Goal: Task Accomplishment & Management: Manage account settings

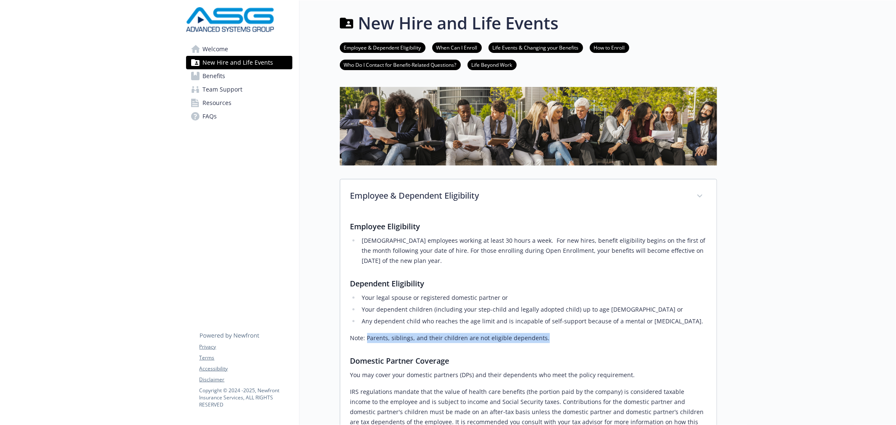
scroll to position [97, 0]
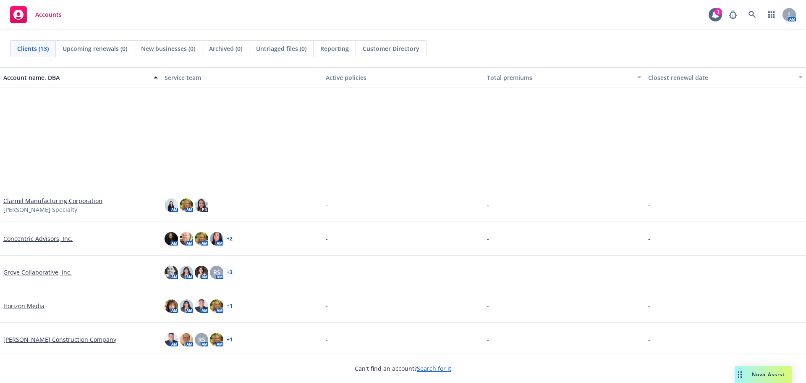
scroll to position [171, 0]
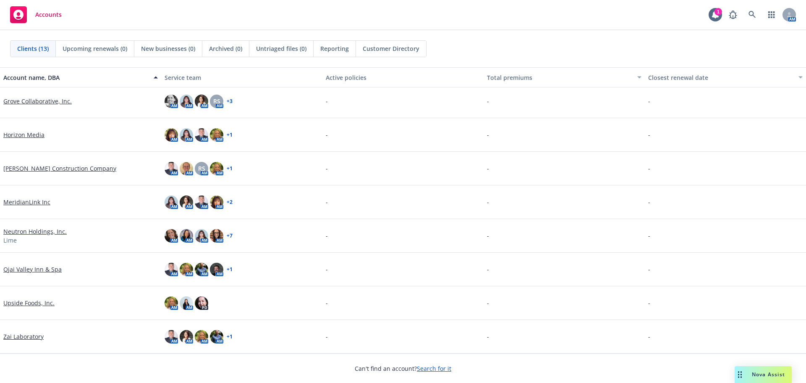
click at [50, 267] on link "Ojai Valley Inn & Spa" at bounding box center [32, 269] width 58 height 9
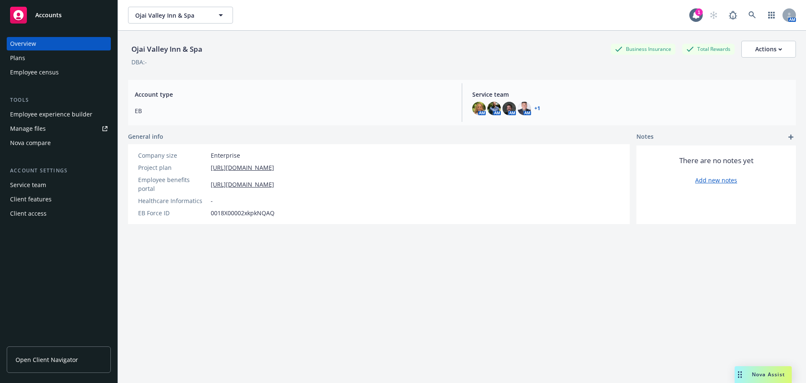
click at [34, 108] on div "Employee experience builder" at bounding box center [51, 114] width 82 height 13
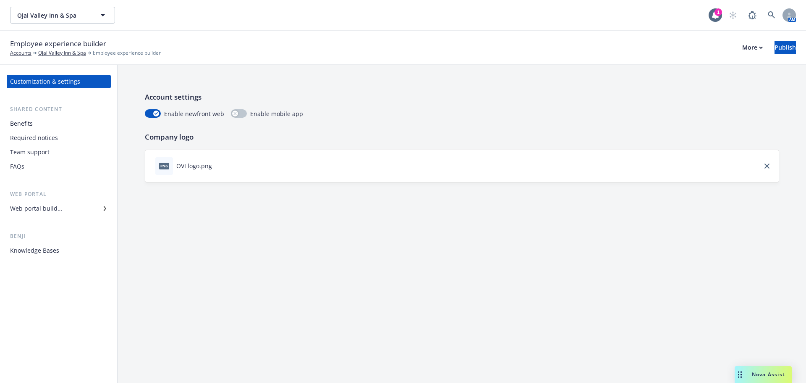
click at [30, 122] on div "Benefits" at bounding box center [21, 123] width 23 height 13
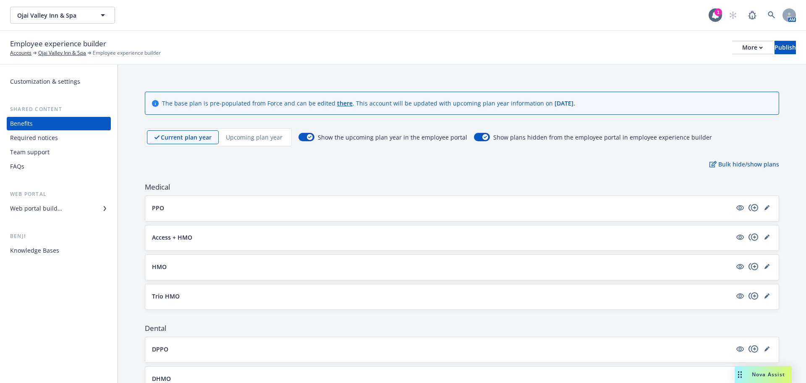
click at [29, 140] on div "Required notices" at bounding box center [34, 137] width 48 height 13
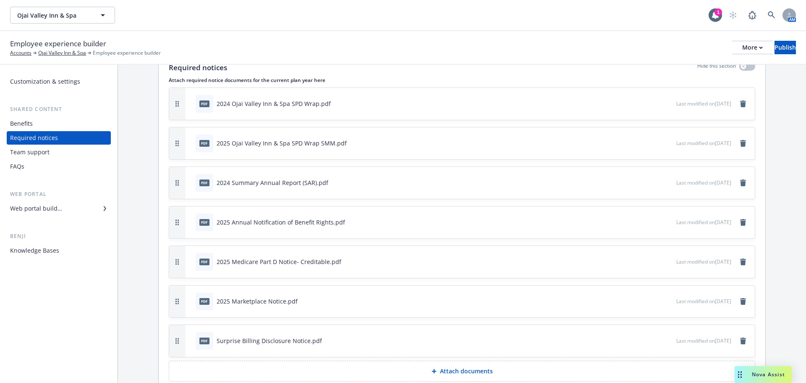
scroll to position [79, 0]
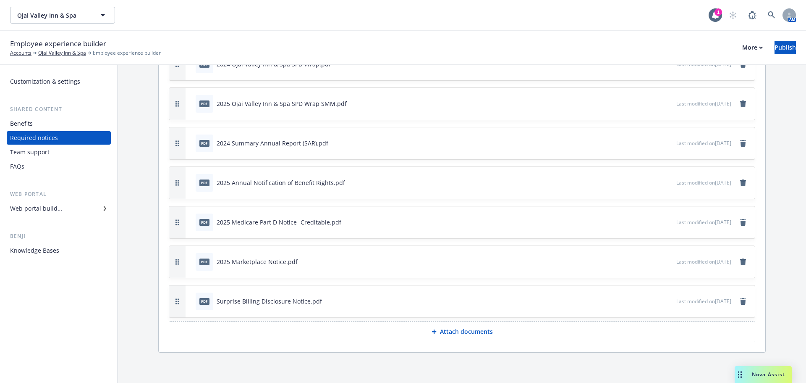
click at [449, 333] on p "Attach documents" at bounding box center [466, 331] width 53 height 8
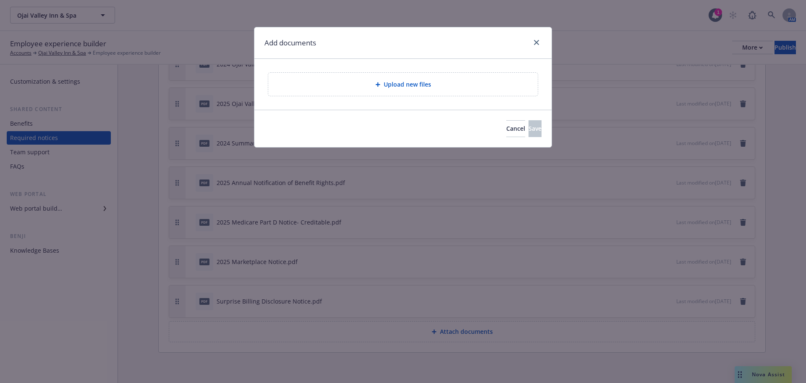
click at [382, 94] on div "Upload new files" at bounding box center [403, 84] width 270 height 23
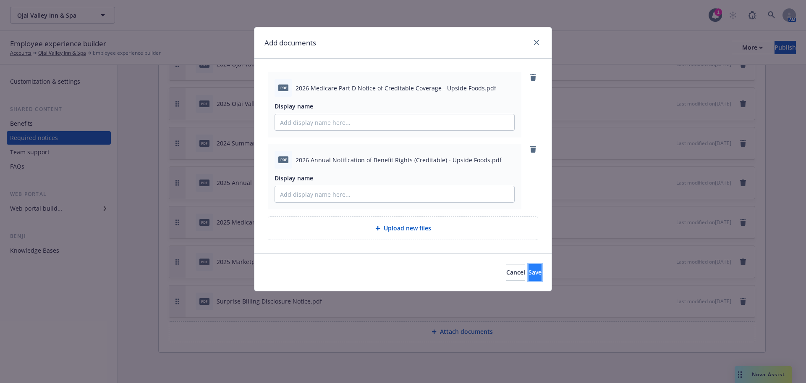
click at [529, 274] on span "Save" at bounding box center [535, 272] width 13 height 8
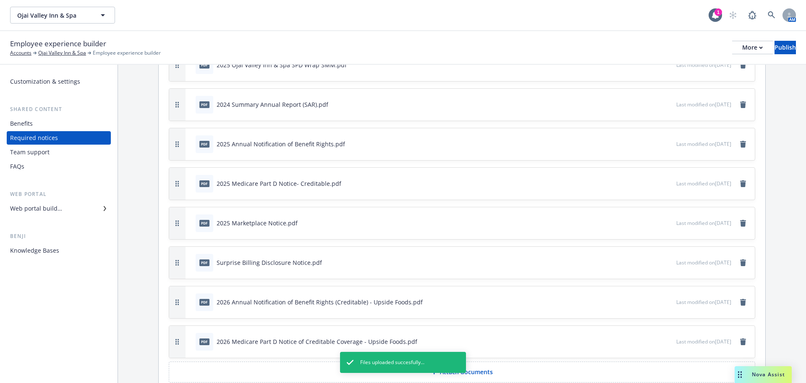
scroll to position [158, 0]
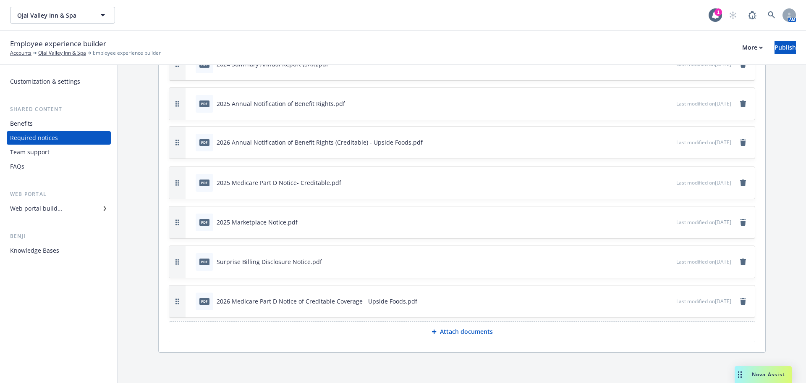
drag, startPoint x: 182, startPoint y: 265, endPoint x: 194, endPoint y: 145, distance: 119.9
click at [194, 145] on div "pdf 2026 Annual Notification of Benefit Rights (Creditable) - Upside Foods.pdf …" at bounding box center [462, 142] width 586 height 32
click at [621, 142] on div "pdf 2026 Annual Notification of Benefit Rights (Creditable) - Upside Foods.pdf" at bounding box center [434, 143] width 484 height 18
click at [640, 142] on icon "button" at bounding box center [642, 142] width 5 height 5
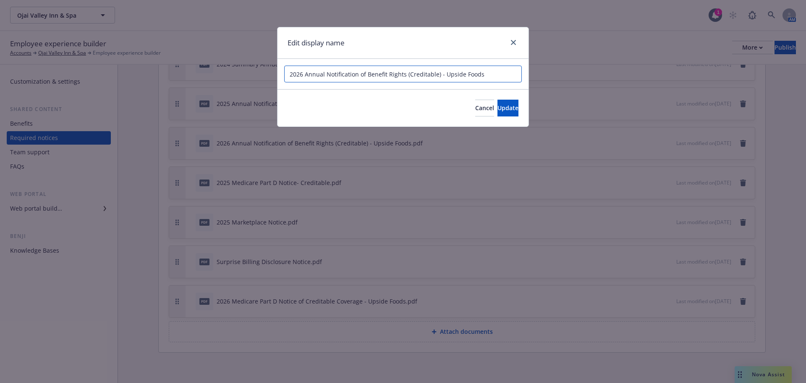
drag, startPoint x: 421, startPoint y: 75, endPoint x: 404, endPoint y: 75, distance: 17.2
click at [404, 75] on input "2026 Annual Notification of Benefit Rights (Creditable) - Upside Foods" at bounding box center [403, 74] width 238 height 17
type input "2026 Annual Notification of Benefit Rights"
click at [506, 103] on button "Update" at bounding box center [508, 108] width 21 height 17
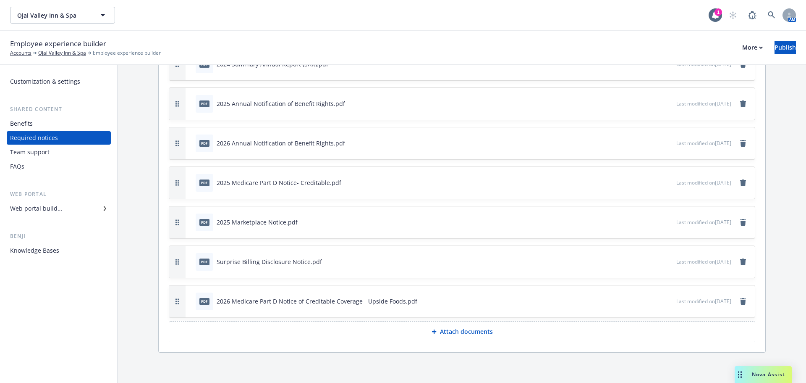
click at [640, 142] on icon "button" at bounding box center [642, 142] width 5 height 5
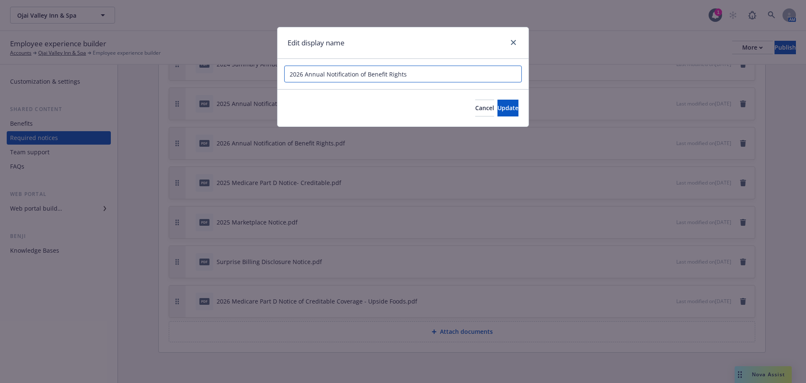
click at [416, 76] on input "2026 Annual Notification of Benefit Rights" at bounding box center [403, 74] width 238 height 17
drag, startPoint x: 454, startPoint y: 72, endPoint x: 404, endPoint y: 79, distance: 49.6
click at [404, 79] on input "2026 Annual Notification of Benefit Rights (Creditable)" at bounding box center [403, 74] width 238 height 17
click at [405, 78] on input "2026 Annual Notification of Benefit Rights (Creditable)" at bounding box center [403, 74] width 238 height 17
type input "2026 Annual Notification of Benefit Rights (Creditable)"
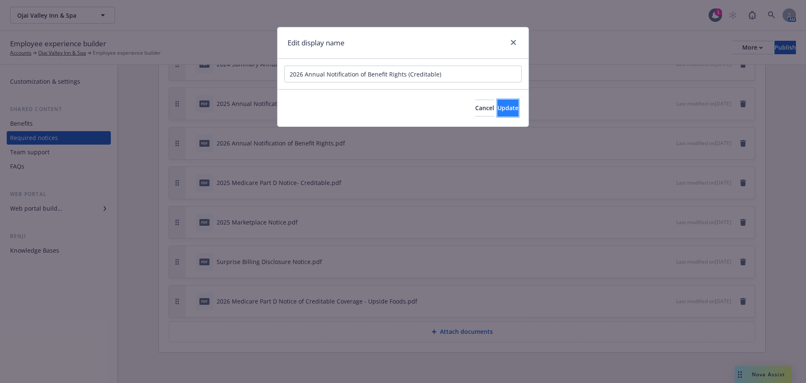
click at [498, 110] on span "Update" at bounding box center [508, 108] width 21 height 8
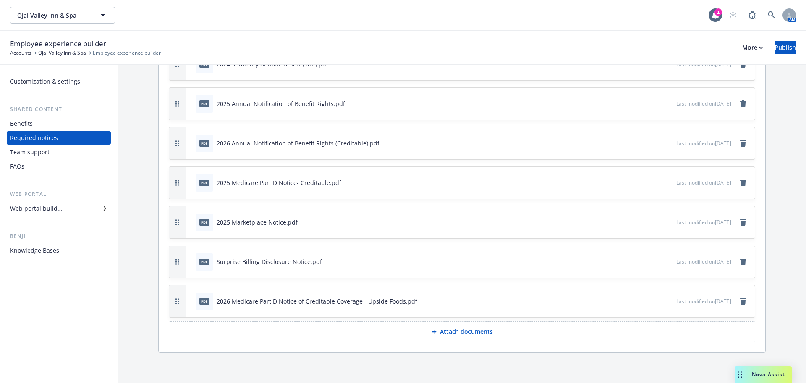
click at [640, 181] on icon "button" at bounding box center [642, 182] width 5 height 5
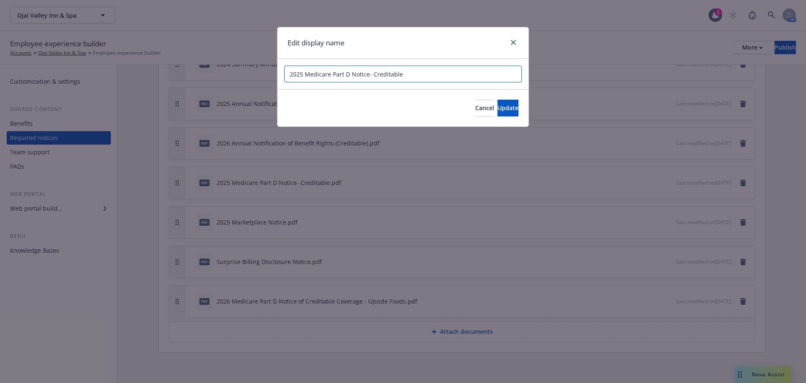
drag, startPoint x: 412, startPoint y: 74, endPoint x: 368, endPoint y: 75, distance: 44.1
click at [368, 75] on input "2025 Medicare Part D Notice- Creditable" at bounding box center [403, 74] width 238 height 17
drag, startPoint x: 434, startPoint y: 75, endPoint x: 368, endPoint y: 74, distance: 66.3
click at [368, 74] on input "2025 Medicare Part D Notice- Creditable" at bounding box center [403, 74] width 238 height 17
paste input "(Creditable)"
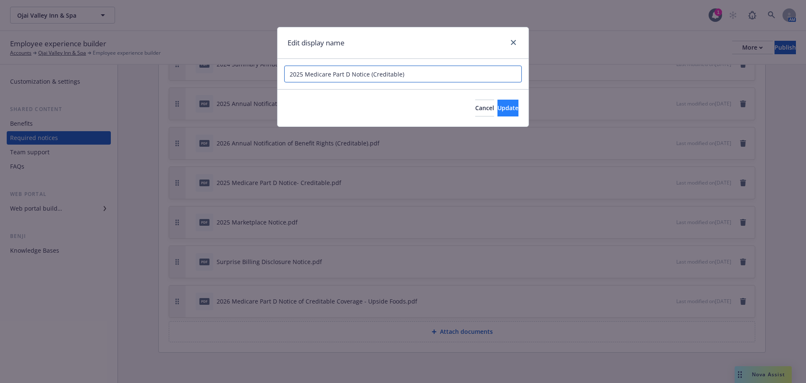
type input "2025 Medicare Part D Notice (Creditable)"
click at [499, 110] on span "Update" at bounding box center [508, 108] width 21 height 8
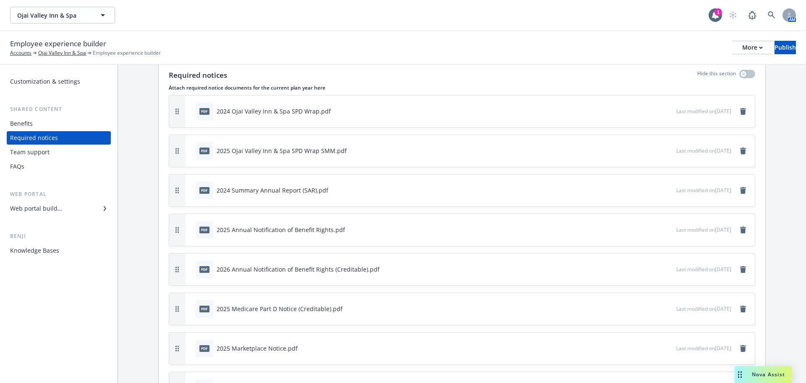
scroll to position [0, 0]
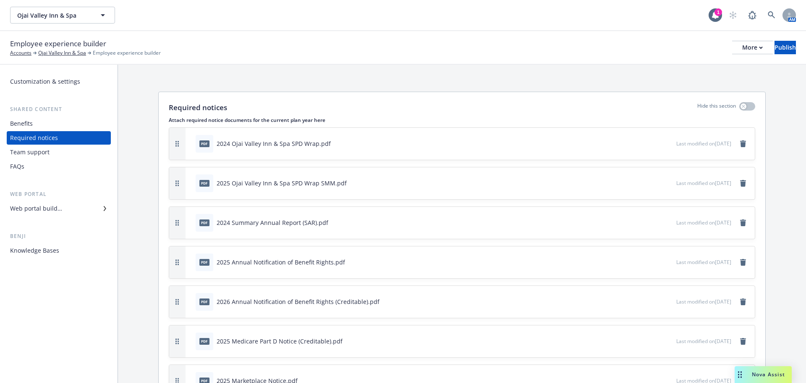
click at [616, 259] on div "pdf 2025 Annual Notification of Benefit Rights.pdf" at bounding box center [434, 262] width 484 height 18
click at [640, 260] on icon "button" at bounding box center [642, 261] width 5 height 5
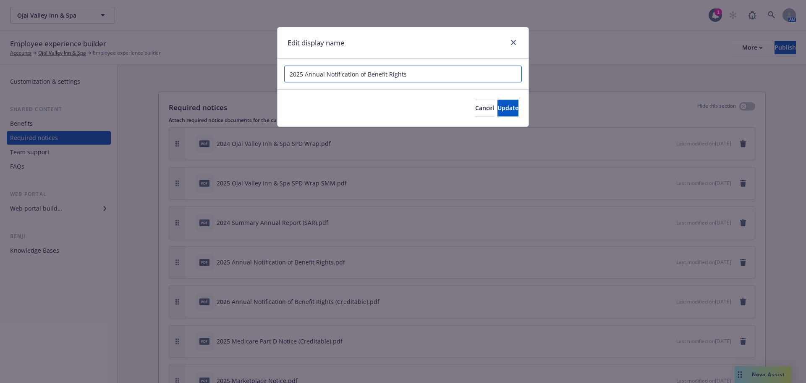
click at [420, 73] on input "2025 Annual Notification of Benefit Rights" at bounding box center [403, 74] width 238 height 17
paste input "(Creditable)"
type input "2025 Annual Notification of Benefit Rights (Creditable)"
click at [498, 106] on span "Update" at bounding box center [508, 108] width 21 height 8
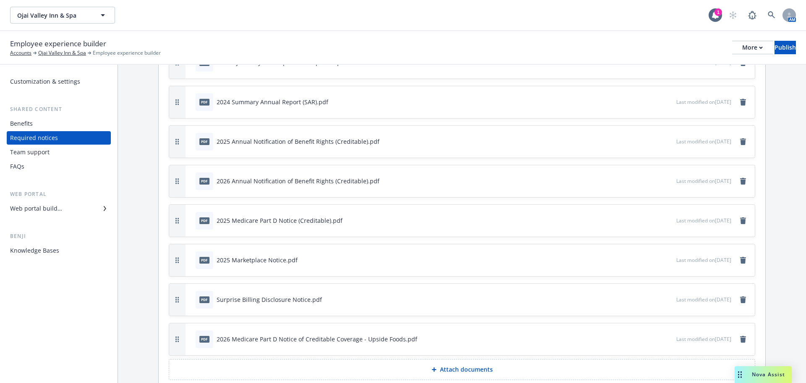
scroll to position [126, 0]
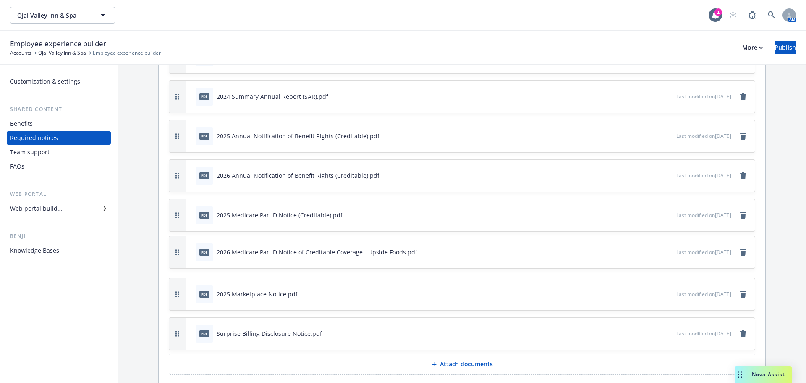
drag, startPoint x: 176, startPoint y: 336, endPoint x: 192, endPoint y: 254, distance: 83.2
click at [192, 254] on div "pdf 2026 Medicare Part D Notice of Creditable Coverage - Upside Foods.pdf Last …" at bounding box center [462, 252] width 586 height 32
click at [640, 254] on icon "button" at bounding box center [642, 254] width 5 height 5
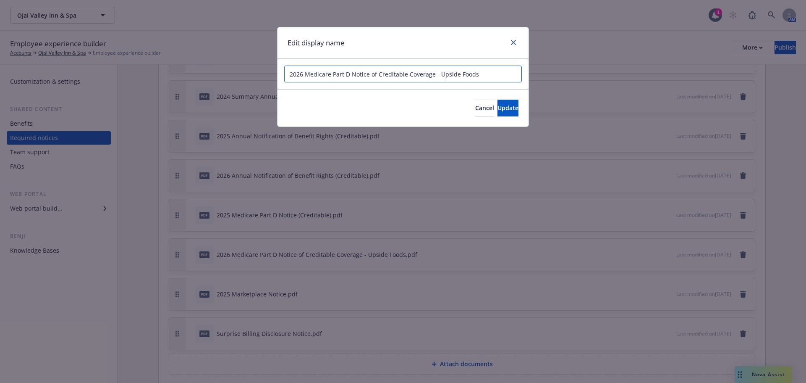
drag, startPoint x: 475, startPoint y: 73, endPoint x: 369, endPoint y: 77, distance: 105.9
click at [369, 77] on input "2026 Medicare Part D Notice of Creditable Coverage - Upside Foods" at bounding box center [403, 74] width 238 height 17
type input "2026 Medicare Part D Notice (Creditable)"
click at [499, 106] on span "Update" at bounding box center [508, 108] width 21 height 8
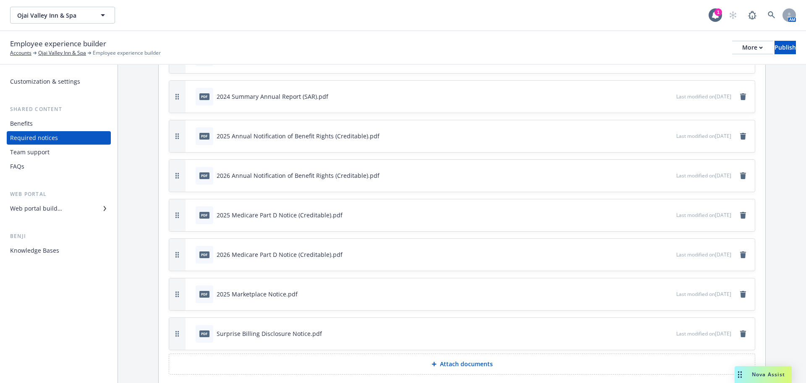
click at [513, 257] on div "pdf 2026 Medicare Part D Notice (Creditable).pdf" at bounding box center [434, 254] width 484 height 18
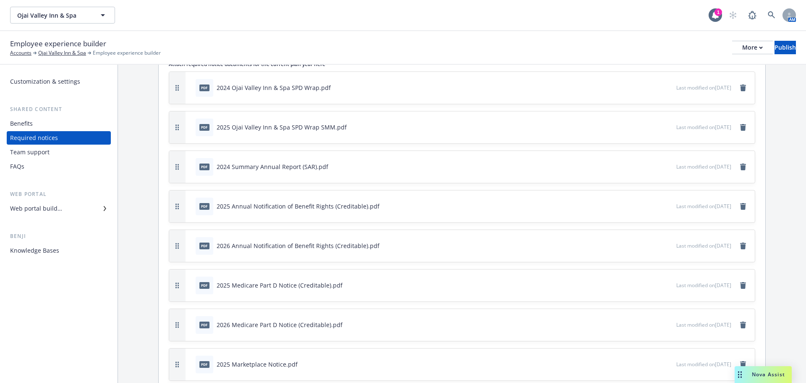
scroll to position [0, 0]
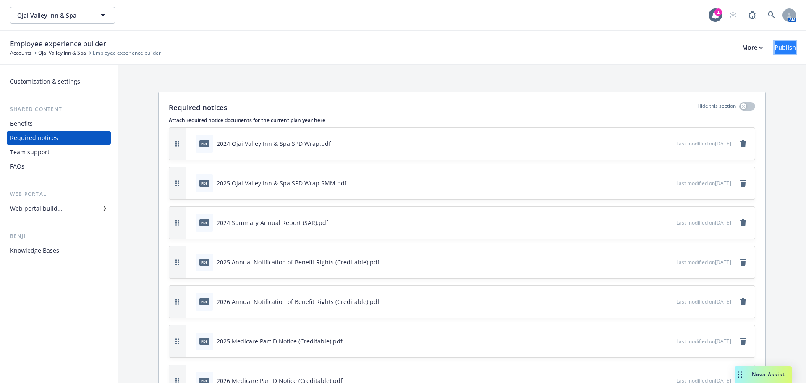
click at [775, 48] on button "Publish" at bounding box center [785, 47] width 21 height 13
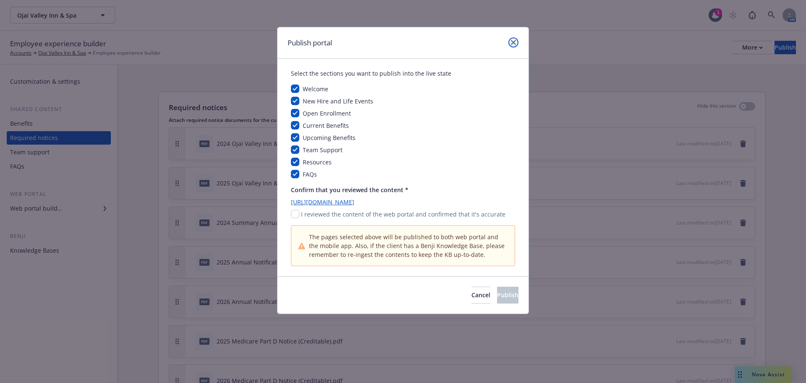
click at [512, 42] on icon "close" at bounding box center [513, 42] width 5 height 5
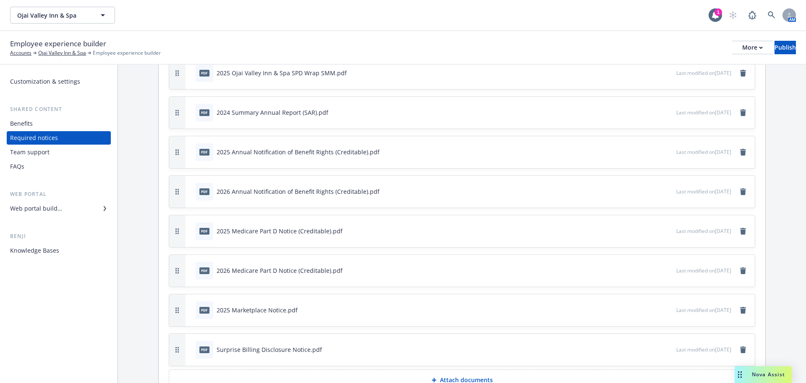
scroll to position [158, 0]
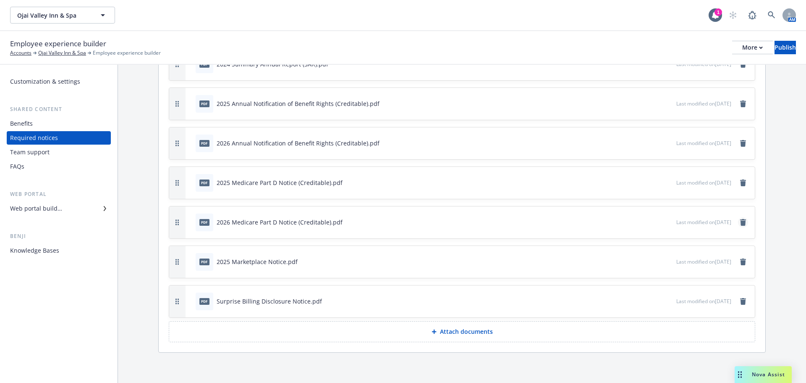
click at [740, 224] on icon "remove" at bounding box center [743, 222] width 6 height 7
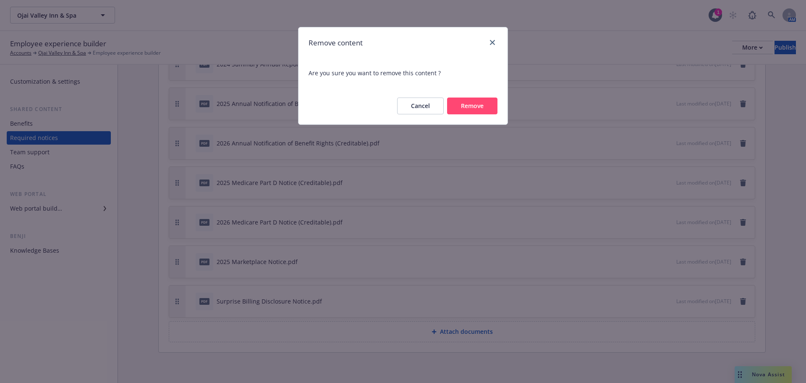
click at [478, 102] on button "Remove" at bounding box center [472, 105] width 50 height 17
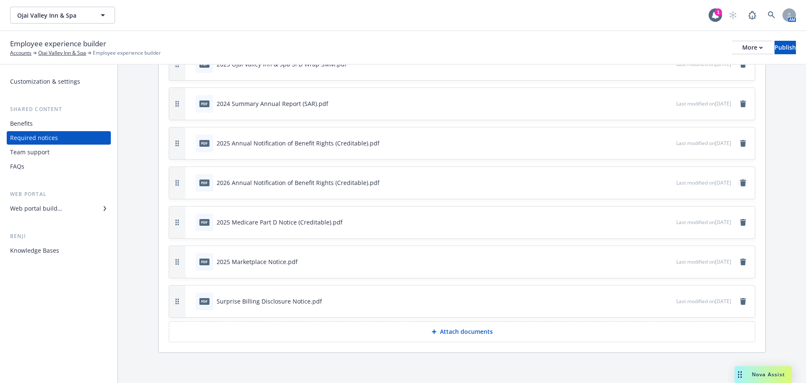
click at [740, 181] on icon "remove" at bounding box center [743, 182] width 6 height 7
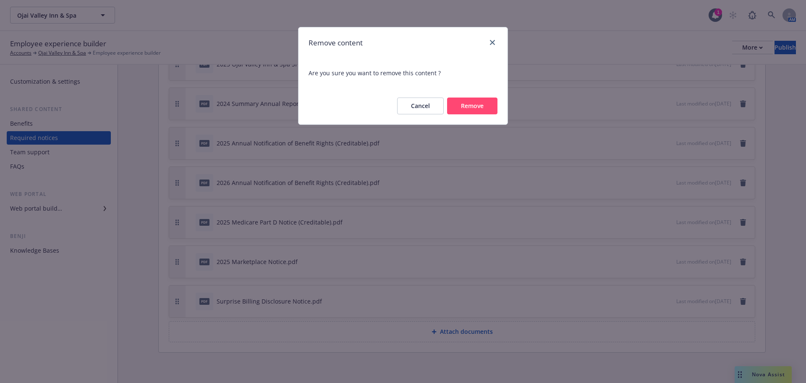
click at [484, 109] on button "Remove" at bounding box center [472, 105] width 50 height 17
click at [484, 109] on div "Cancel Remove" at bounding box center [441, 105] width 114 height 17
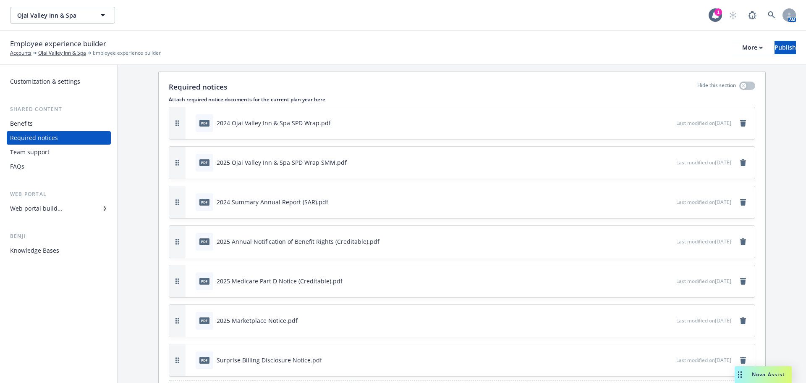
scroll to position [0, 0]
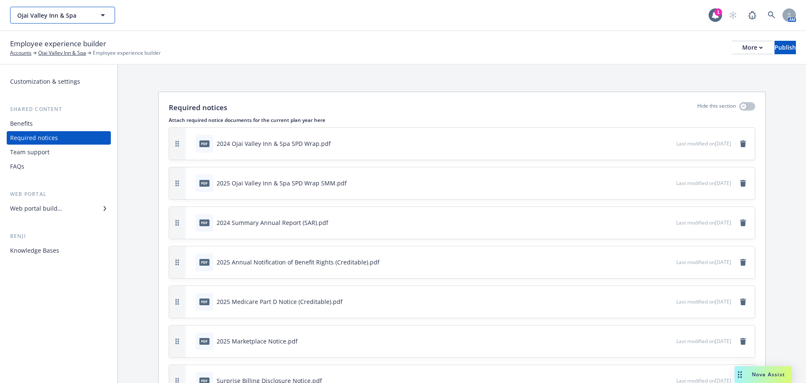
click at [84, 20] on button "Ojai Valley Inn & Spa" at bounding box center [62, 15] width 105 height 17
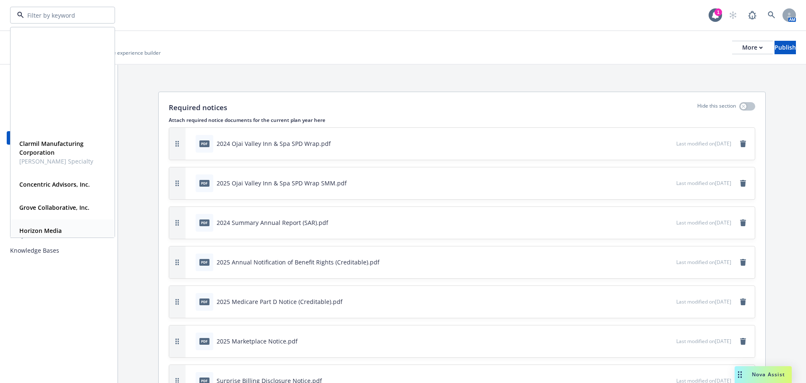
scroll to position [161, 0]
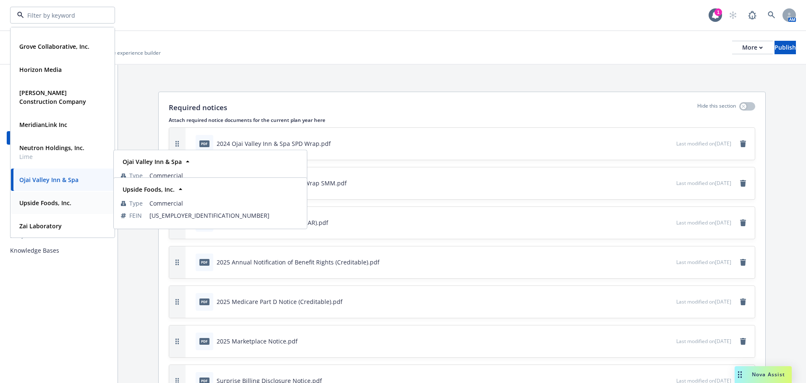
click at [57, 206] on strong "Upside Foods, Inc." at bounding box center [45, 203] width 52 height 8
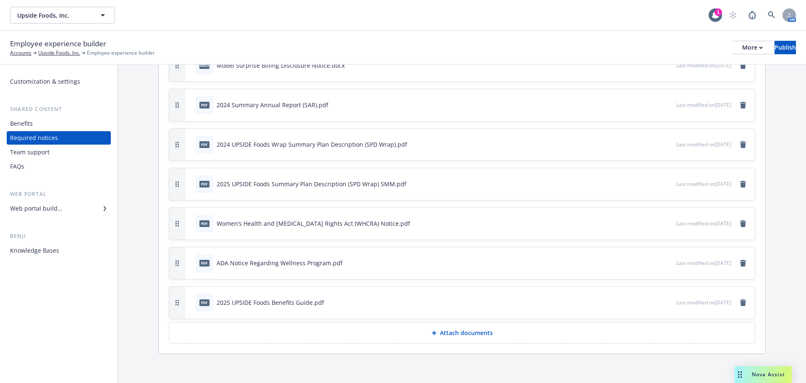
scroll to position [316, 0]
click at [451, 335] on p "Attach documents" at bounding box center [466, 331] width 53 height 8
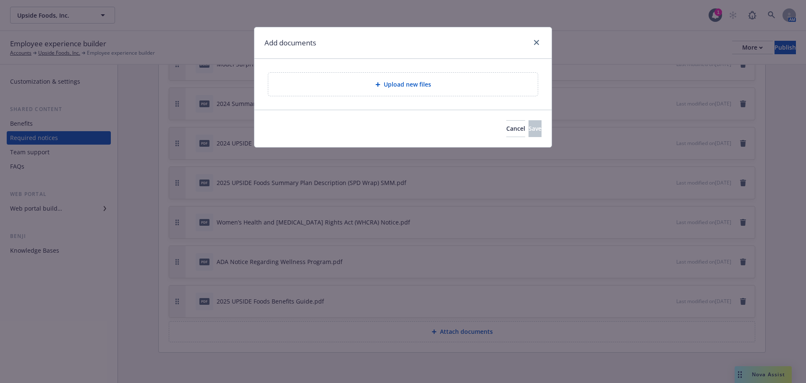
click at [412, 76] on div "Upload new files" at bounding box center [403, 84] width 270 height 23
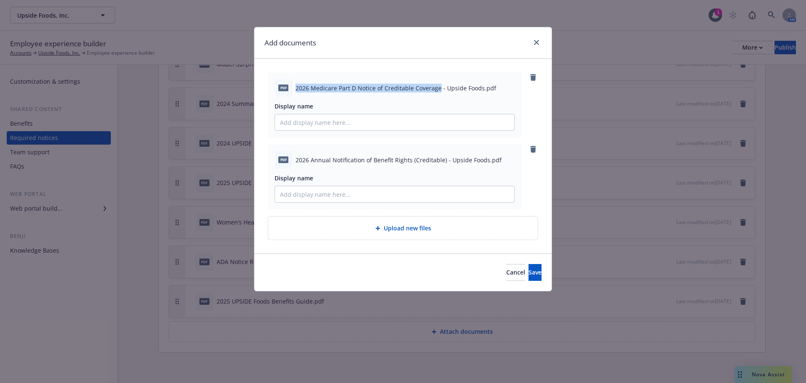
drag, startPoint x: 437, startPoint y: 86, endPoint x: 297, endPoint y: 90, distance: 139.9
click at [297, 90] on span "2026 Medicare Part D Notice of Creditable Coverage - Upside Foods.pdf" at bounding box center [396, 88] width 201 height 9
copy span "2026 Medicare Part D Notice of Creditable Coverage"
click at [374, 125] on input "Display name" at bounding box center [394, 122] width 239 height 16
paste input "2026 Medicare Part D Notice of Creditable Coverage"
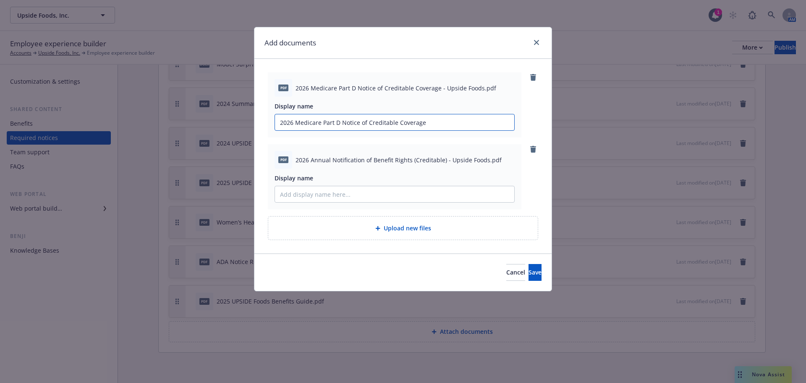
type input "2026 Medicare Part D Notice of Creditable Coverage"
drag, startPoint x: 443, startPoint y: 161, endPoint x: 294, endPoint y: 161, distance: 149.1
click at [294, 161] on div "pdf 2026 Annual Notification of Benefit Rights (Creditable) - Upside Foods.pdf" at bounding box center [395, 160] width 240 height 18
copy span "2026 Annual Notification of Benefit Rights (Creditable)"
click at [346, 187] on input "Display name" at bounding box center [394, 194] width 239 height 16
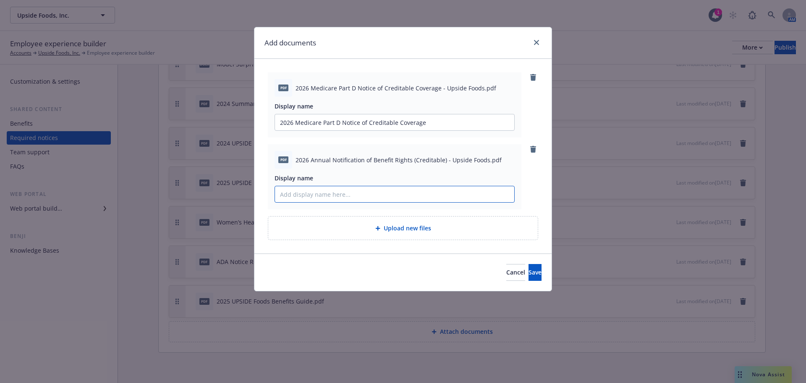
paste input "2026 Annual Notification of Benefit Rights (Creditable)"
type input "2026 Annual Notification of Benefit Rights (Creditable)"
click at [529, 275] on span "Save" at bounding box center [535, 272] width 13 height 8
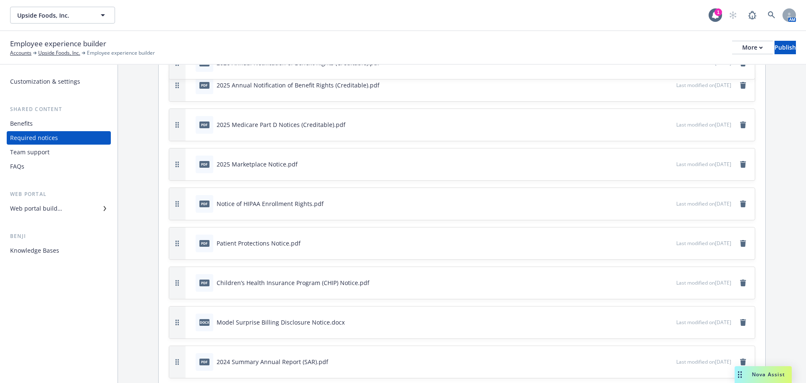
scroll to position [0, 0]
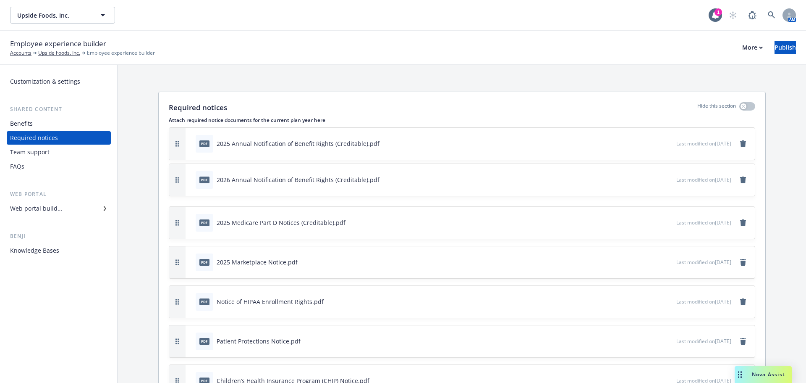
drag, startPoint x: 179, startPoint y: 299, endPoint x: 192, endPoint y: 180, distance: 119.5
click at [192, 180] on div "pdf 2026 Annual Notification of Benefit Rights (Creditable).pdf Last modified o…" at bounding box center [462, 180] width 586 height 32
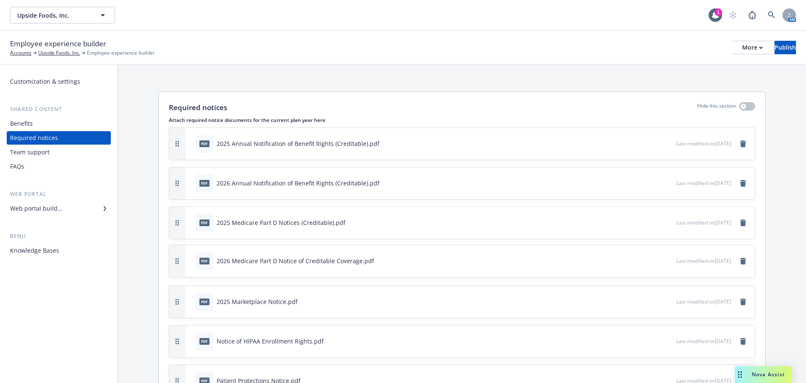
drag, startPoint x: 180, startPoint y: 304, endPoint x: 179, endPoint y: 264, distance: 40.3
click at [179, 264] on button "button" at bounding box center [177, 261] width 16 height 32
drag, startPoint x: 330, startPoint y: 223, endPoint x: 278, endPoint y: 224, distance: 52.1
click at [278, 224] on div "2025 Medicare Part D Notices (Creditable).pdf" at bounding box center [281, 222] width 129 height 9
copy div "Notices (Creditable)"
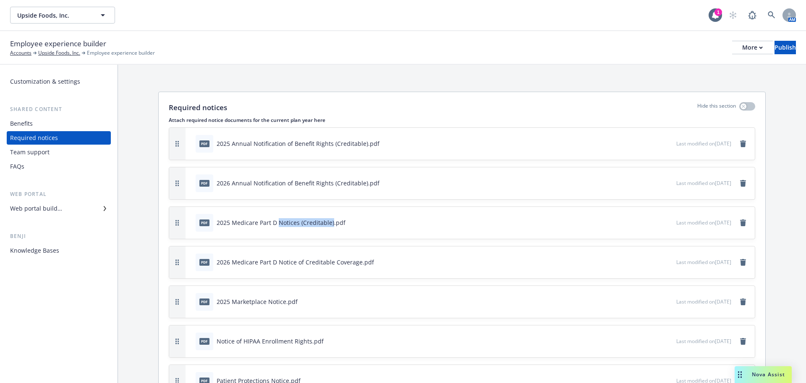
click at [640, 263] on icon "button" at bounding box center [642, 261] width 5 height 5
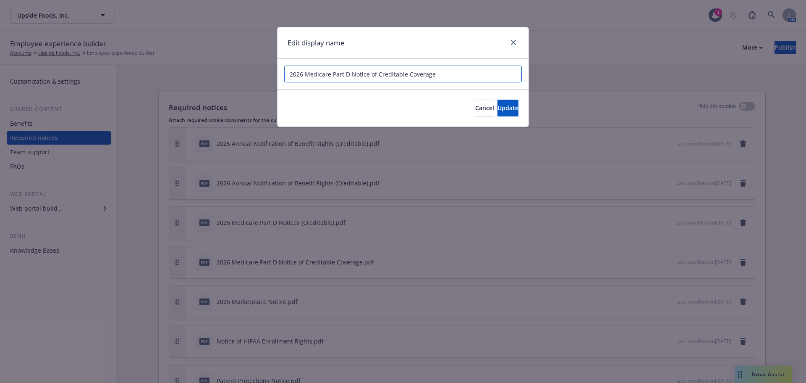
drag, startPoint x: 448, startPoint y: 74, endPoint x: 349, endPoint y: 80, distance: 98.9
click at [349, 80] on input "2026 Medicare Part D Notice of Creditable Coverage" at bounding box center [403, 74] width 238 height 17
paste input "Notices (Creditable)"
type input "2026 Medicare Part D Notices (Creditable)"
click at [498, 112] on button "Update" at bounding box center [508, 108] width 21 height 17
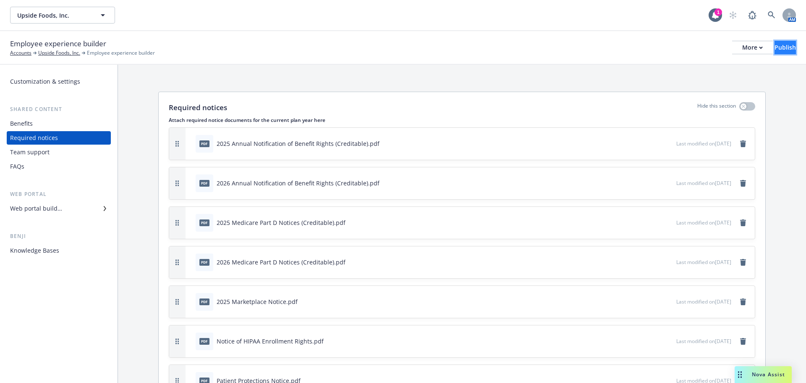
click at [780, 49] on div "Publish" at bounding box center [785, 47] width 21 height 13
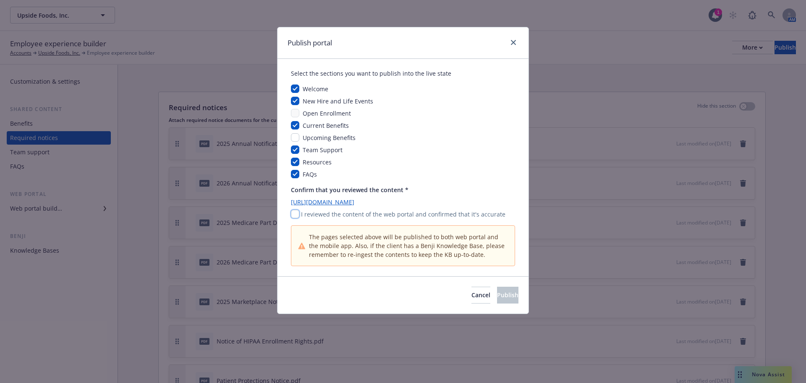
click at [297, 214] on input "checkbox" at bounding box center [295, 214] width 8 height 8
checkbox input "true"
click at [497, 292] on span "Publish" at bounding box center [507, 295] width 21 height 8
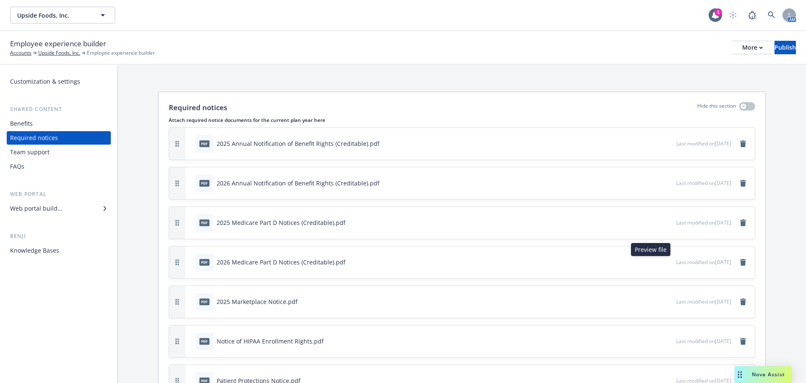
click at [665, 262] on icon "preview file" at bounding box center [669, 261] width 8 height 6
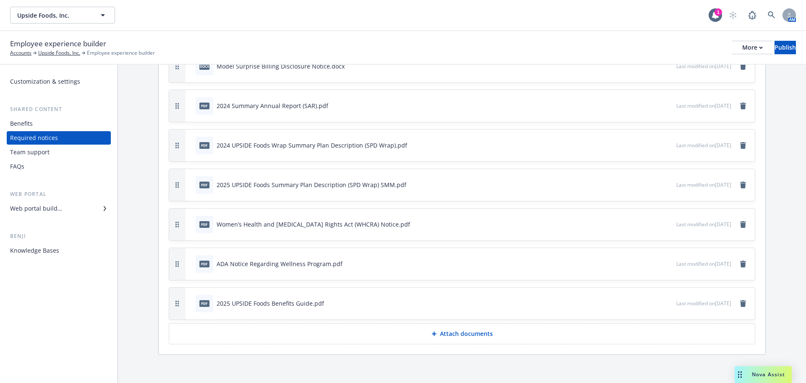
scroll to position [395, 0]
click at [443, 327] on p "Attach documents" at bounding box center [466, 331] width 53 height 8
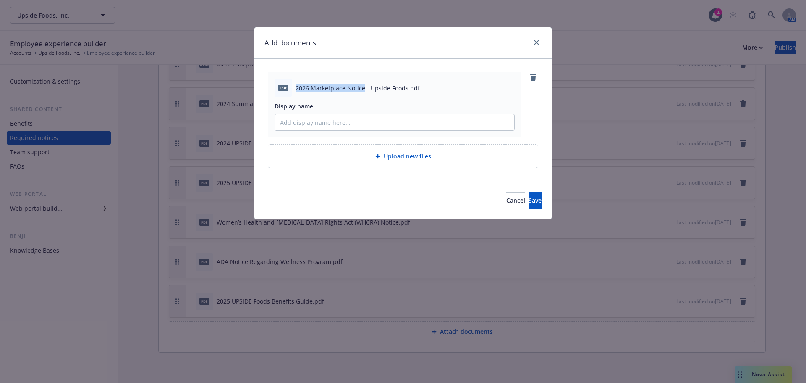
drag, startPoint x: 362, startPoint y: 88, endPoint x: 293, endPoint y: 85, distance: 69.4
click at [293, 85] on div "pdf 2026 Marketplace Notice - Upside Foods.pdf" at bounding box center [395, 88] width 240 height 18
copy div "2026 Marketplace Notice"
click at [340, 123] on input "Display name" at bounding box center [394, 122] width 239 height 16
paste input "2026 Marketplace Notice"
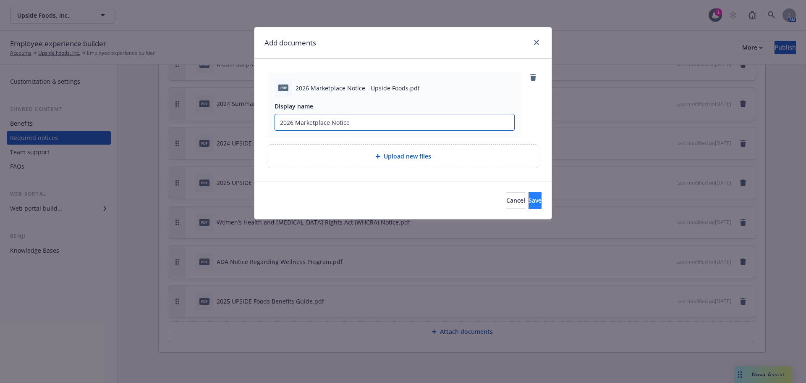
type input "2026 Marketplace Notice"
click at [529, 202] on button "Save" at bounding box center [535, 200] width 13 height 17
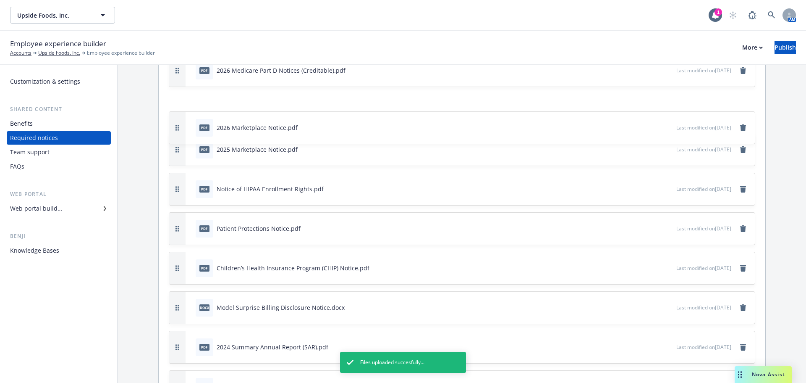
scroll to position [187, 0]
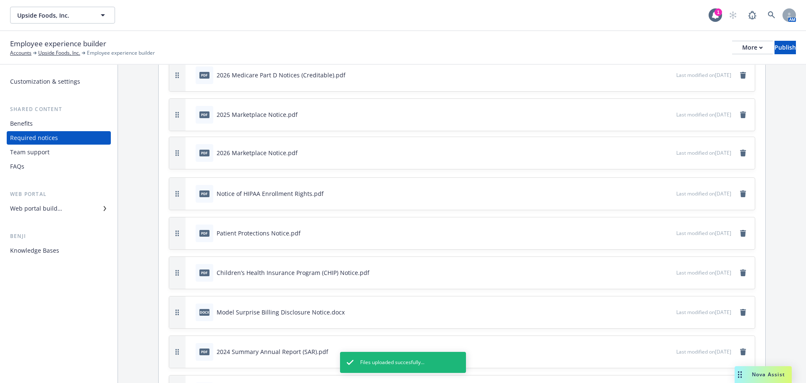
drag, startPoint x: 176, startPoint y: 339, endPoint x: 171, endPoint y: 151, distance: 187.8
click at [171, 151] on button "button" at bounding box center [177, 153] width 16 height 32
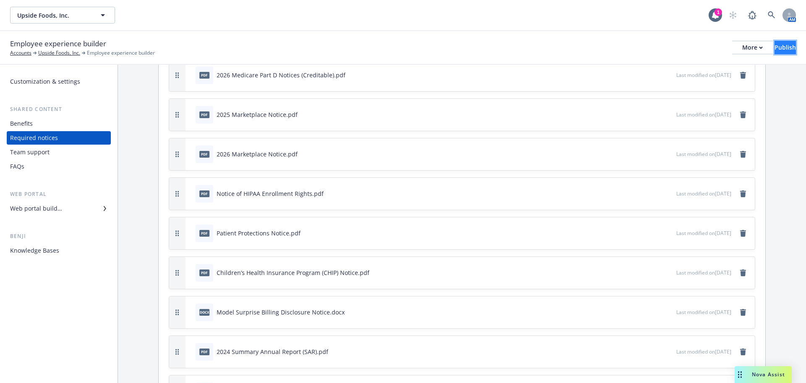
click at [775, 49] on div "Publish" at bounding box center [785, 47] width 21 height 13
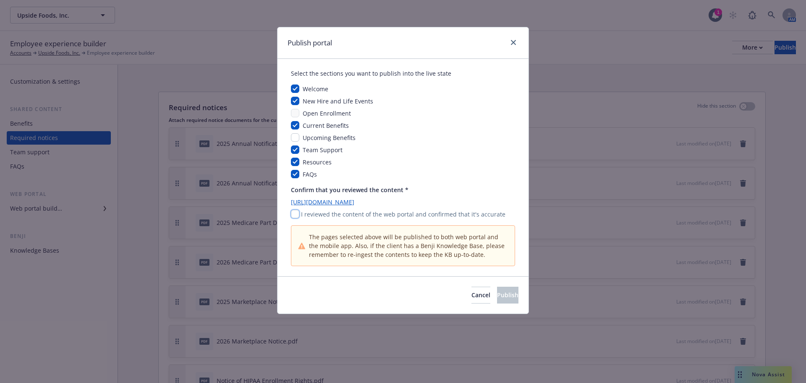
click at [292, 212] on input "checkbox" at bounding box center [295, 214] width 8 height 8
checkbox input "true"
click at [497, 291] on span "Publish" at bounding box center [507, 295] width 21 height 8
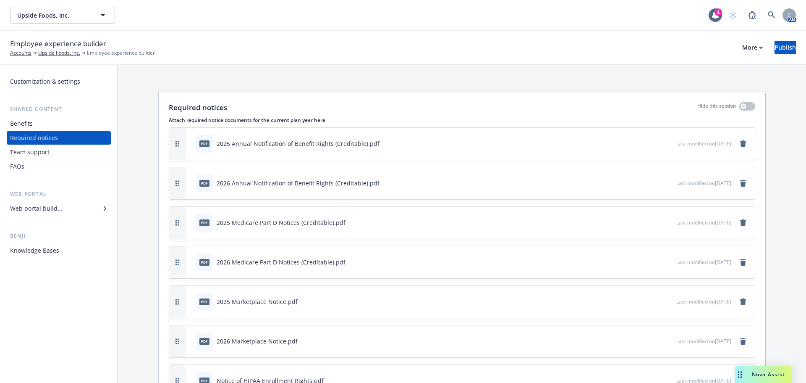
drag, startPoint x: 783, startPoint y: 225, endPoint x: 800, endPoint y: 228, distance: 17.5
click at [5, 5] on div "Upside Foods, Inc. Upside Foods, Inc. 1 AM" at bounding box center [403, 15] width 806 height 30
click at [89, 15] on span "Upside Foods, Inc." at bounding box center [53, 15] width 73 height 9
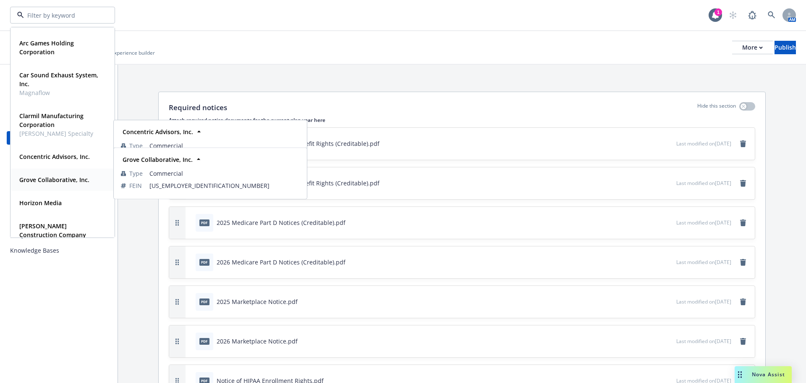
scroll to position [84, 0]
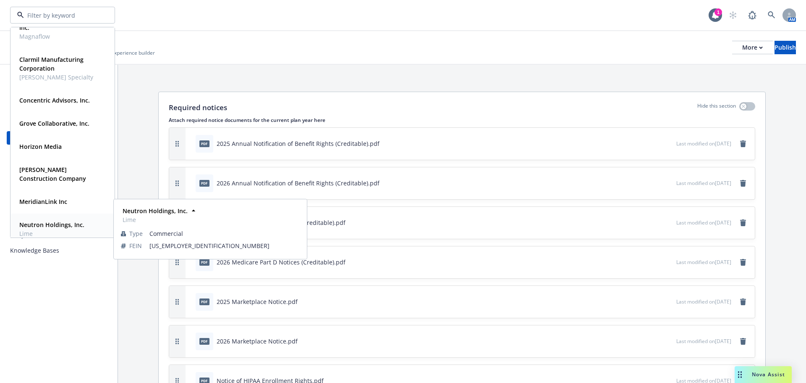
click at [39, 224] on strong "Neutron Holdings, Inc." at bounding box center [51, 224] width 65 height 8
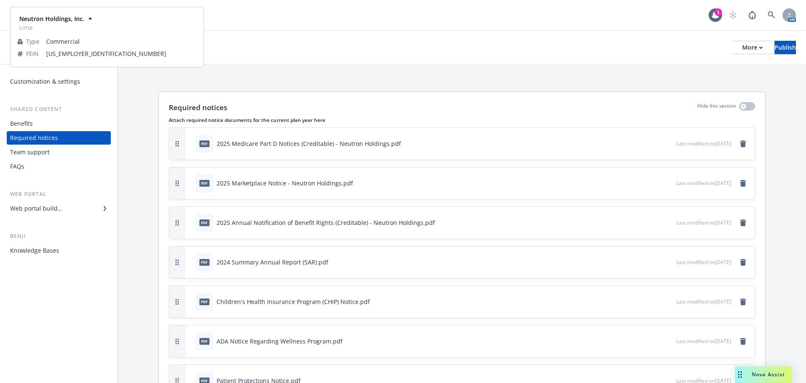
click at [37, 118] on div "Benefits" at bounding box center [58, 123] width 97 height 13
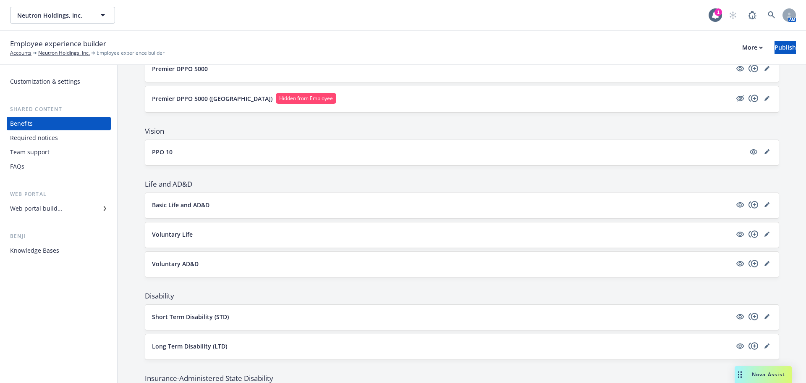
scroll to position [504, 0]
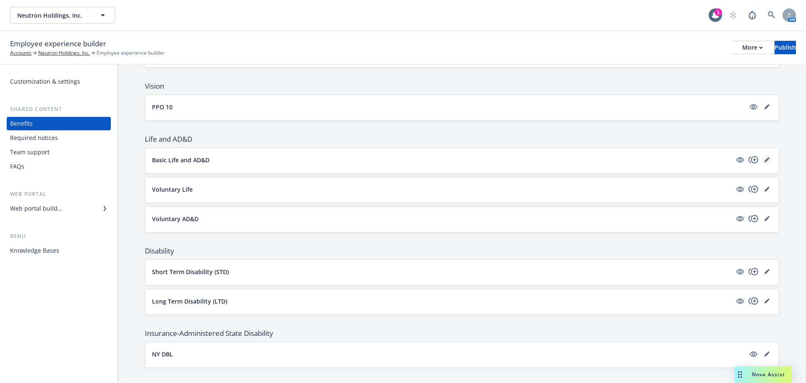
click at [764, 157] on link "editPencil" at bounding box center [767, 160] width 10 height 10
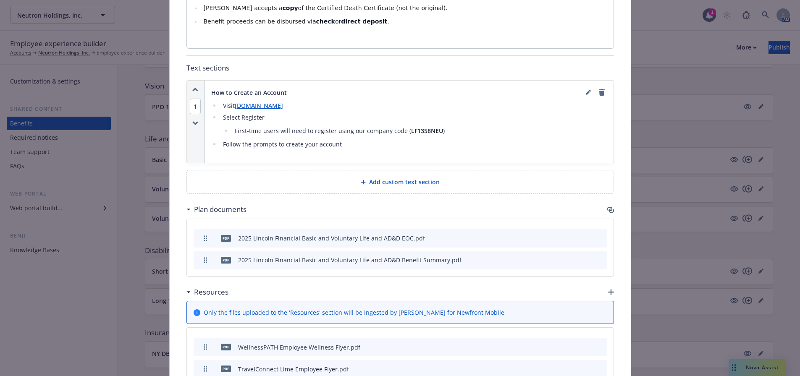
scroll to position [613, 0]
click at [270, 121] on li "Select Register First-time users will need to register using our company code (…" at bounding box center [413, 124] width 386 height 24
click at [268, 118] on li "Select Register First-time users will need to register using our company code (…" at bounding box center [413, 124] width 386 height 24
click at [261, 117] on li "Select Register First-time users will need to register using our company code (…" at bounding box center [413, 124] width 386 height 24
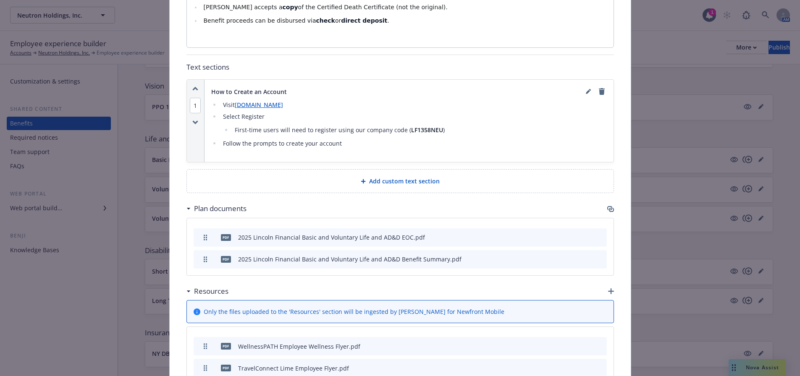
click at [261, 117] on li "Select Register First-time users will need to register using our company code (…" at bounding box center [413, 124] width 386 height 24
click at [586, 92] on icon "editPencil" at bounding box center [588, 92] width 4 height 4
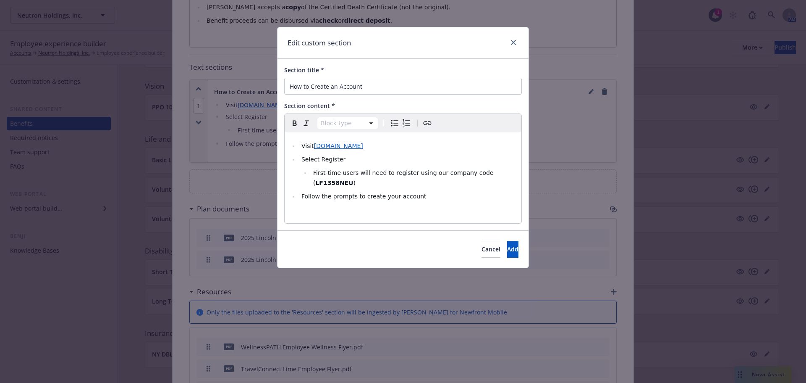
select select
click at [341, 167] on ul "Visit www.MyLincolnPortal.com Select Register First-time users will need to reg…" at bounding box center [403, 171] width 227 height 60
click at [349, 159] on li "Select Register" at bounding box center [408, 159] width 218 height 10
drag, startPoint x: 353, startPoint y: 161, endPoint x: 319, endPoint y: 163, distance: 34.5
click at [319, 163] on li "Select Register now" at bounding box center [408, 159] width 218 height 10
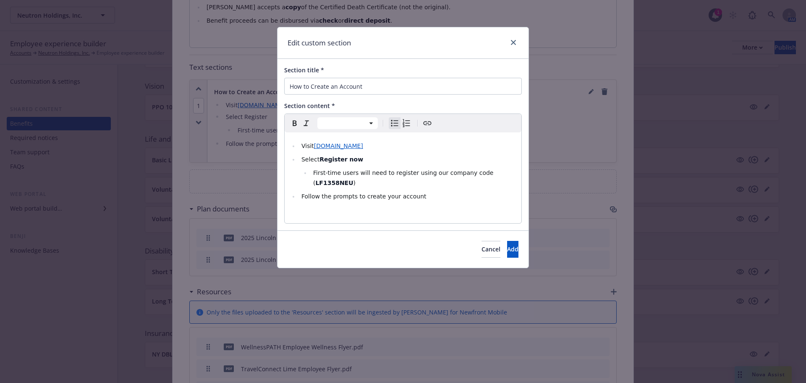
click at [430, 191] on li "Follow the prompts to create your account" at bounding box center [408, 196] width 218 height 10
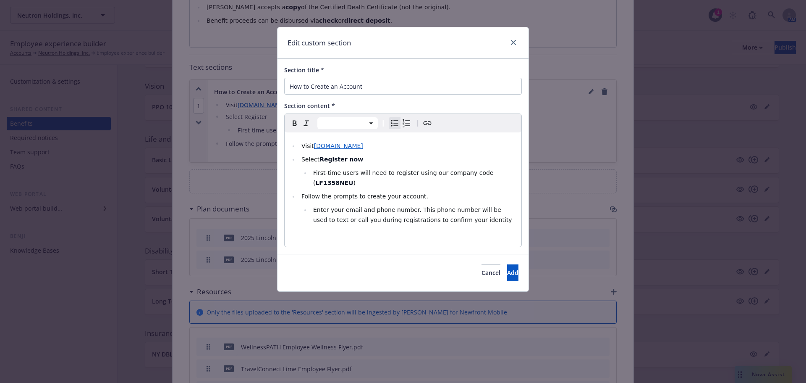
click at [392, 210] on span "Enter your email and phone number. This phone number will be used to text or ca…" at bounding box center [412, 214] width 199 height 17
click at [453, 210] on li "Enter your email and phone number. This phone number will be used to text or ca…" at bounding box center [414, 215] width 206 height 20
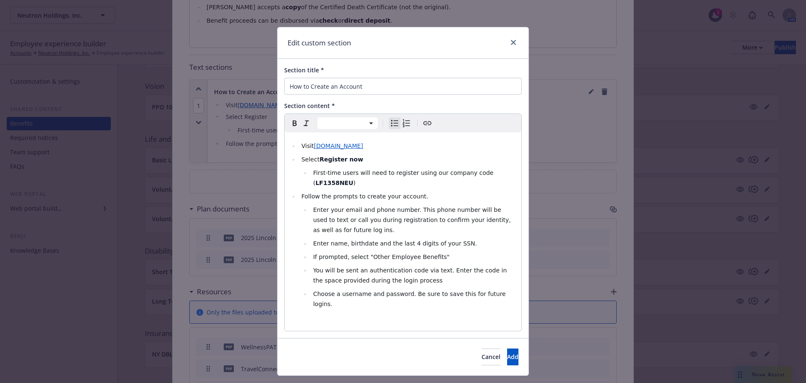
click at [412, 206] on span "Enter your email and phone number. This phone number will be used to text or ca…" at bounding box center [412, 219] width 199 height 27
click at [370, 221] on li "Enter your email and phone number. This phone number will be used to text or ca…" at bounding box center [414, 220] width 206 height 30
click at [313, 253] on span "If prompted, select "Other Employee Benefits"" at bounding box center [381, 256] width 136 height 7
click at [500, 288] on li "Choose a username and password. Be sure to save this for future logins." at bounding box center [414, 298] width 206 height 20
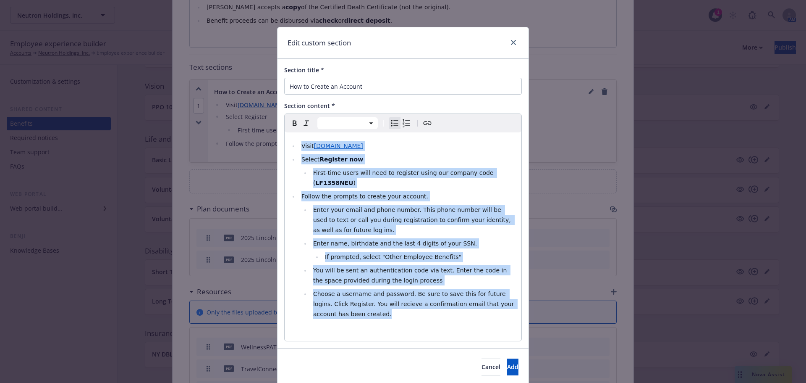
drag, startPoint x: 424, startPoint y: 306, endPoint x: 297, endPoint y: 142, distance: 208.1
click at [297, 142] on ul "Visit www.MyLincolnPortal.com Select Register now First-time users will need to…" at bounding box center [403, 230] width 227 height 178
click at [299, 142] on li "Visit www.MyLincolnPortal.com" at bounding box center [408, 146] width 218 height 10
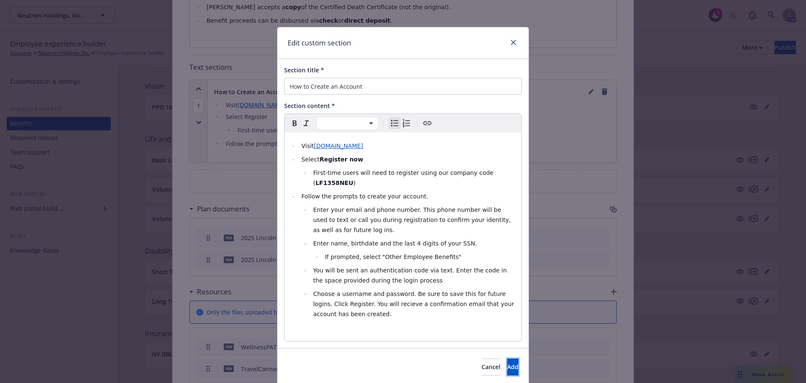
click at [507, 358] on button "Add" at bounding box center [512, 366] width 11 height 17
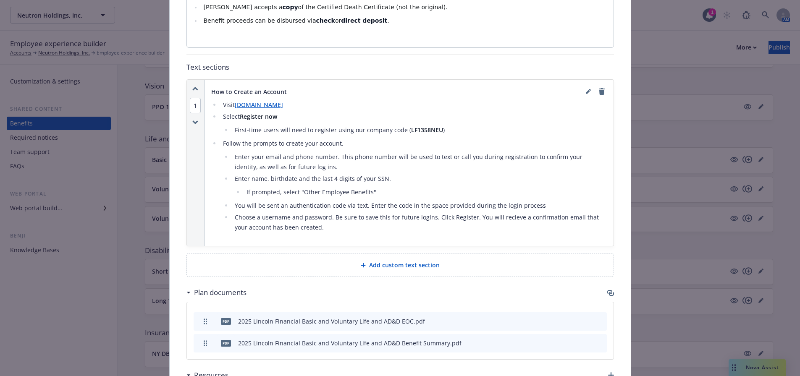
click at [373, 193] on li "If prompted, select "Other Employee Benefits"" at bounding box center [425, 192] width 363 height 10
click at [370, 192] on li "If prompted, select "Other Employee Benefits"" at bounding box center [425, 192] width 363 height 10
click at [586, 90] on icon "editPencil" at bounding box center [588, 91] width 5 height 5
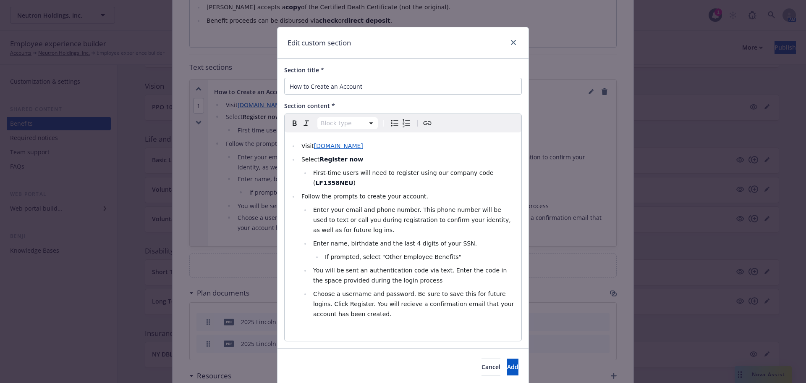
select select
click at [450, 252] on li "If prompted, select "Other Employee Benefits"" at bounding box center [420, 257] width 194 height 10
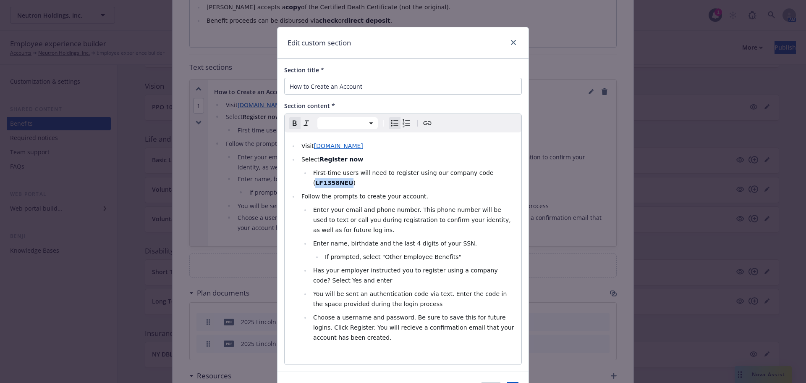
drag, startPoint x: 504, startPoint y: 170, endPoint x: 475, endPoint y: 173, distance: 29.5
click at [473, 173] on li "First-time users will need to register using our company code ( LF1358NEU )" at bounding box center [414, 178] width 206 height 20
copy strong "LF1358NEU"
click at [383, 290] on span "You will be sent an authentication code via text. Enter the code in the space p…" at bounding box center [411, 298] width 196 height 17
click at [388, 267] on span "Has your employer instructed you to register using a company code? Select Yes a…" at bounding box center [406, 275] width 186 height 17
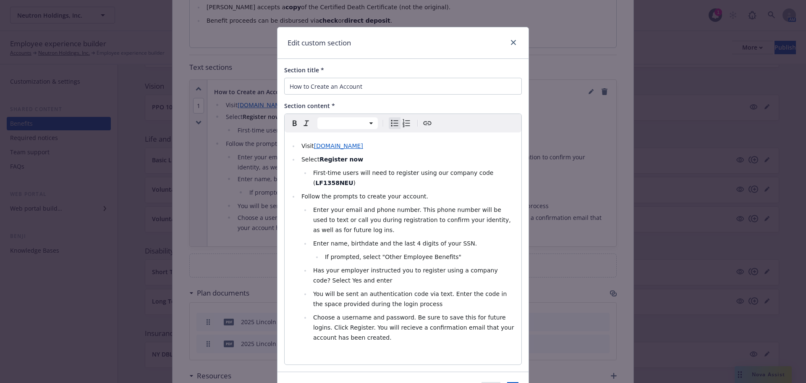
click at [385, 269] on li "Has your employer instructed you to register using a company code? Select Yes a…" at bounding box center [414, 275] width 206 height 20
drag, startPoint x: 318, startPoint y: 270, endPoint x: 310, endPoint y: 271, distance: 8.0
click at [313, 271] on span "Has your employer instructed you to register using a company code? Select Yes a…" at bounding box center [406, 275] width 186 height 17
click at [395, 270] on li "Has your employer instructed you to register using a company code? Select Yes a…" at bounding box center [414, 275] width 206 height 20
click at [325, 253] on span "If prompted, select "Other Employee Benefits"" at bounding box center [393, 256] width 136 height 7
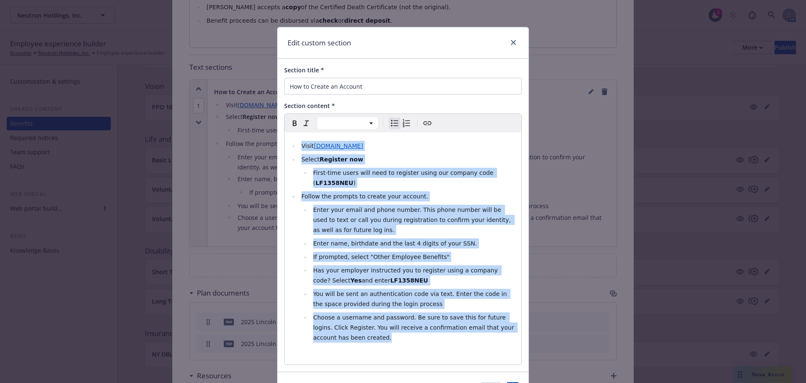
drag, startPoint x: 352, startPoint y: 331, endPoint x: 261, endPoint y: 142, distance: 210.2
click at [261, 142] on div "Edit custom section Section title * How to Create an Account Section content * …" at bounding box center [403, 191] width 806 height 383
copy ul "Visit www.MyLincolnPortal.com Select Register now First-time users will need to…"
click at [507, 382] on button "Add" at bounding box center [512, 390] width 11 height 17
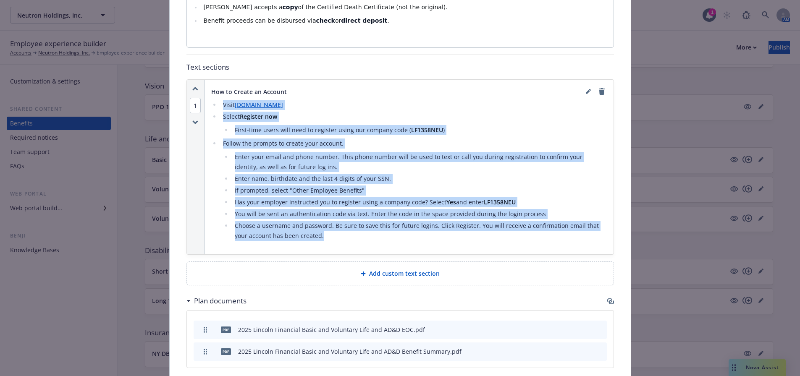
drag, startPoint x: 313, startPoint y: 239, endPoint x: 212, endPoint y: 104, distance: 168.2
click at [212, 104] on ul "Visit www.MyLincolnPortal.com Select Register now First-time users will need to…" at bounding box center [409, 170] width 396 height 141
copy ul "Visit www.MyLincolnPortal.com Select Register now First-time users will need to…"
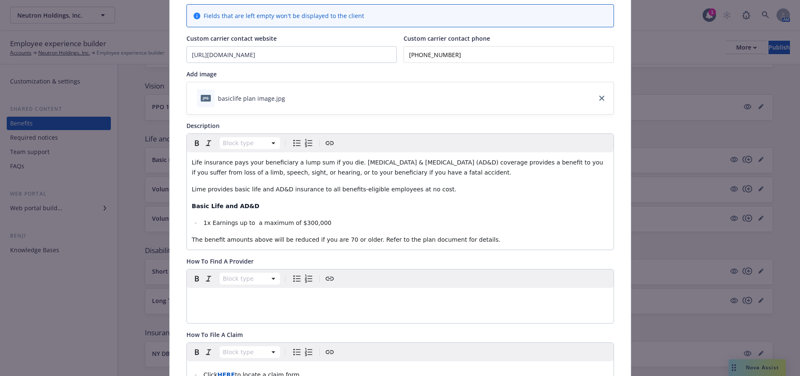
scroll to position [0, 0]
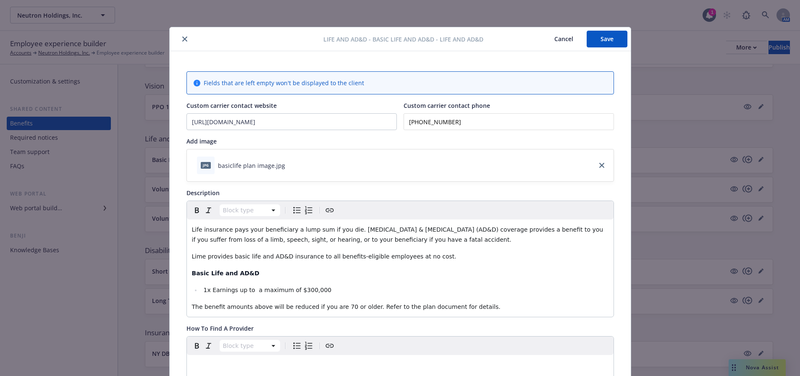
click at [600, 43] on button "Save" at bounding box center [607, 39] width 41 height 17
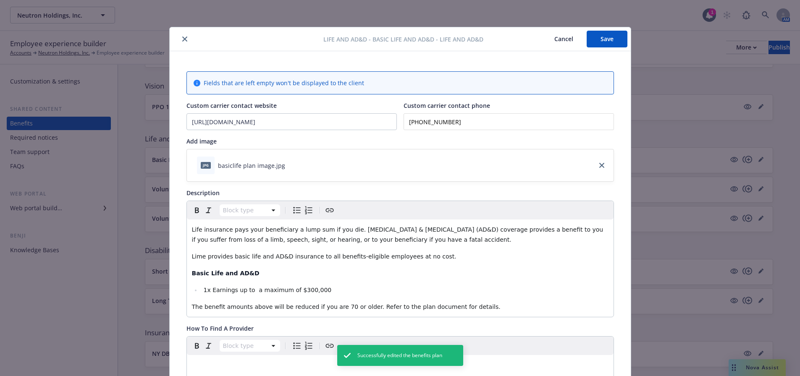
click at [182, 37] on icon "close" at bounding box center [184, 39] width 5 height 5
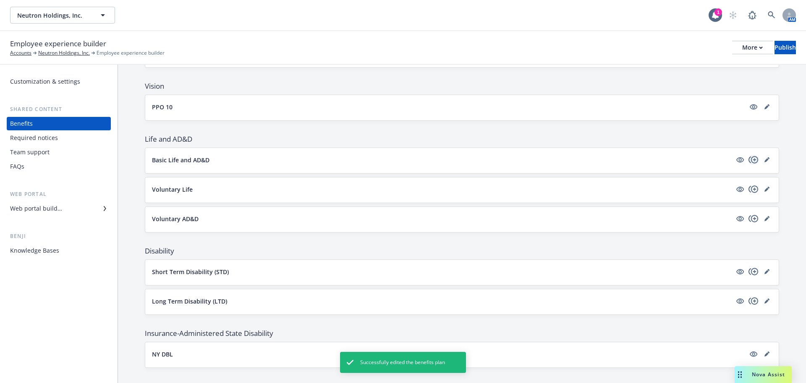
click at [749, 158] on icon "copyPlus" at bounding box center [754, 160] width 10 height 10
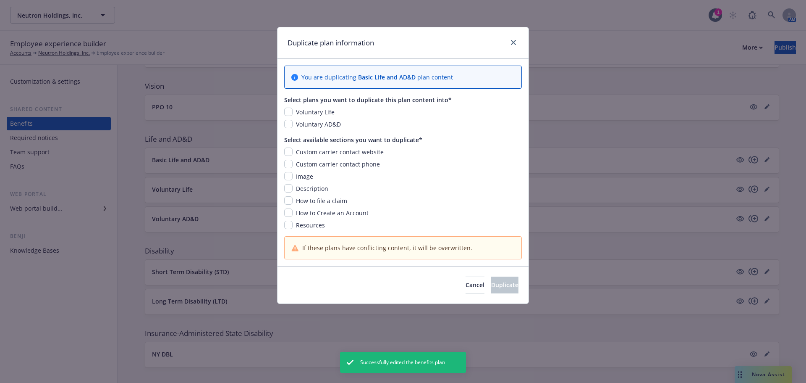
click at [294, 111] on div "Voluntary Life" at bounding box center [315, 112] width 44 height 9
click at [290, 113] on input "checkbox" at bounding box center [288, 112] width 8 height 8
checkbox input "true"
click at [290, 124] on input "checkbox" at bounding box center [288, 124] width 8 height 8
checkbox input "true"
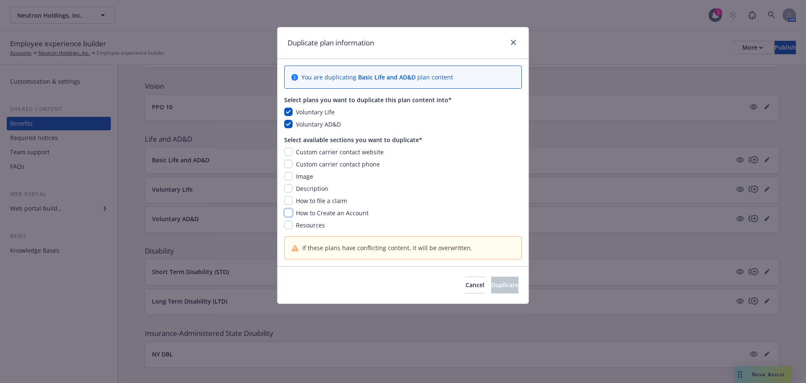
click at [290, 210] on input "checkbox" at bounding box center [288, 212] width 8 height 8
checkbox input "true"
click at [491, 285] on span "Duplicate" at bounding box center [504, 285] width 27 height 8
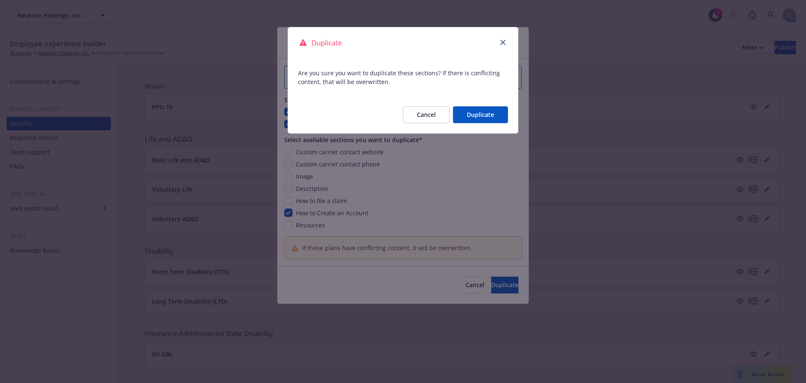
click at [488, 115] on button "Duplicate" at bounding box center [480, 114] width 55 height 17
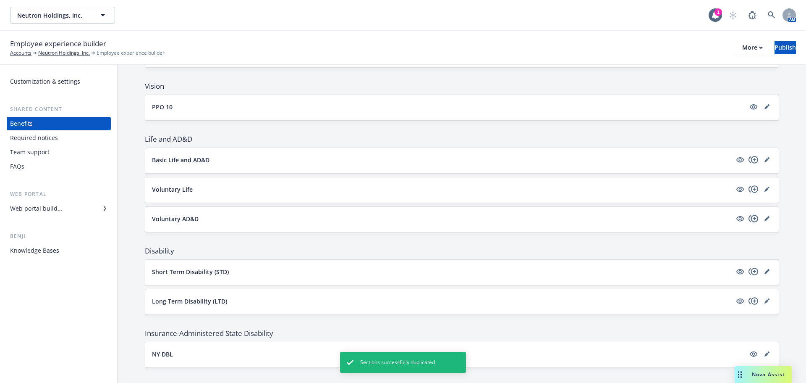
click at [749, 218] on icon "copyPlus" at bounding box center [754, 218] width 10 height 10
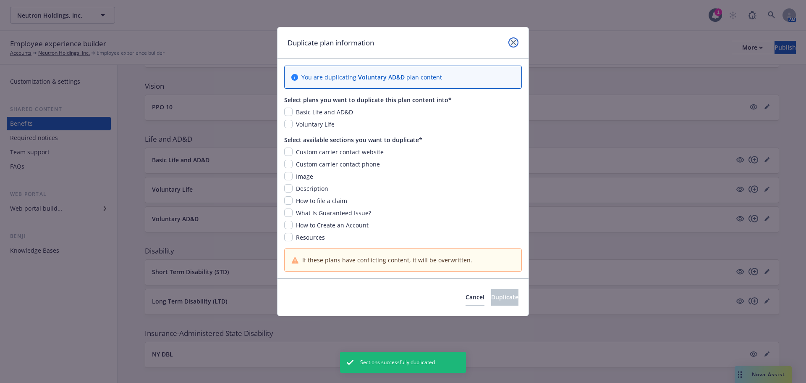
click at [516, 42] on link "close" at bounding box center [514, 42] width 10 height 10
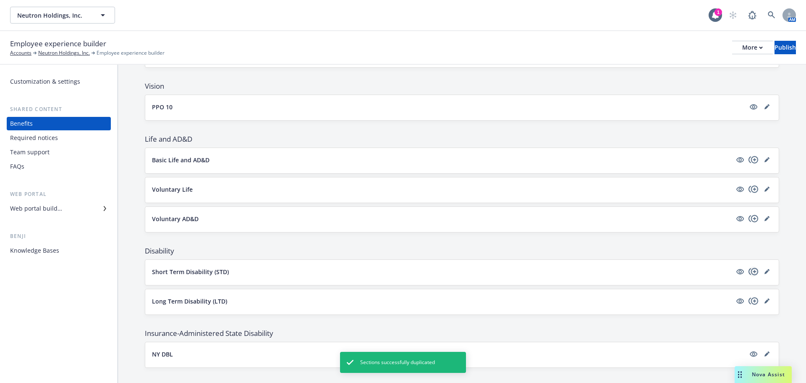
click at [749, 270] on icon "copyPlus" at bounding box center [754, 271] width 10 height 10
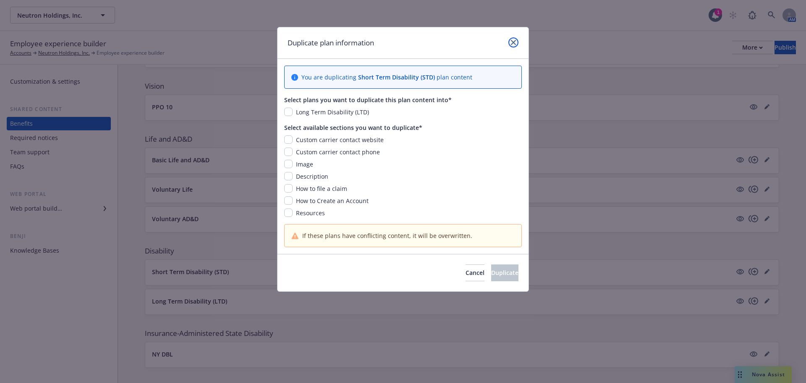
click at [516, 40] on icon "close" at bounding box center [513, 42] width 5 height 5
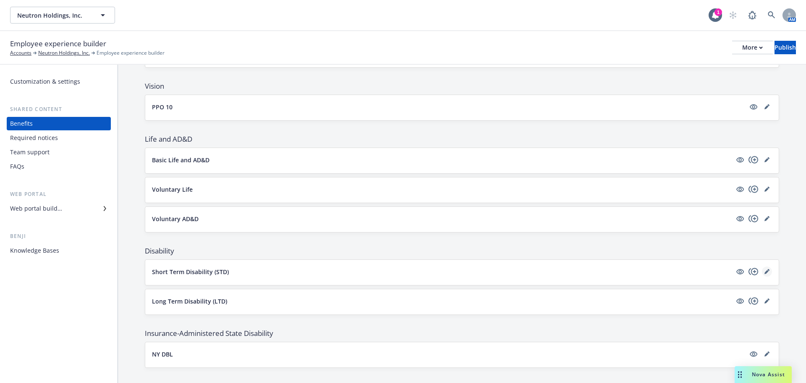
click at [765, 271] on icon "editPencil" at bounding box center [767, 271] width 5 height 5
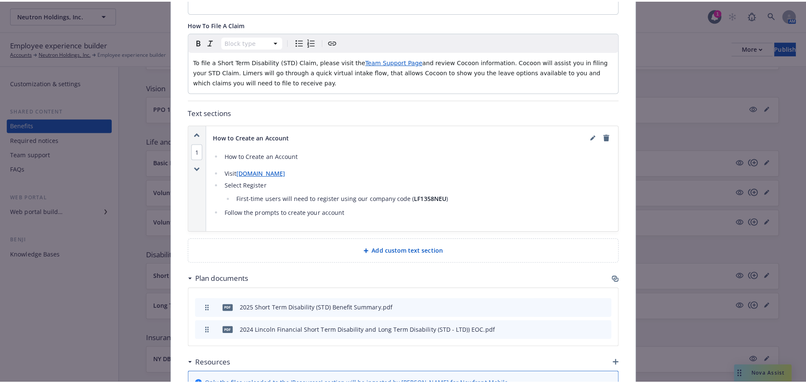
scroll to position [319, 0]
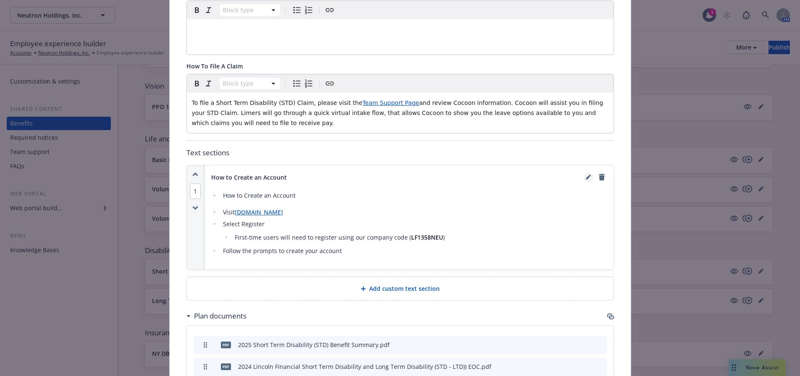
click at [586, 177] on icon "editPencil" at bounding box center [588, 178] width 4 height 4
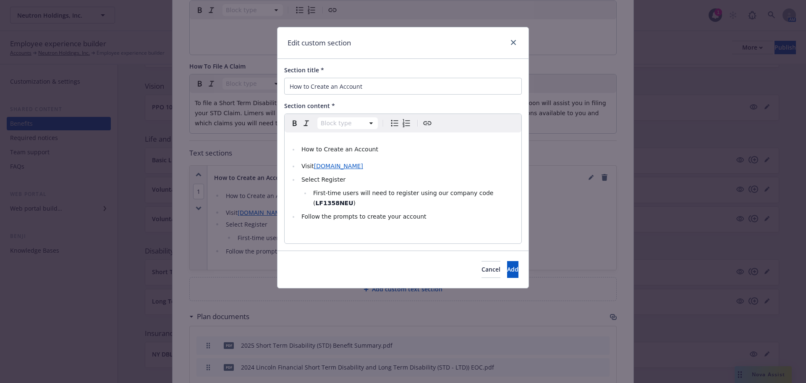
select select
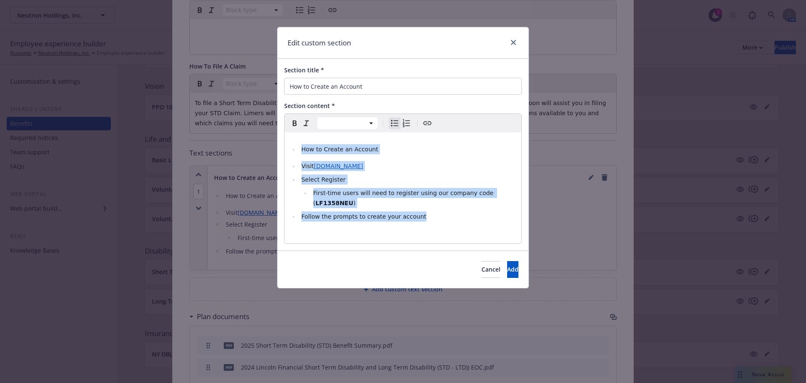
drag, startPoint x: 440, startPoint y: 207, endPoint x: 204, endPoint y: 110, distance: 255.9
click at [204, 110] on div "Edit custom section Section title * How to Create an Account Section content * …" at bounding box center [403, 191] width 806 height 383
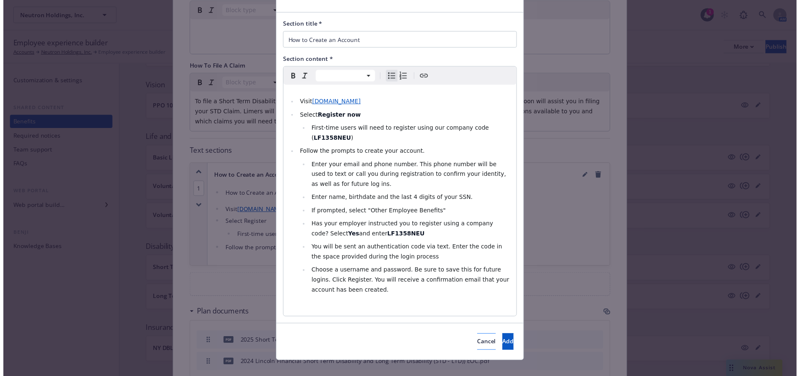
scroll to position [47, 0]
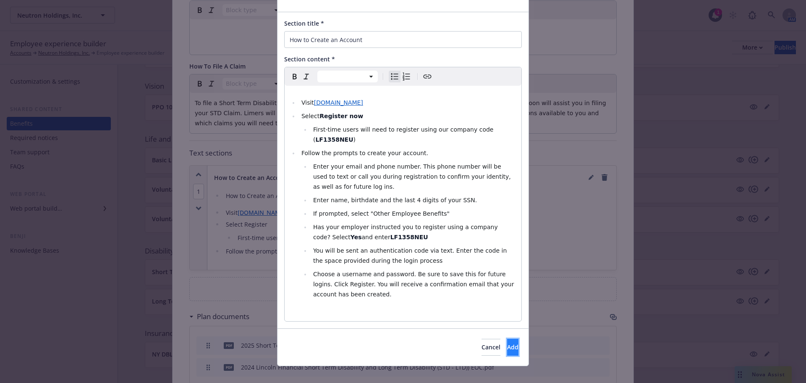
click at [507, 338] on button "Add" at bounding box center [512, 346] width 11 height 17
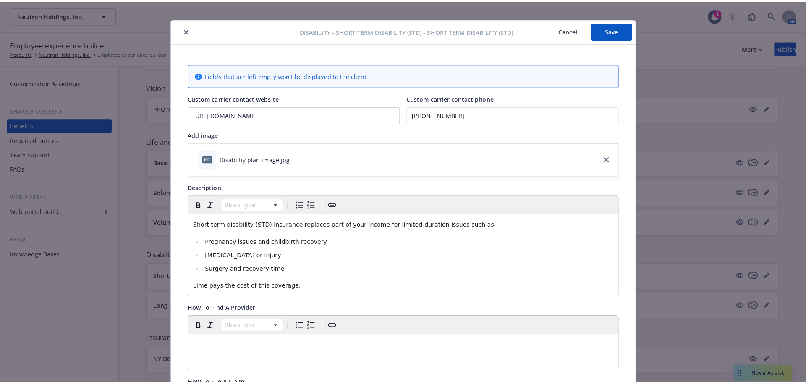
scroll to position [0, 0]
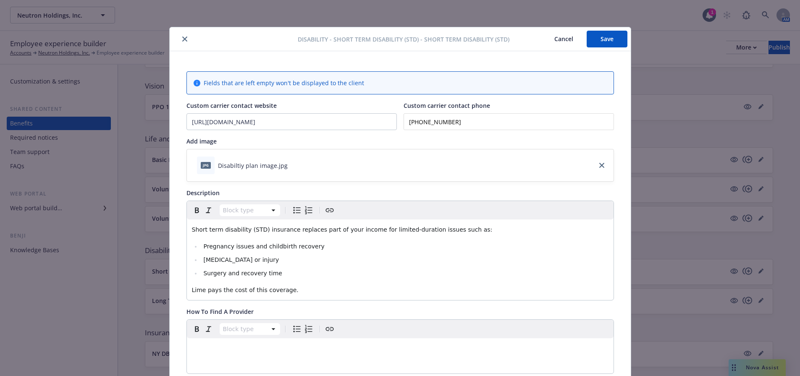
click at [593, 39] on button "Save" at bounding box center [607, 39] width 41 height 17
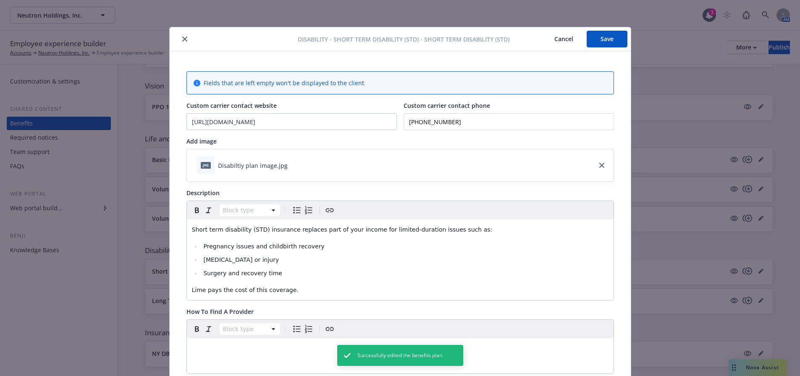
click at [182, 40] on icon "close" at bounding box center [184, 39] width 5 height 5
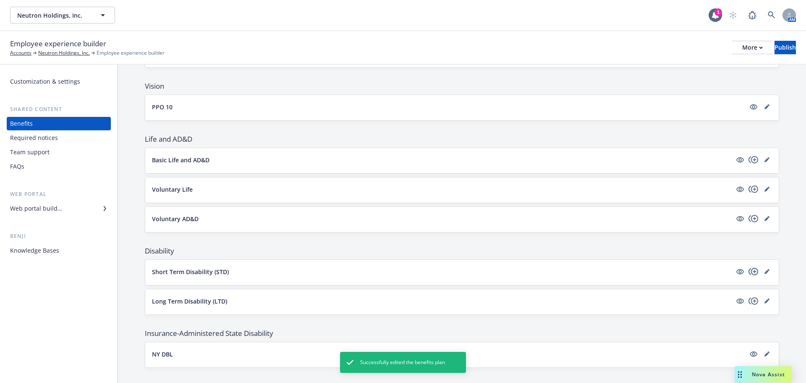
click at [749, 273] on icon "copyPlus" at bounding box center [754, 271] width 10 height 10
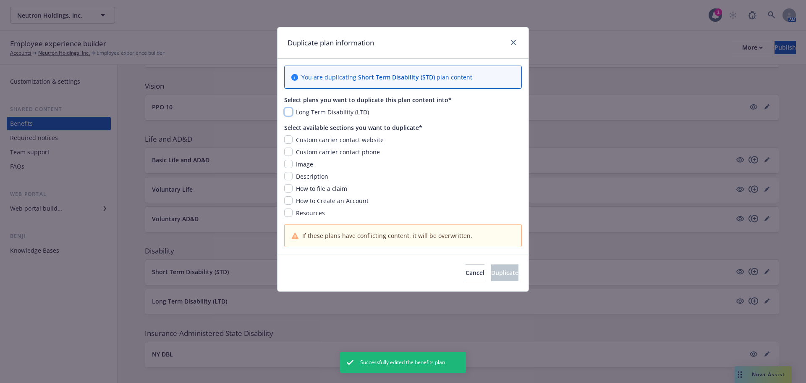
click at [286, 113] on input "checkbox" at bounding box center [288, 112] width 8 height 8
checkbox input "true"
click at [287, 199] on input "checkbox" at bounding box center [288, 200] width 8 height 8
checkbox input "true"
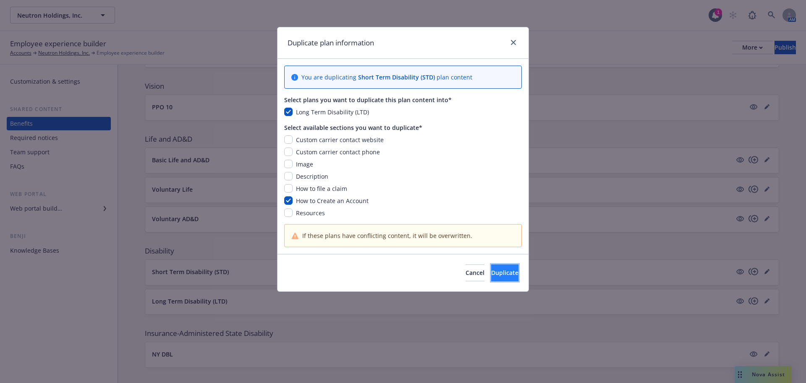
click at [491, 272] on span "Duplicate" at bounding box center [504, 272] width 27 height 8
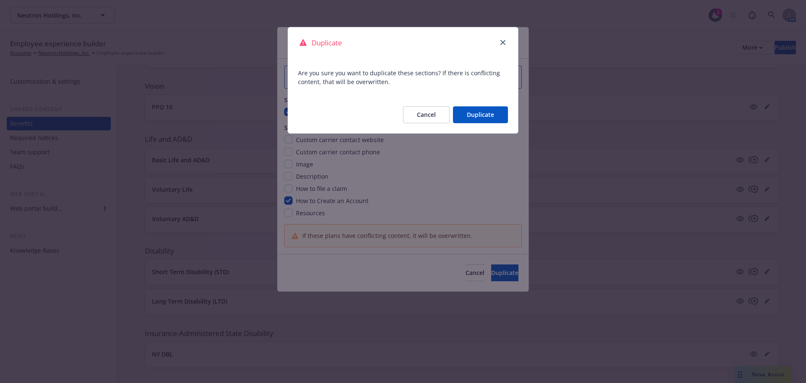
click at [482, 115] on button "Duplicate" at bounding box center [480, 114] width 55 height 17
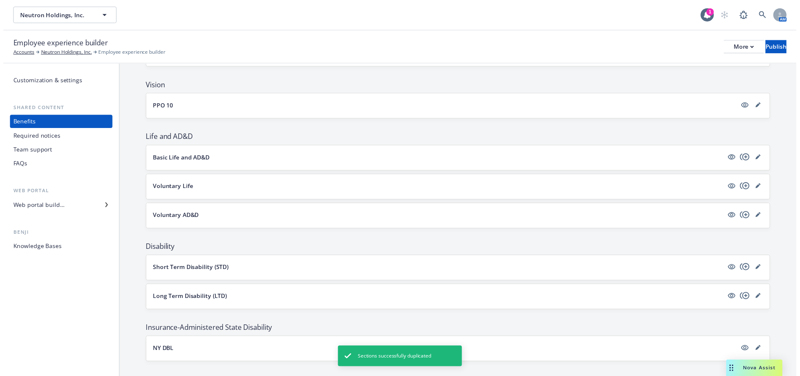
scroll to position [546, 0]
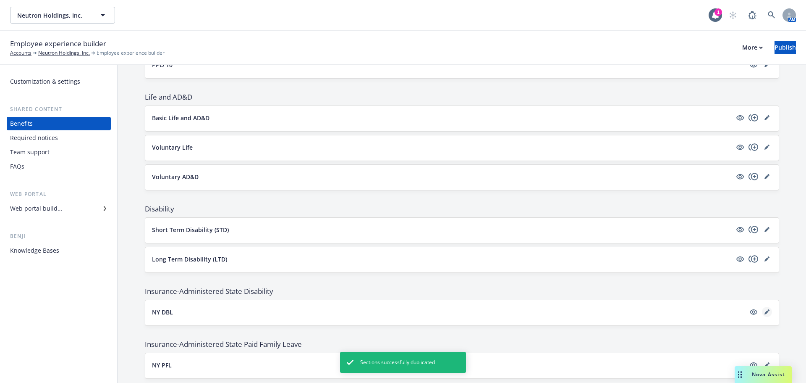
click at [765, 312] on icon "editPencil" at bounding box center [767, 312] width 4 height 4
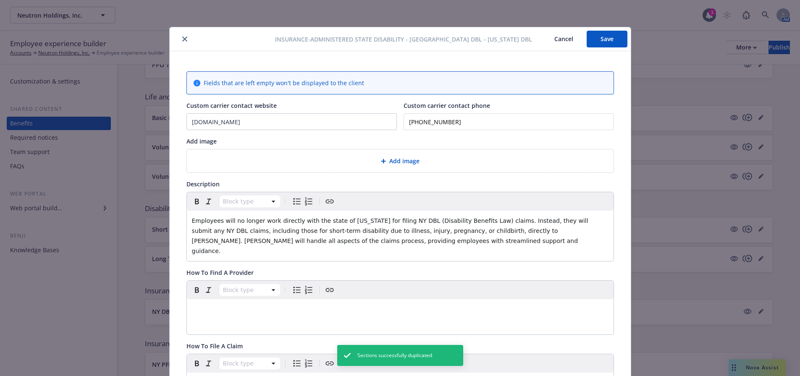
click at [184, 44] on div at bounding box center [224, 39] width 102 height 10
click at [186, 36] on div at bounding box center [224, 39] width 102 height 10
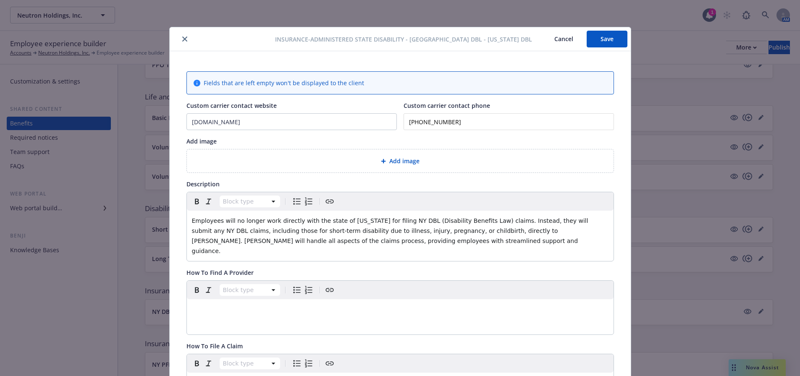
click at [184, 35] on button "close" at bounding box center [185, 39] width 10 height 10
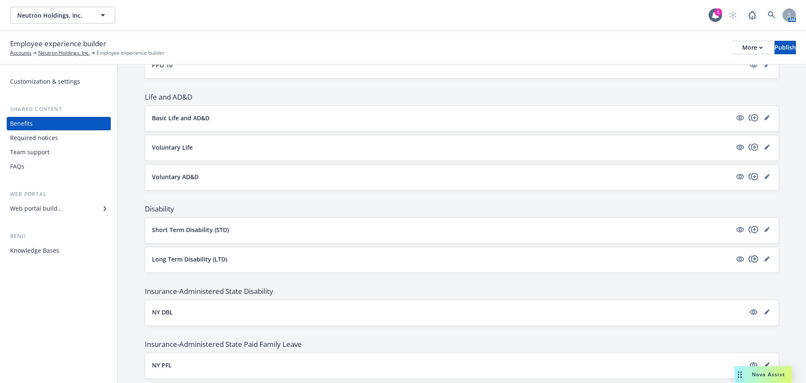
click at [750, 259] on icon "copyPlus" at bounding box center [754, 258] width 10 height 7
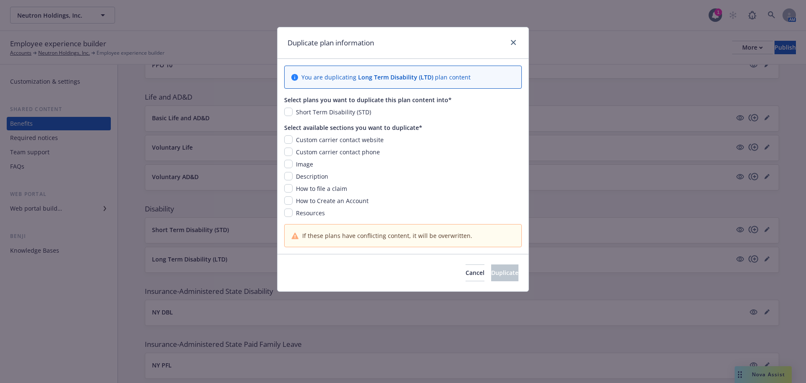
click at [517, 38] on div at bounding box center [511, 42] width 13 height 11
click at [515, 42] on icon "close" at bounding box center [513, 42] width 5 height 5
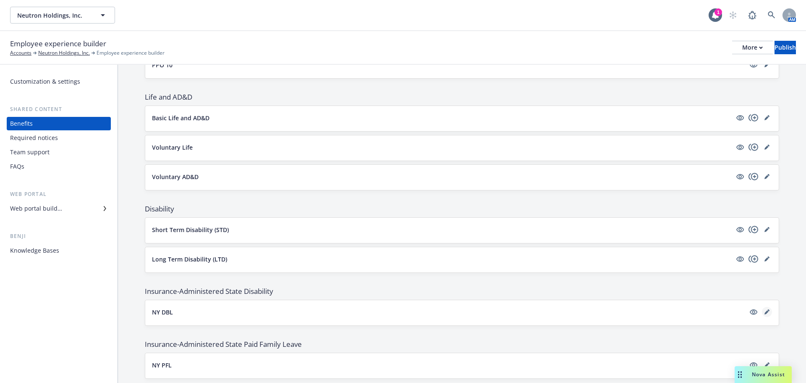
click at [765, 312] on icon "editPencil" at bounding box center [767, 311] width 5 height 5
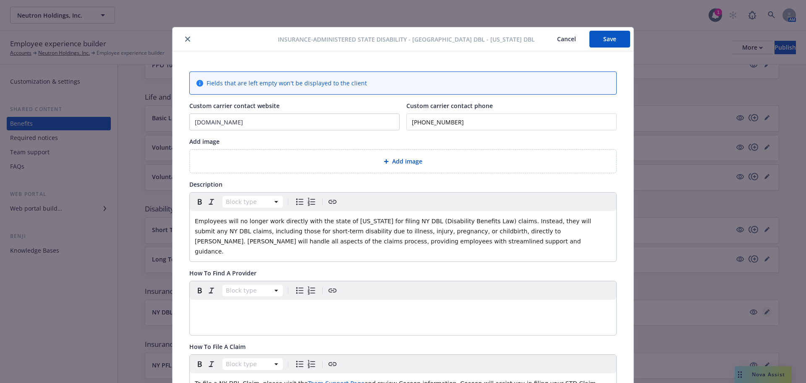
click at [761, 312] on div "Insurance-Administered State Disability - NY DBL - New York DBL Cancel Save Fie…" at bounding box center [403, 191] width 806 height 383
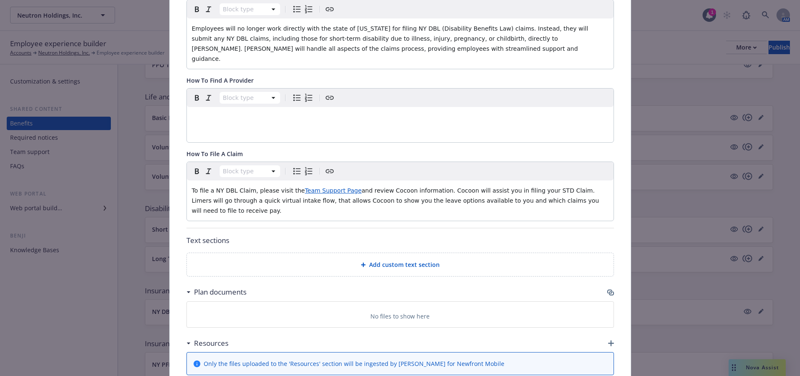
scroll to position [193, 0]
click at [428, 260] on span "Add custom text section" at bounding box center [404, 264] width 71 height 9
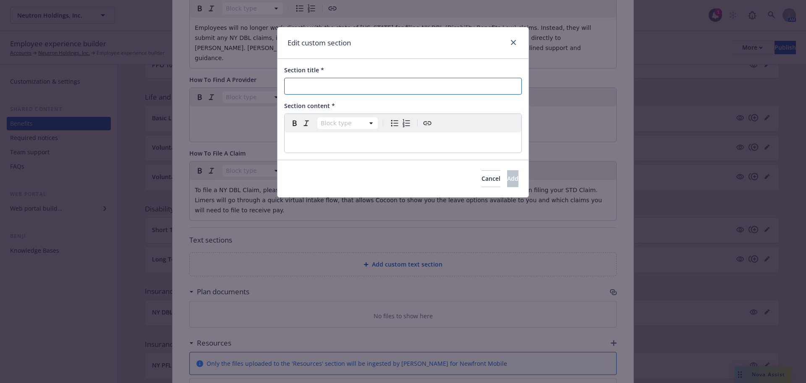
click at [387, 82] on input "Section title *" at bounding box center [403, 86] width 238 height 17
type input "How to Create an Account"
click at [440, 140] on p "editable markdown" at bounding box center [403, 142] width 227 height 10
select select
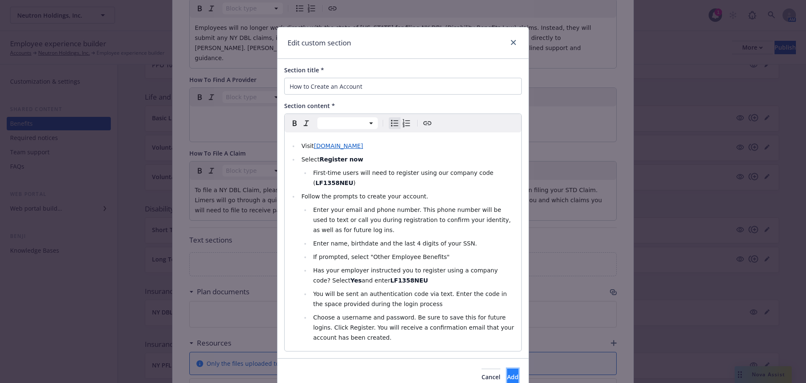
click at [507, 372] on span "Add" at bounding box center [512, 376] width 11 height 8
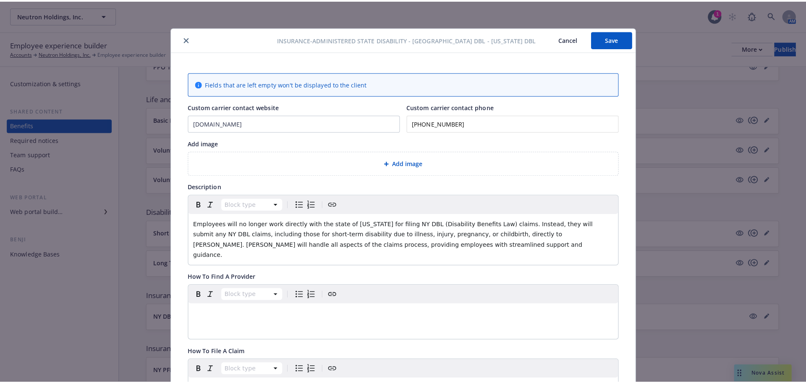
scroll to position [0, 0]
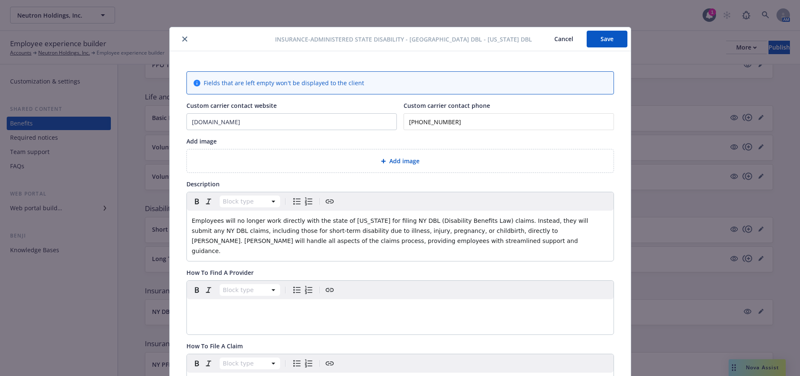
click at [610, 37] on button "Save" at bounding box center [607, 39] width 41 height 17
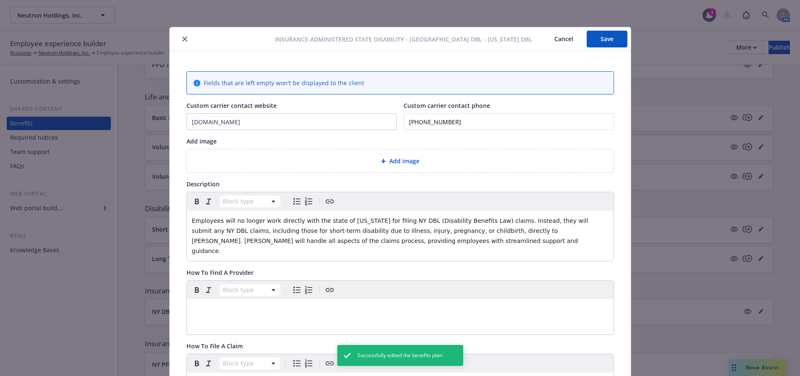
click at [373, 160] on div "Add image" at bounding box center [400, 161] width 413 height 10
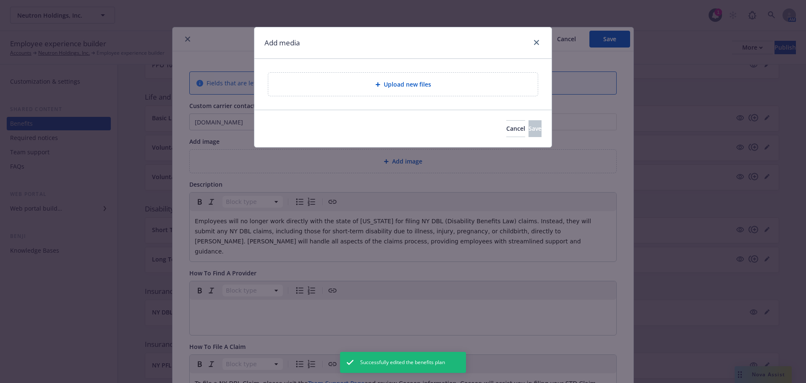
click at [331, 80] on div "Upload new files" at bounding box center [403, 84] width 256 height 10
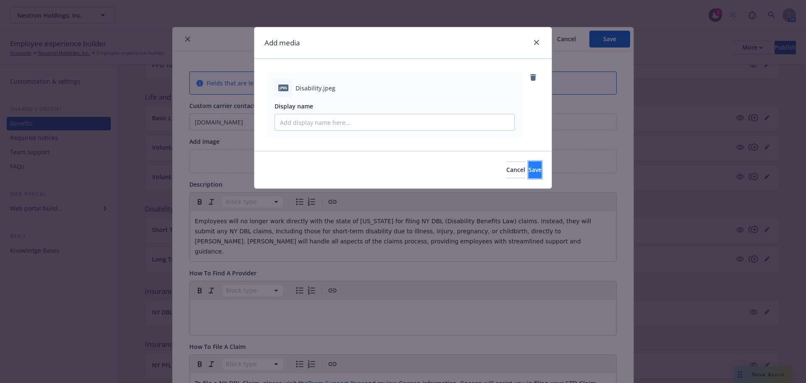
click at [529, 164] on button "Save" at bounding box center [535, 169] width 13 height 17
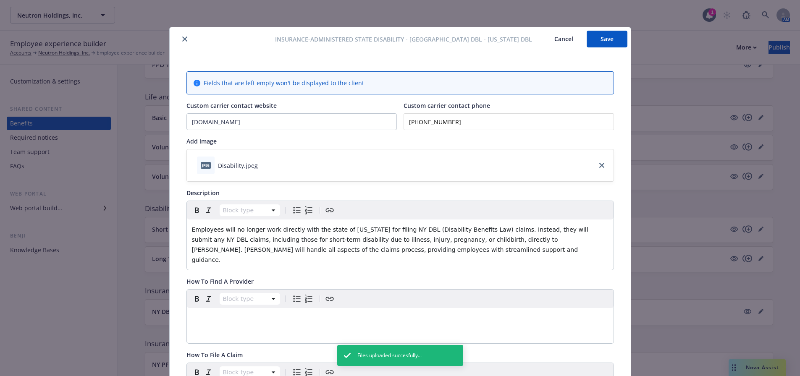
click at [596, 39] on button "Save" at bounding box center [607, 39] width 41 height 17
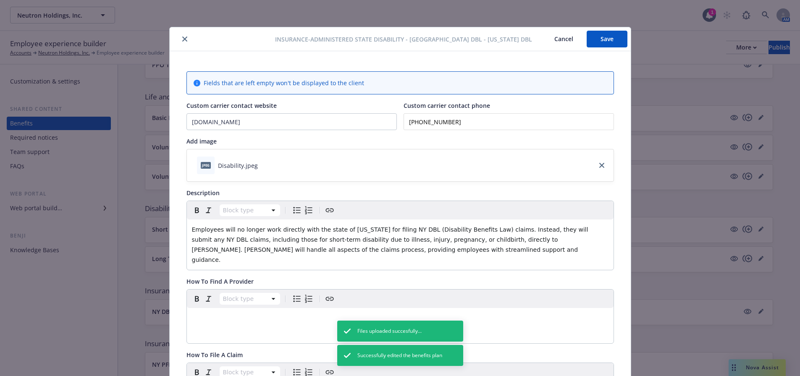
click at [185, 37] on button "close" at bounding box center [185, 39] width 10 height 10
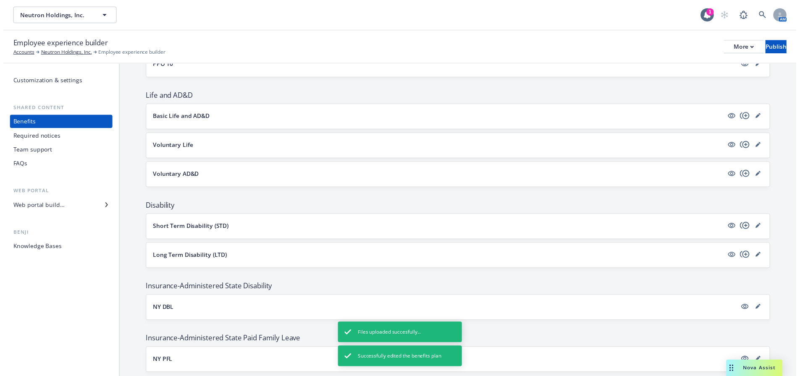
scroll to position [630, 0]
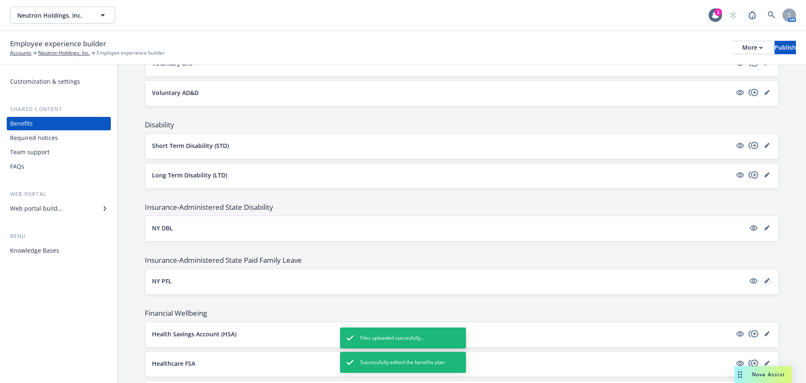
click at [765, 281] on icon "editPencil" at bounding box center [767, 281] width 4 height 4
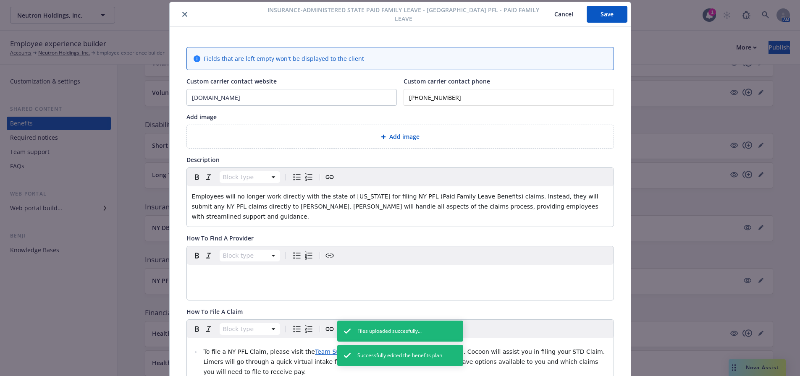
scroll to position [235, 0]
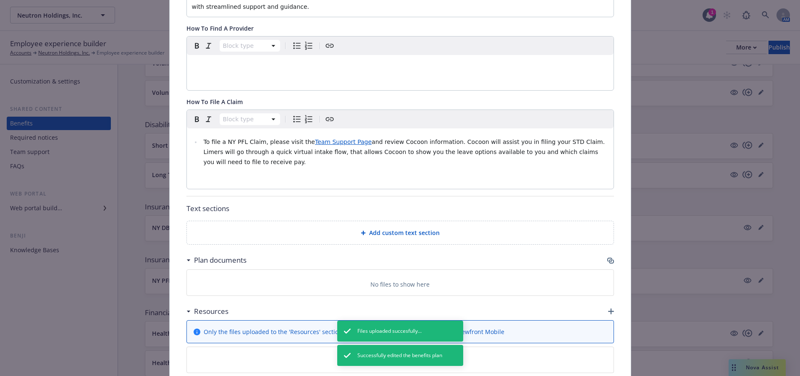
click at [378, 228] on span "Add custom text section" at bounding box center [404, 232] width 71 height 9
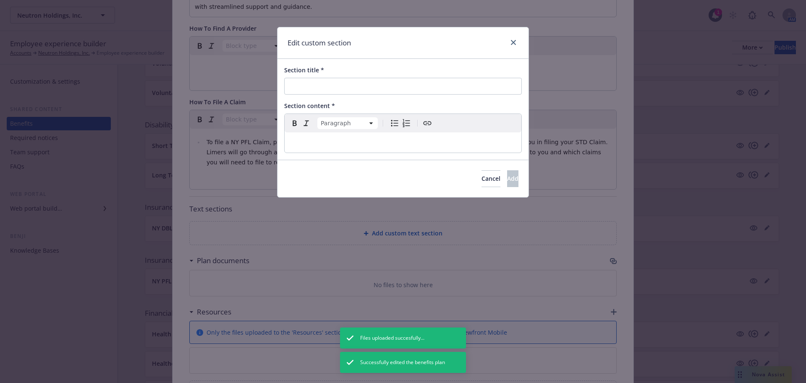
click at [343, 142] on p "editable markdown" at bounding box center [403, 142] width 227 height 10
select select
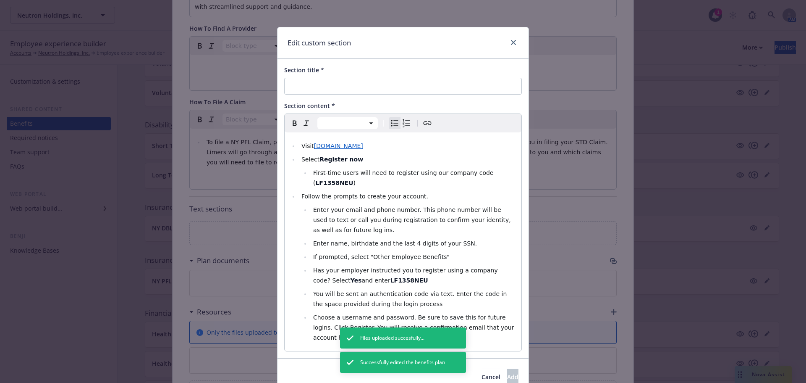
click at [357, 72] on div "Section title *" at bounding box center [403, 70] width 238 height 9
click at [357, 82] on input "Section title *" at bounding box center [403, 86] width 238 height 17
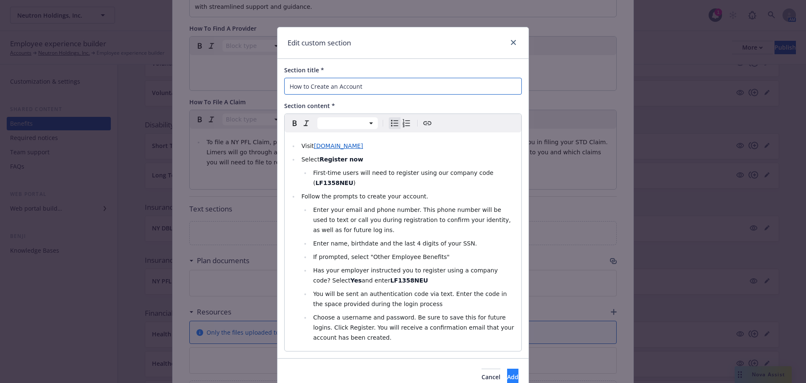
type input "How to Create an Account"
click at [507, 372] on span "Add" at bounding box center [512, 376] width 11 height 8
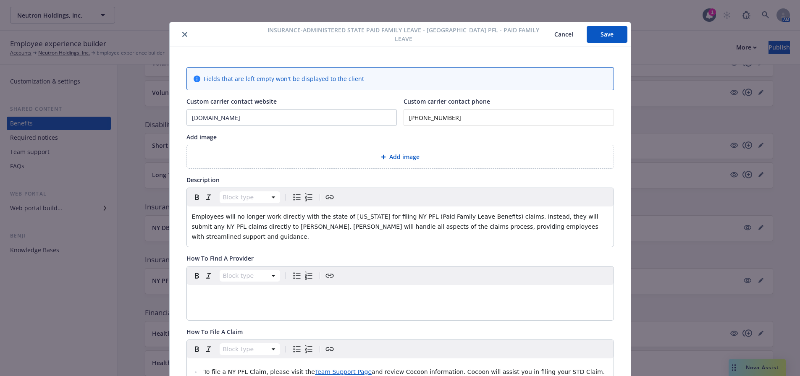
scroll to position [0, 0]
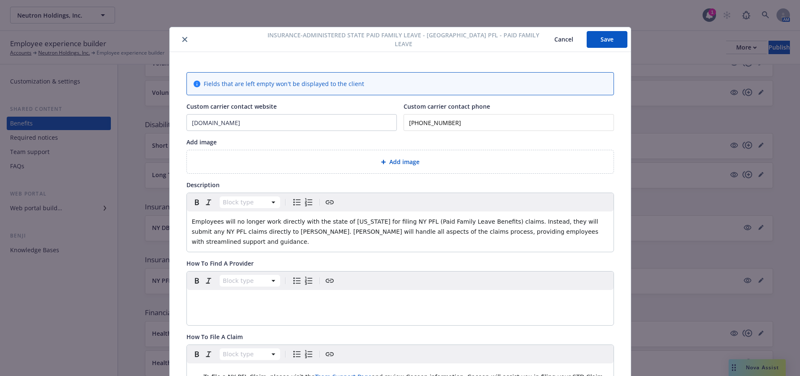
click at [370, 167] on div "Add image" at bounding box center [400, 161] width 427 height 23
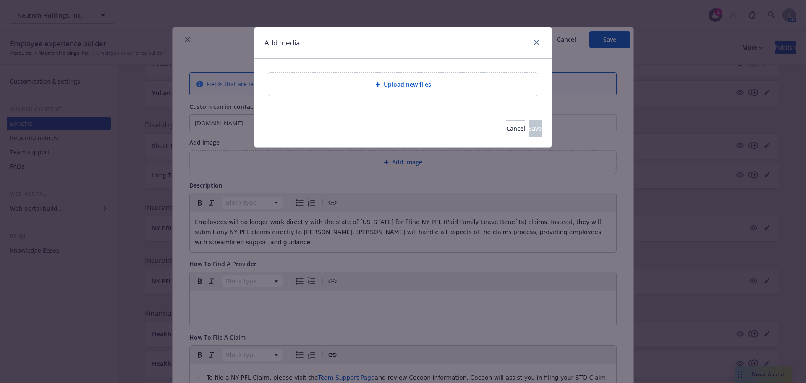
click at [376, 88] on div "Upload new files" at bounding box center [403, 84] width 256 height 10
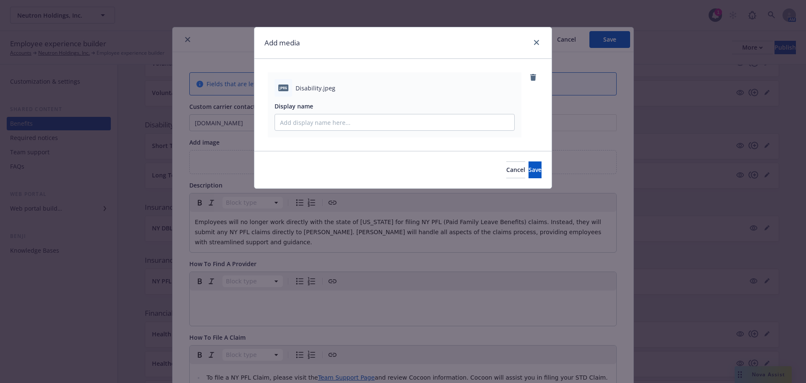
click at [527, 158] on div "Cancel Save" at bounding box center [402, 169] width 297 height 37
click at [529, 169] on span "Save" at bounding box center [535, 169] width 13 height 8
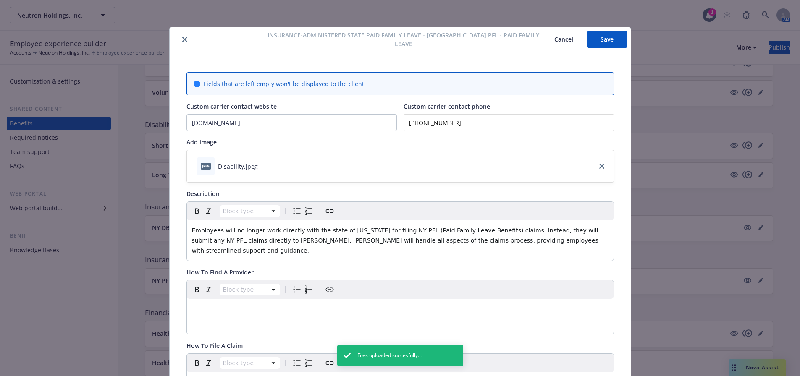
click at [598, 38] on button "Save" at bounding box center [607, 39] width 41 height 17
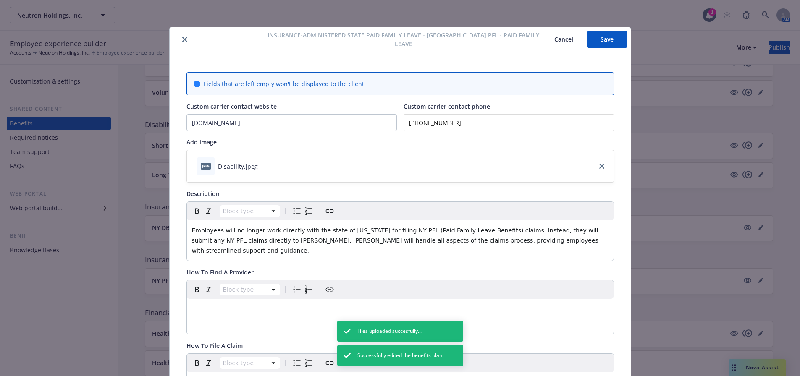
click at [182, 37] on icon "close" at bounding box center [184, 39] width 5 height 5
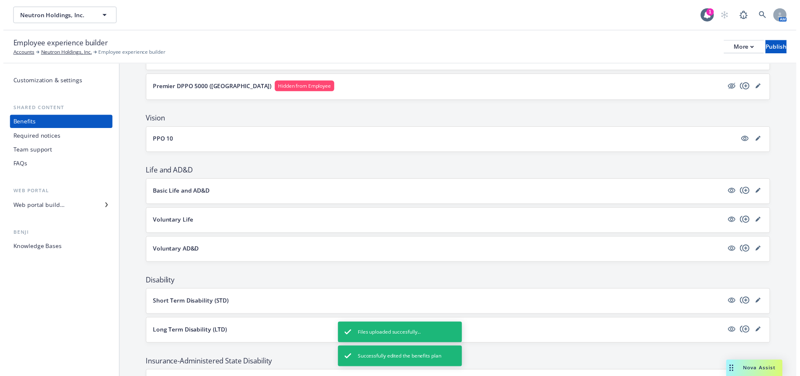
scroll to position [504, 0]
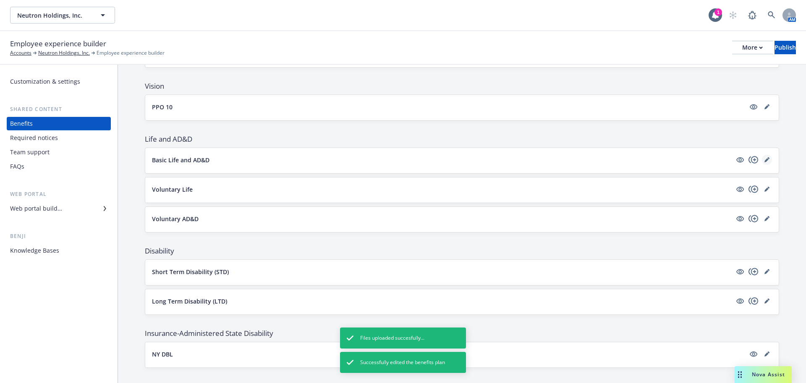
click at [765, 160] on icon "editPencil" at bounding box center [767, 159] width 5 height 5
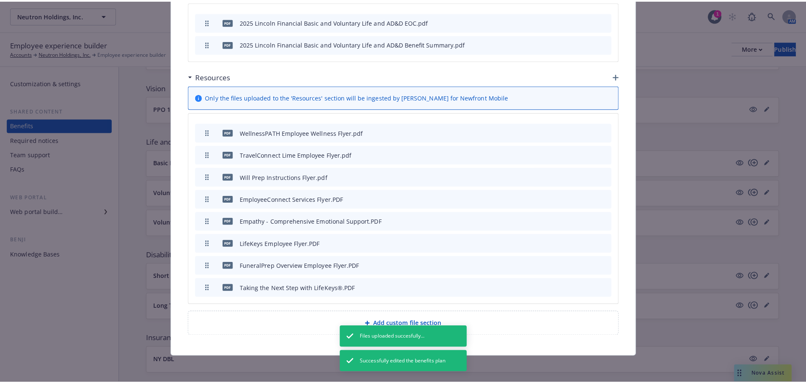
scroll to position [923, 0]
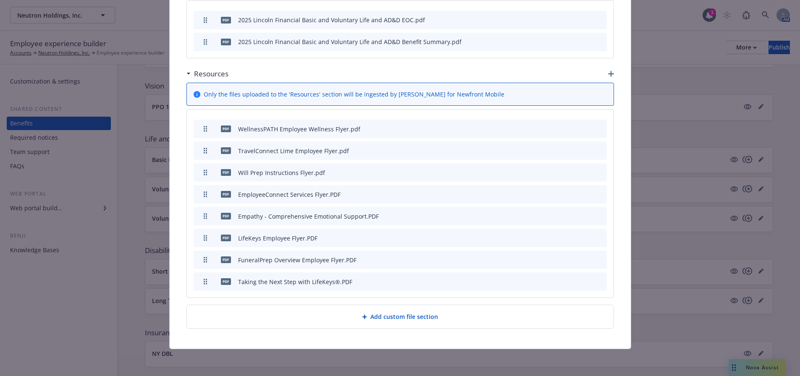
click at [608, 70] on div "Resources" at bounding box center [399, 74] width 427 height 18
click at [608, 71] on icon "button" at bounding box center [611, 74] width 6 height 6
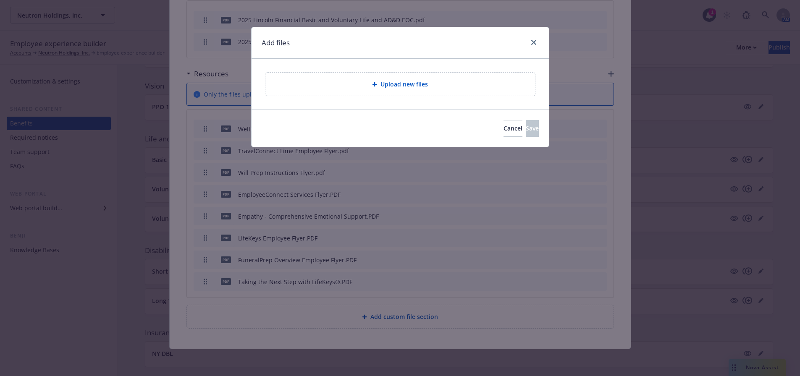
scroll to position [917, 0]
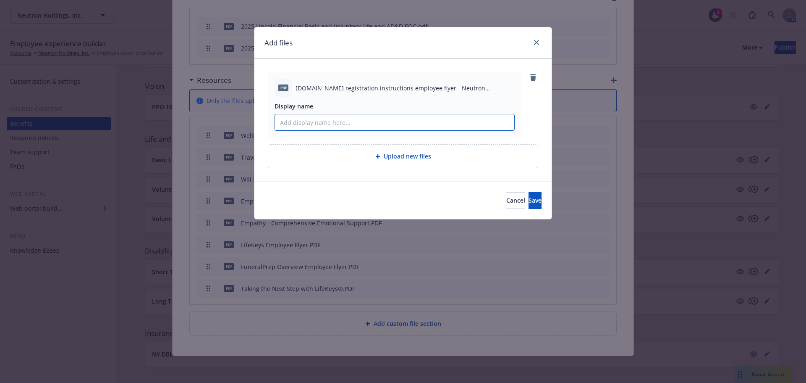
click at [349, 118] on input "Display name" at bounding box center [394, 122] width 239 height 16
type input "R"
type input "H"
type input "R"
drag, startPoint x: 361, startPoint y: 126, endPoint x: 262, endPoint y: 117, distance: 99.1
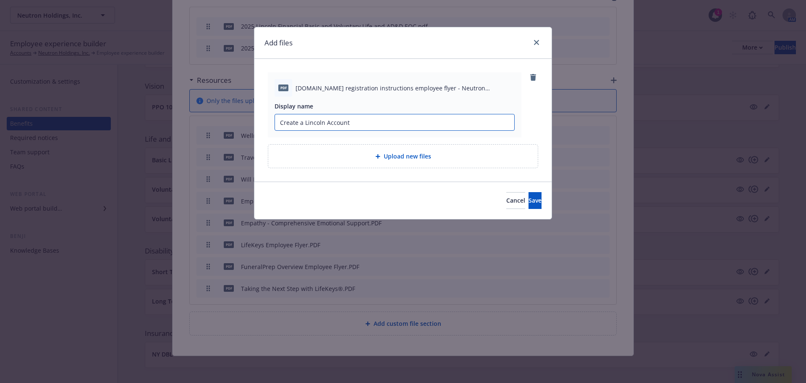
click at [262, 117] on div "PDF LincolnFinancial.com registration instructions employee flyer - Neutron Hol…" at bounding box center [402, 120] width 297 height 123
click at [281, 123] on input "Create a Lincoln Account" at bounding box center [394, 122] width 239 height 16
drag, startPoint x: 440, startPoint y: 115, endPoint x: 246, endPoint y: 131, distance: 194.7
click at [246, 131] on div "Add files PDF LincolnFinancial.com registration instructions employee flyer - N…" at bounding box center [403, 191] width 806 height 383
click at [316, 122] on input "How to Create a Lincoln Account" at bounding box center [394, 122] width 239 height 16
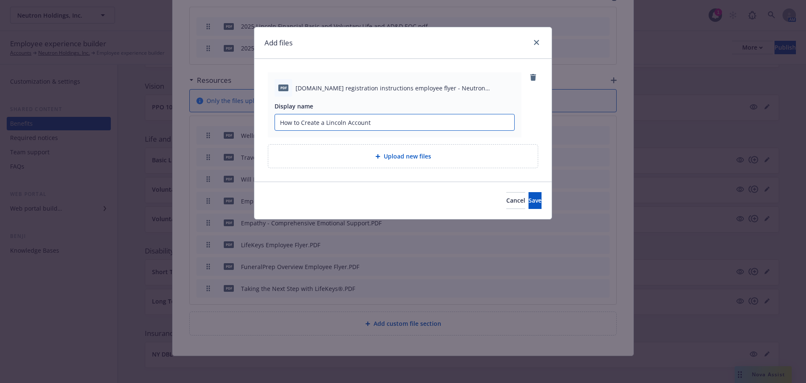
click at [324, 123] on input "How to Create a Lincoln Account" at bounding box center [394, 122] width 239 height 16
drag, startPoint x: 403, startPoint y: 117, endPoint x: 157, endPoint y: 122, distance: 246.1
click at [157, 122] on div "Add files PDF LincolnFinancial.com registration instructions employee flyer - N…" at bounding box center [403, 191] width 806 height 383
type input "How to Create a Lincoln Account"
click at [529, 197] on span "Save" at bounding box center [535, 200] width 13 height 8
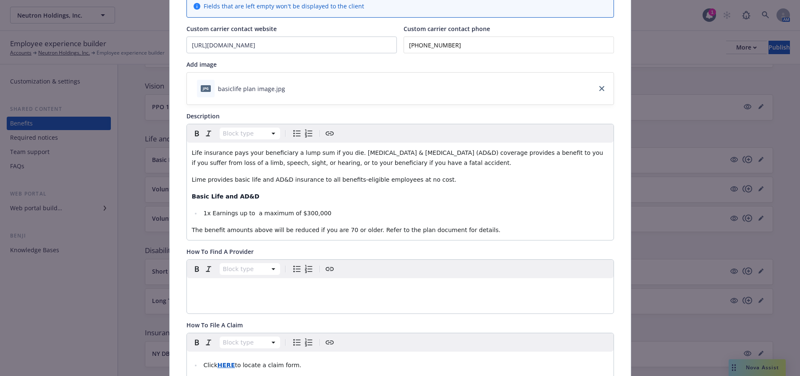
scroll to position [0, 0]
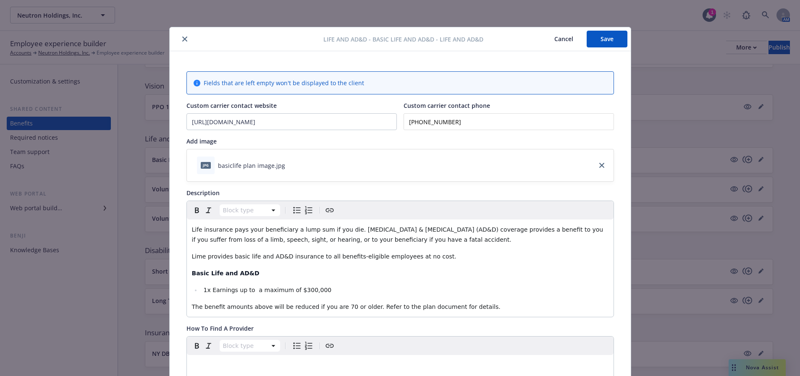
click at [595, 40] on button "Save" at bounding box center [607, 39] width 41 height 17
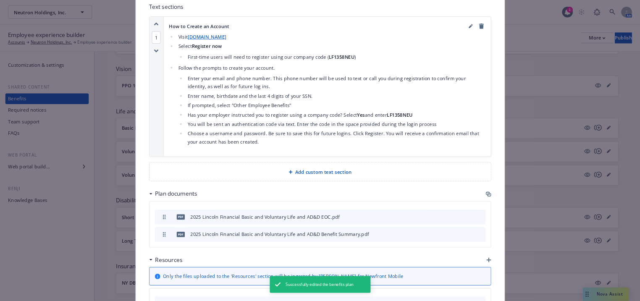
scroll to position [945, 0]
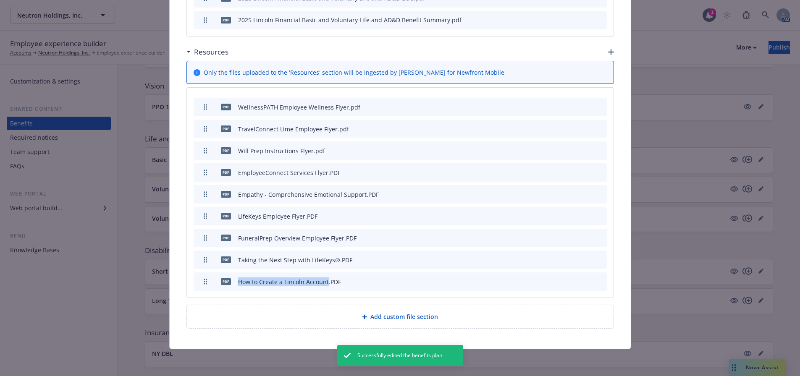
drag, startPoint x: 323, startPoint y: 283, endPoint x: 237, endPoint y: 283, distance: 86.5
click at [238, 283] on div "How to Create a Lincoln Account.PDF" at bounding box center [289, 282] width 103 height 9
copy div "How to Create a Lincoln Account"
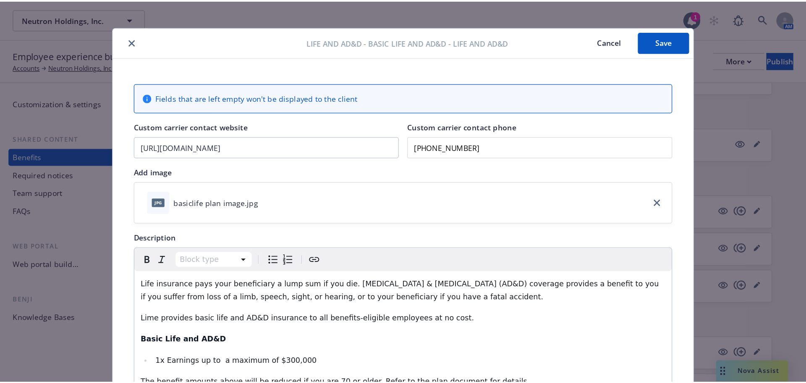
scroll to position [0, 0]
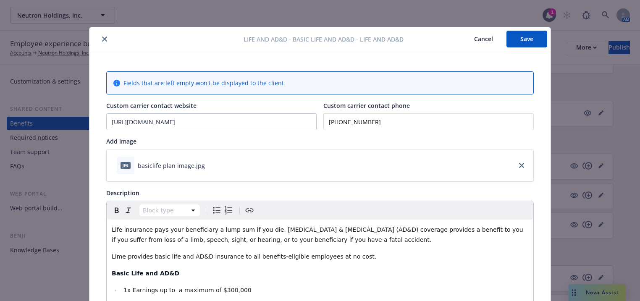
click at [534, 37] on button "Save" at bounding box center [526, 39] width 41 height 17
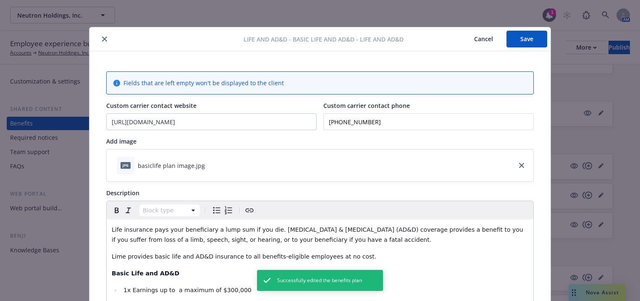
click at [102, 39] on icon "close" at bounding box center [104, 39] width 5 height 5
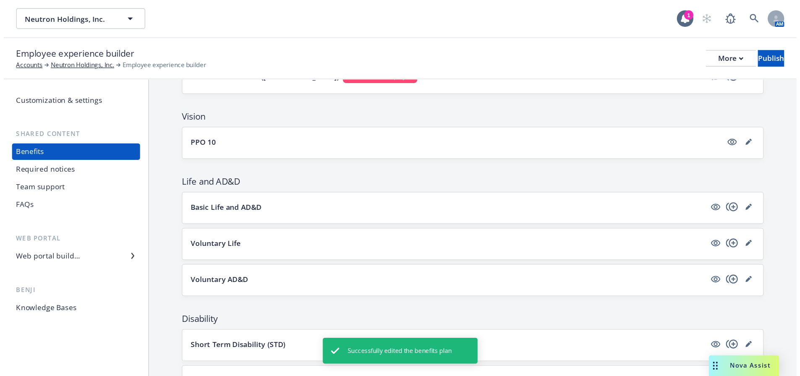
scroll to position [504, 0]
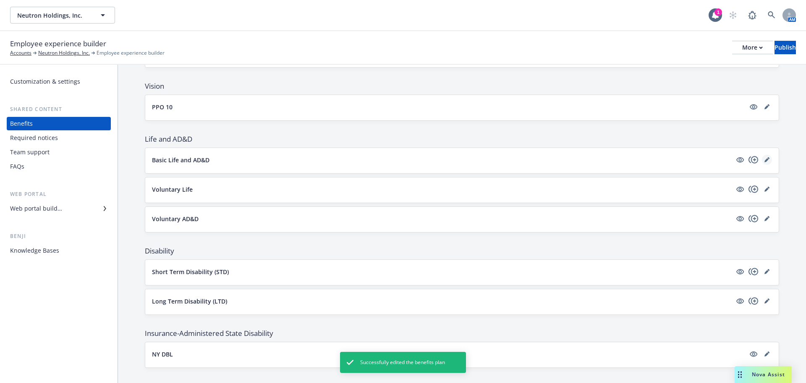
click at [764, 161] on link "editPencil" at bounding box center [767, 160] width 10 height 10
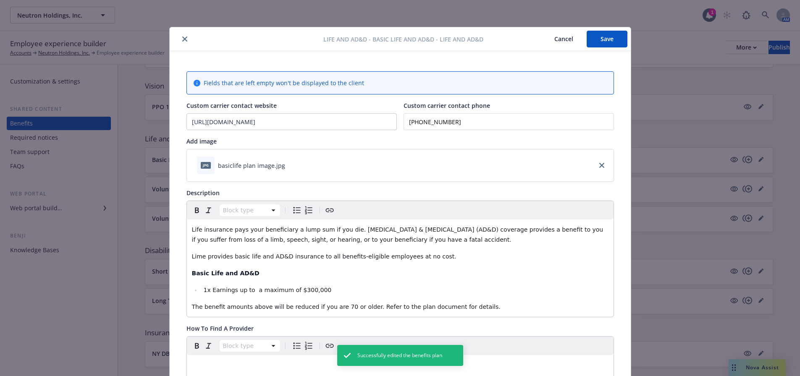
click at [615, 44] on button "Save" at bounding box center [607, 39] width 41 height 17
click at [182, 39] on icon "close" at bounding box center [184, 39] width 5 height 5
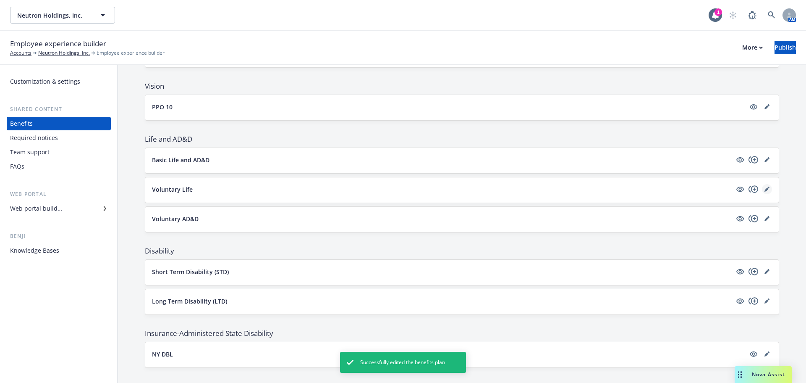
click at [763, 189] on link "editPencil" at bounding box center [767, 189] width 10 height 10
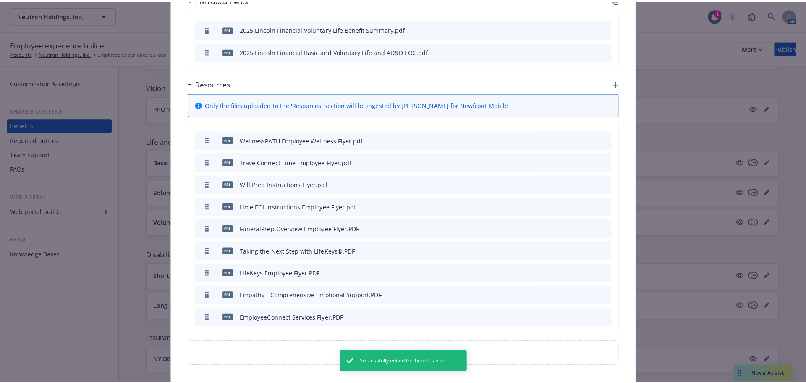
scroll to position [1082, 0]
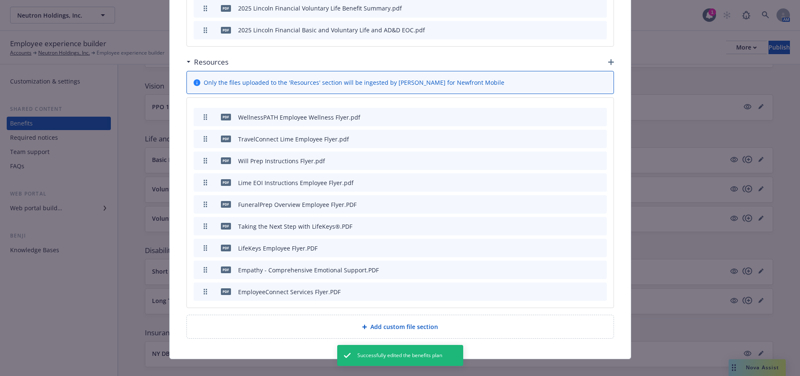
click at [314, 324] on div "Add custom file section" at bounding box center [400, 326] width 427 height 23
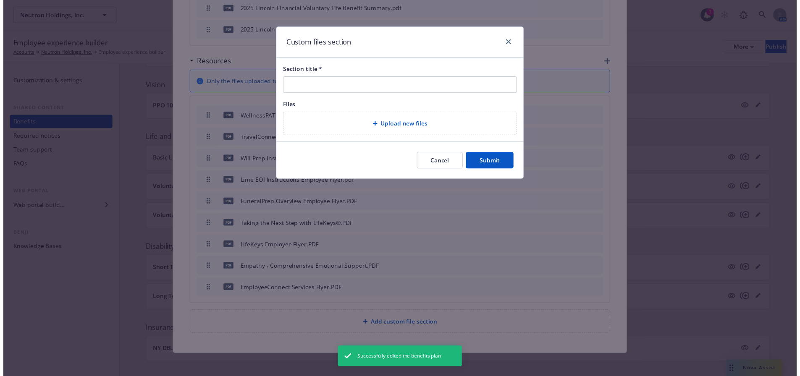
scroll to position [1075, 0]
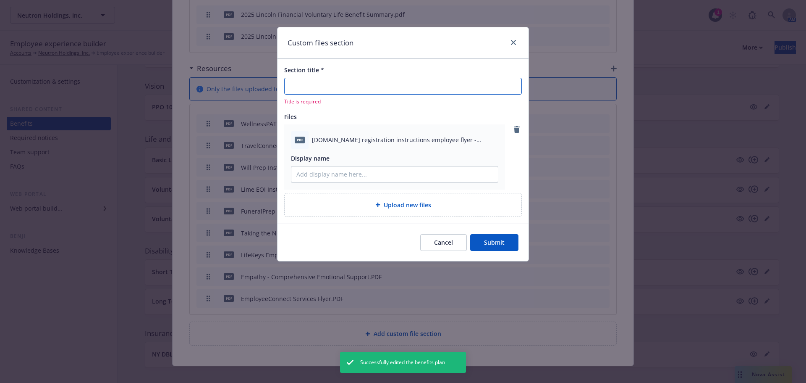
click at [354, 81] on input "Section title *" at bounding box center [403, 86] width 238 height 17
paste input "How to Create a Lincoln Account"
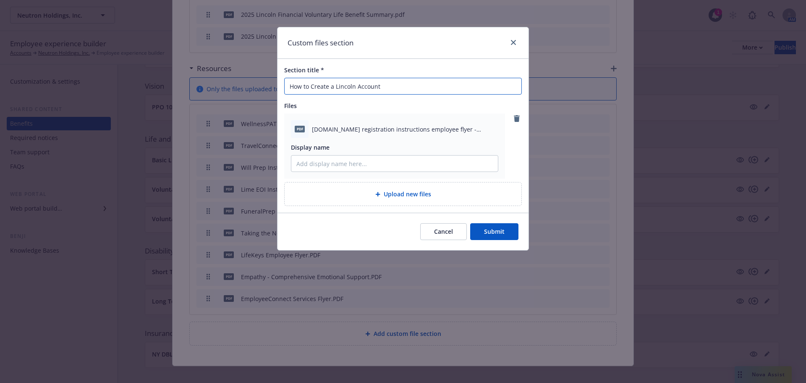
type input "How to Create a Lincoln Account"
click at [489, 233] on button "Submit" at bounding box center [494, 231] width 48 height 17
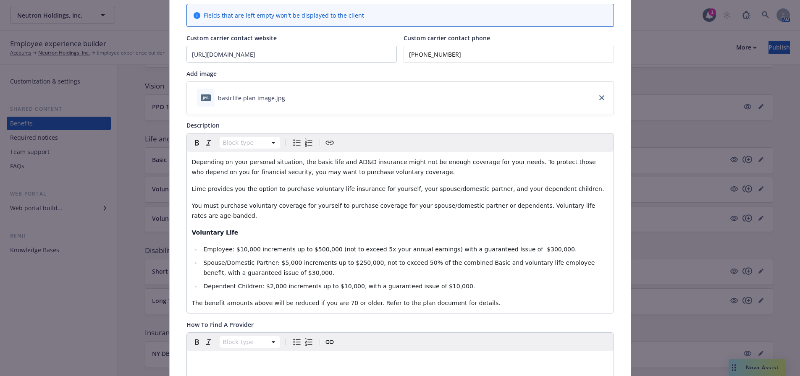
scroll to position [0, 0]
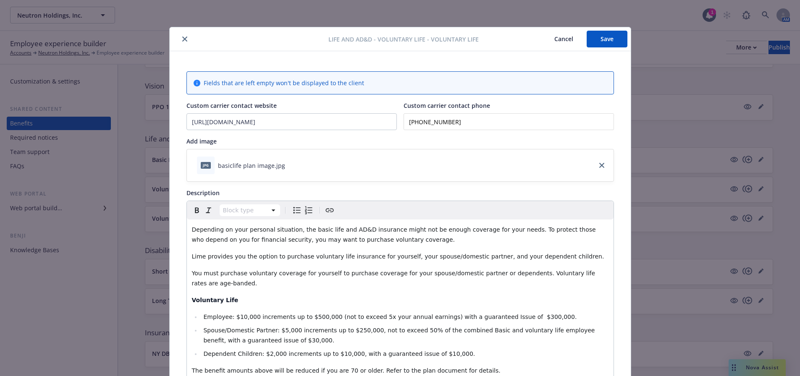
click at [604, 42] on button "Save" at bounding box center [607, 39] width 41 height 17
click at [180, 36] on button "close" at bounding box center [185, 39] width 10 height 10
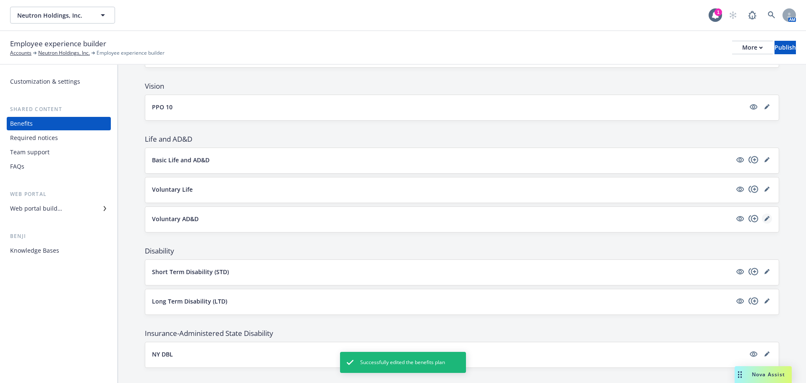
click at [762, 220] on link "editPencil" at bounding box center [767, 218] width 10 height 10
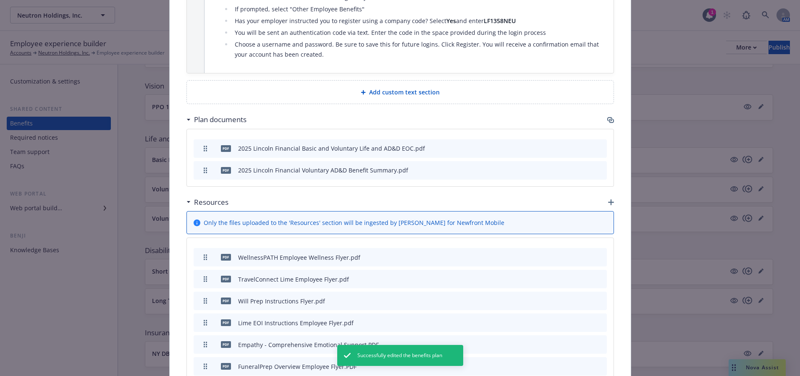
scroll to position [1082, 0]
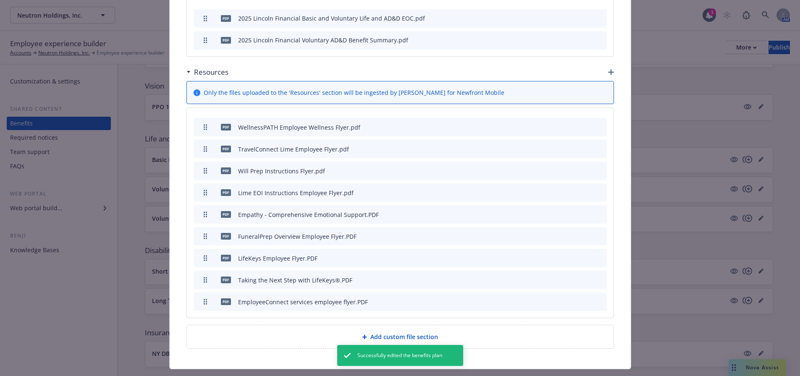
click at [380, 333] on span "Add custom file section" at bounding box center [404, 337] width 68 height 9
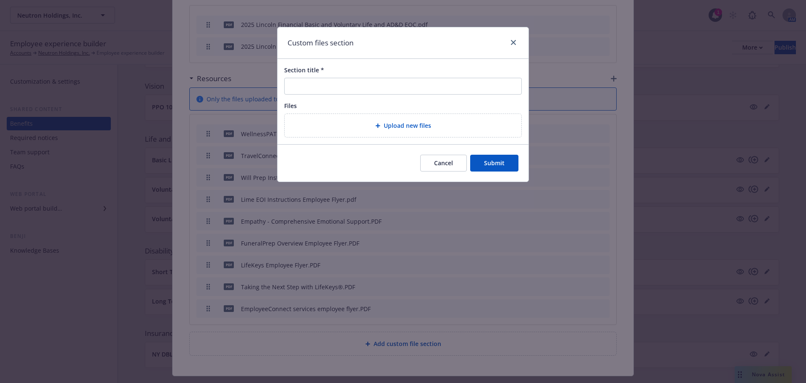
drag, startPoint x: 509, startPoint y: 45, endPoint x: 529, endPoint y: 39, distance: 21.1
click at [513, 44] on div at bounding box center [511, 42] width 13 height 11
click at [520, 37] on div "Custom files section" at bounding box center [403, 42] width 251 height 31
drag, startPoint x: 491, startPoint y: 47, endPoint x: 517, endPoint y: 39, distance: 27.2
click at [492, 47] on div "Custom files section" at bounding box center [403, 42] width 251 height 31
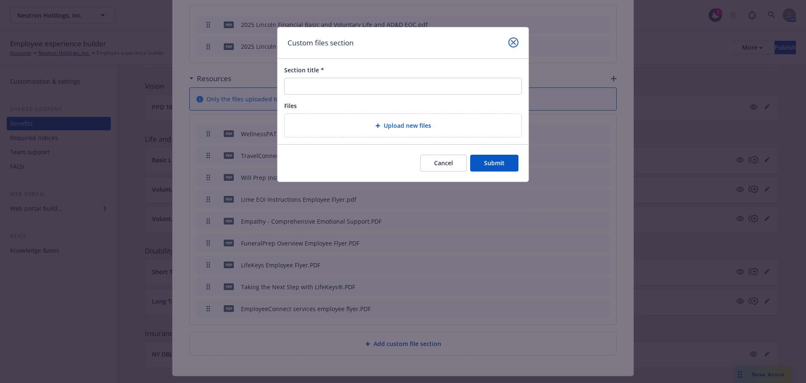
click at [513, 43] on icon "close" at bounding box center [513, 42] width 5 height 5
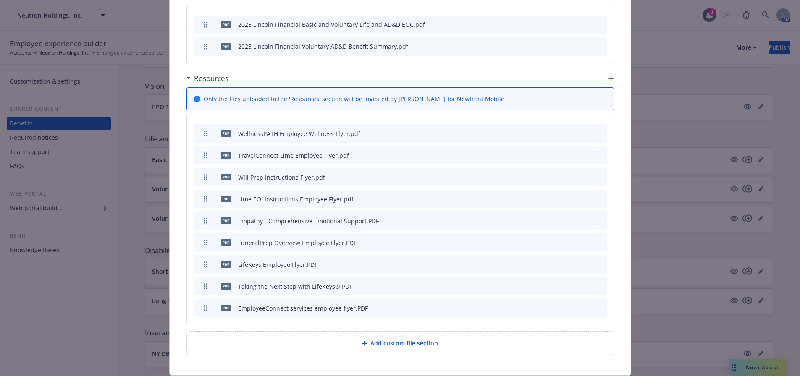
click at [610, 76] on icon "button" at bounding box center [611, 79] width 6 height 6
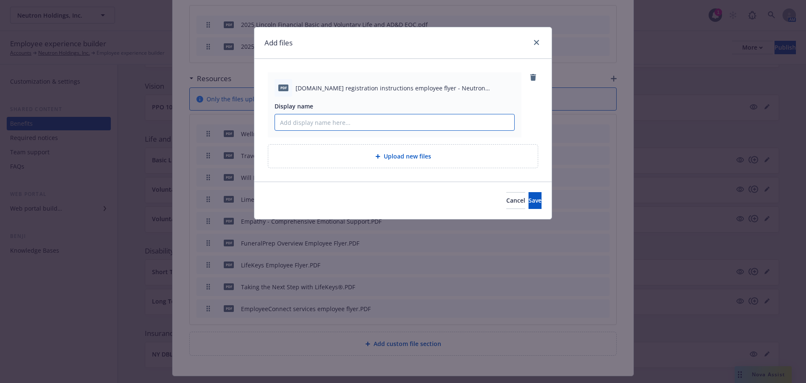
click at [380, 122] on input "Display name" at bounding box center [394, 122] width 239 height 16
paste input "How to Create a Lincoln Account"
type input "How to Create a Lincoln Account"
click at [529, 195] on button "Save" at bounding box center [535, 200] width 13 height 17
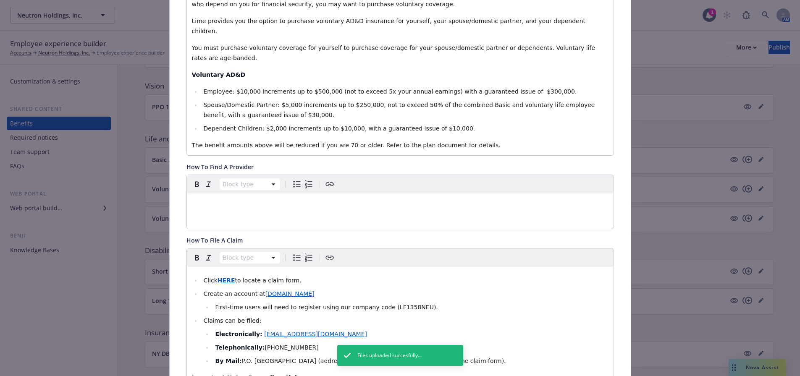
scroll to position [0, 0]
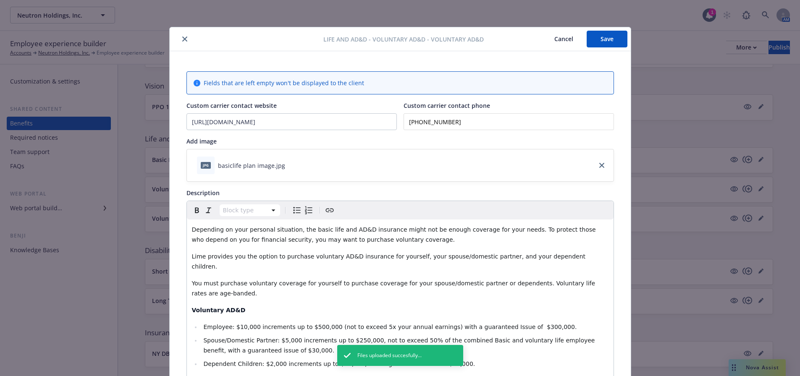
click at [591, 38] on button "Save" at bounding box center [607, 39] width 41 height 17
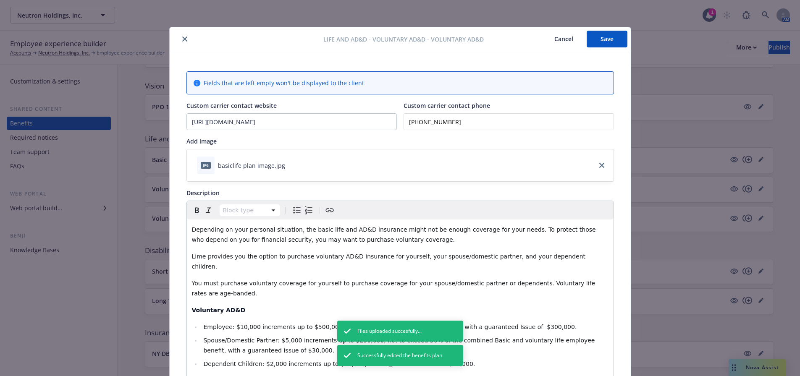
click at [183, 38] on icon "close" at bounding box center [184, 39] width 5 height 5
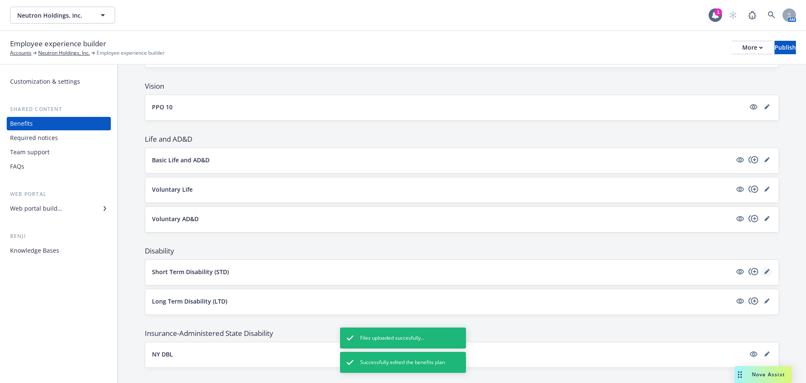
click at [762, 273] on link "editPencil" at bounding box center [767, 271] width 10 height 10
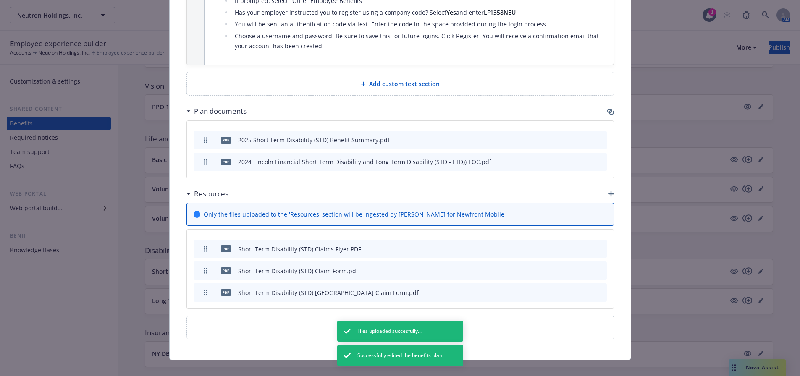
scroll to position [611, 0]
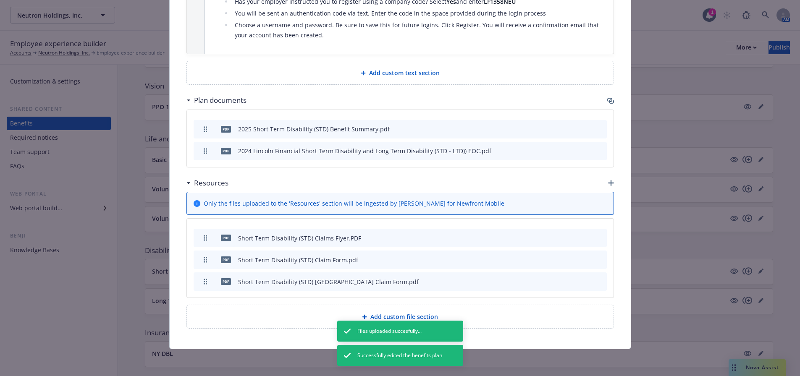
click at [608, 184] on icon "button" at bounding box center [611, 183] width 6 height 6
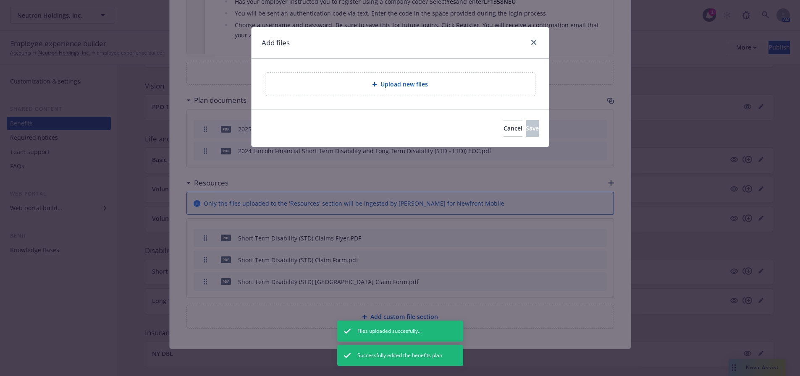
scroll to position [604, 0]
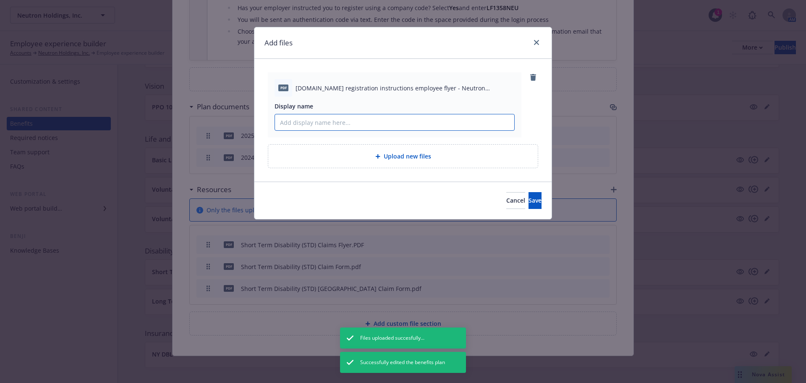
click at [384, 118] on input "Display name" at bounding box center [394, 122] width 239 height 16
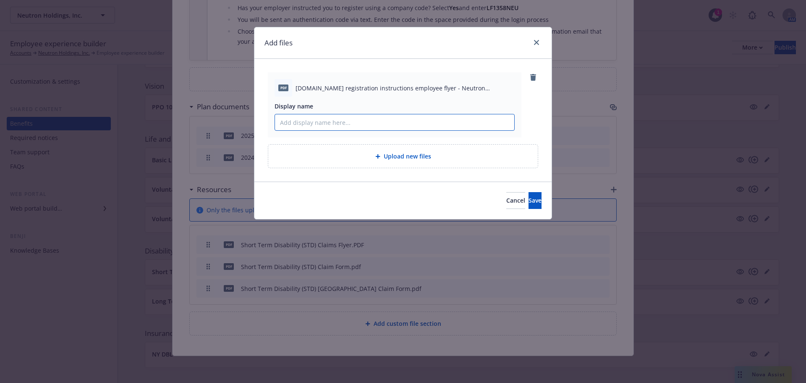
paste input "How to Create a Lincoln Account"
type input "How to Create a Lincoln Account"
click at [529, 197] on span "Save" at bounding box center [535, 200] width 13 height 8
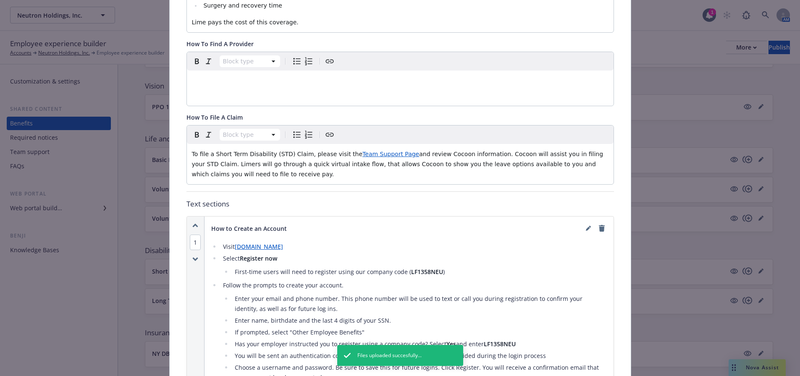
scroll to position [0, 0]
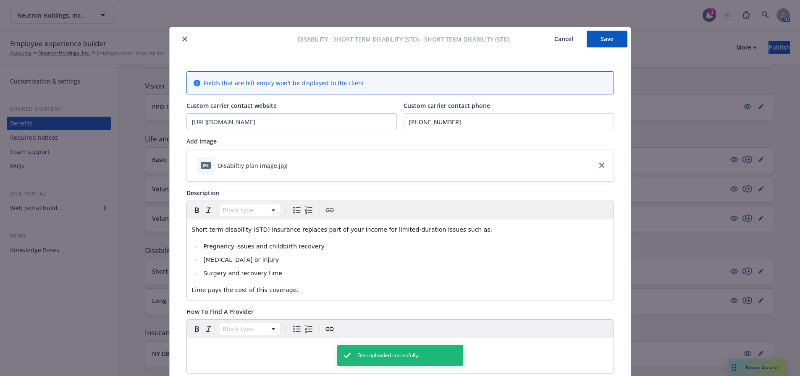
click at [615, 33] on button "Save" at bounding box center [607, 39] width 41 height 17
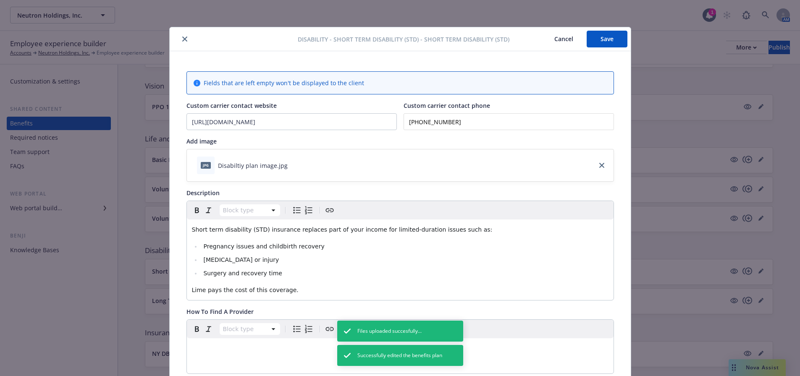
click at [184, 41] on button "close" at bounding box center [185, 39] width 10 height 10
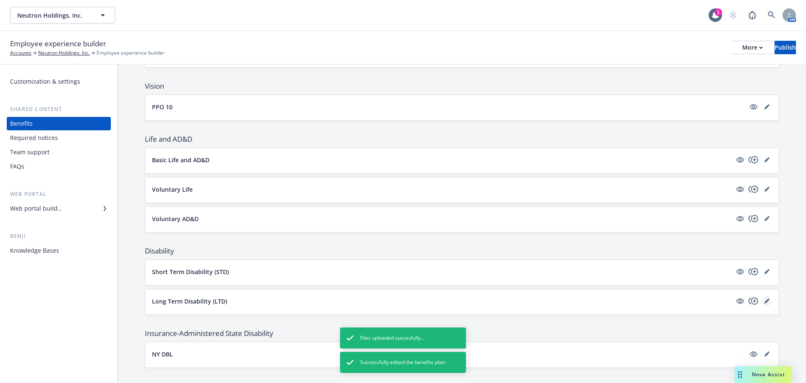
click at [765, 300] on icon "editPencil" at bounding box center [767, 300] width 5 height 5
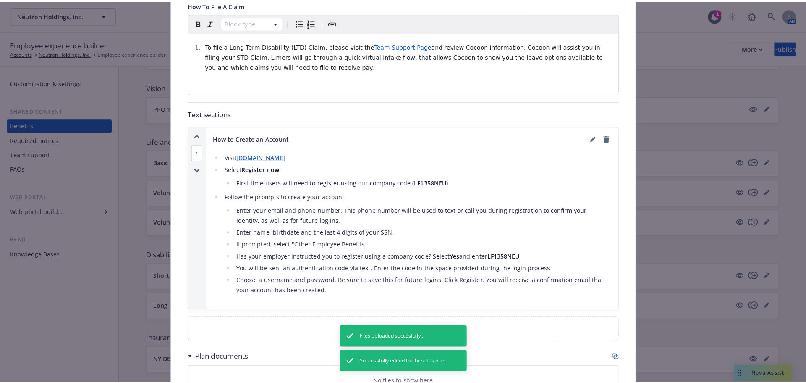
scroll to position [613, 0]
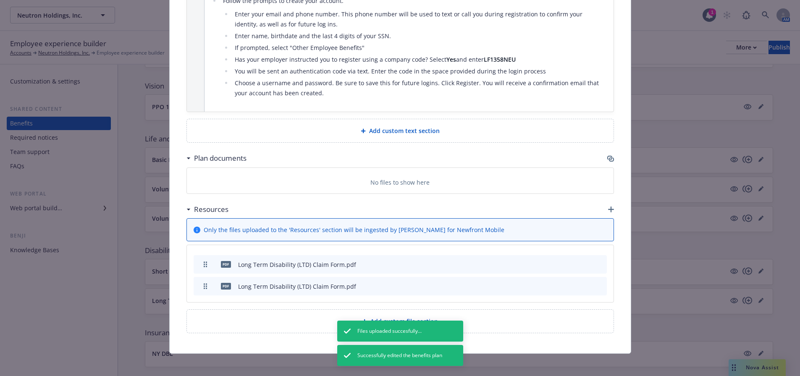
click at [608, 207] on icon "button" at bounding box center [611, 210] width 6 height 6
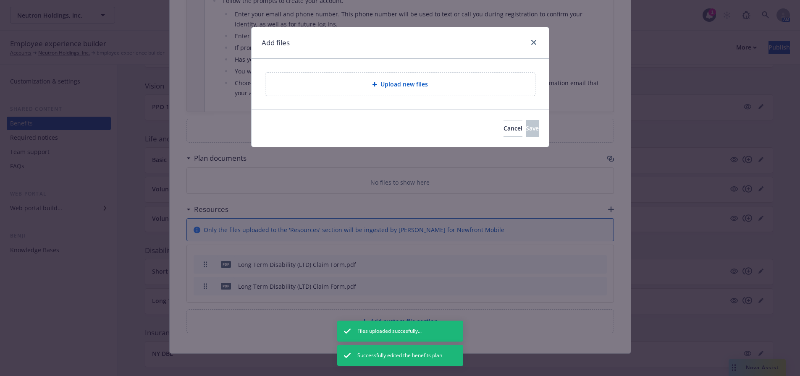
scroll to position [611, 0]
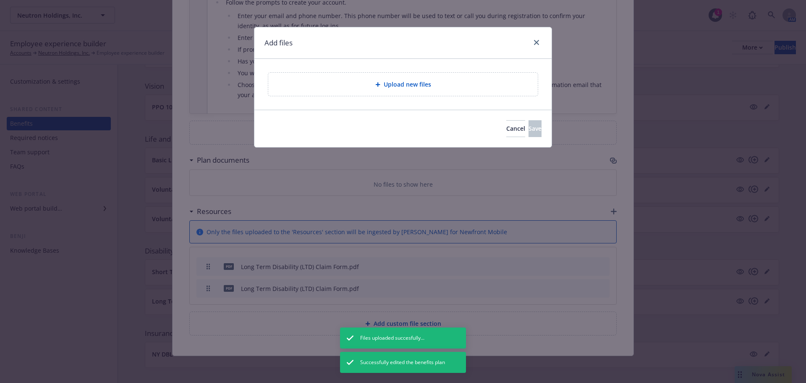
click at [372, 86] on div "Upload new files" at bounding box center [403, 84] width 256 height 10
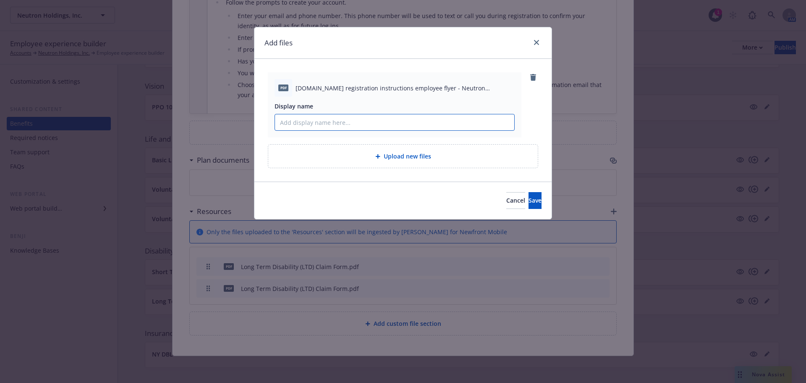
click at [399, 118] on input "Display name" at bounding box center [394, 122] width 239 height 16
paste input "How to Create a Lincoln Account"
type input "How to Create a Lincoln Account"
click at [529, 203] on button "Save" at bounding box center [535, 200] width 13 height 17
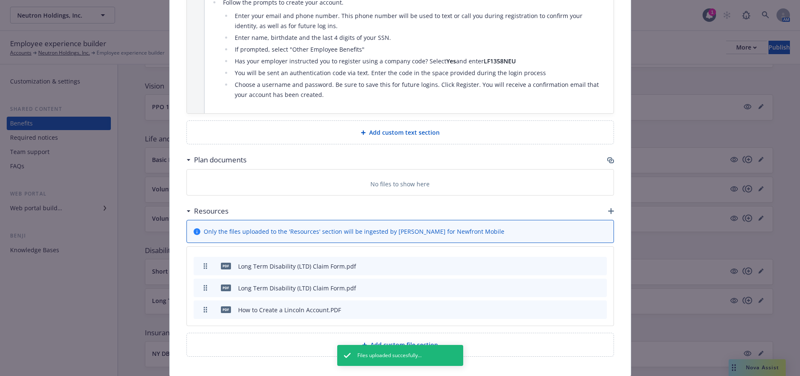
click at [593, 266] on div at bounding box center [580, 266] width 46 height 9
click at [596, 265] on icon "archive file" at bounding box center [599, 265] width 6 height 7
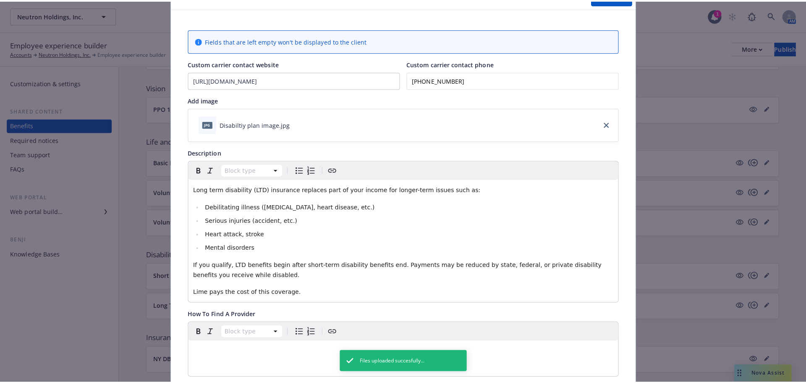
scroll to position [0, 0]
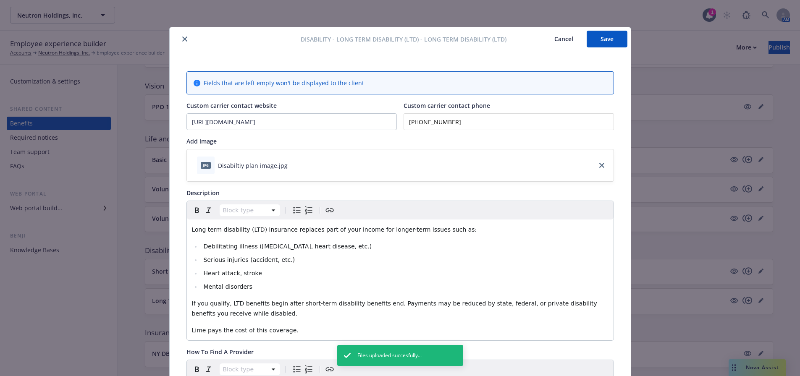
click at [614, 43] on button "Save" at bounding box center [607, 39] width 41 height 17
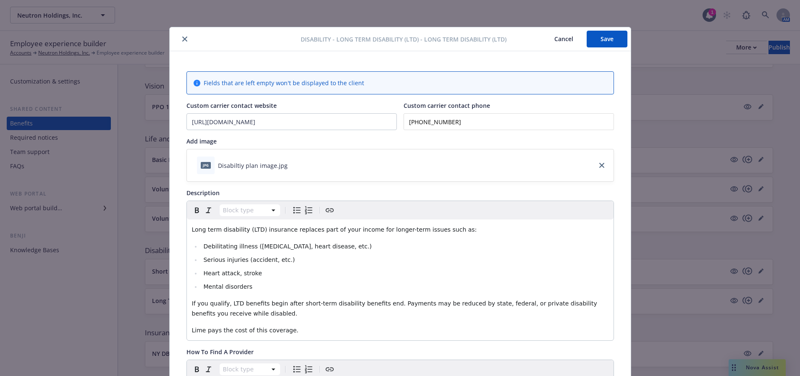
click at [182, 38] on icon "close" at bounding box center [184, 39] width 5 height 5
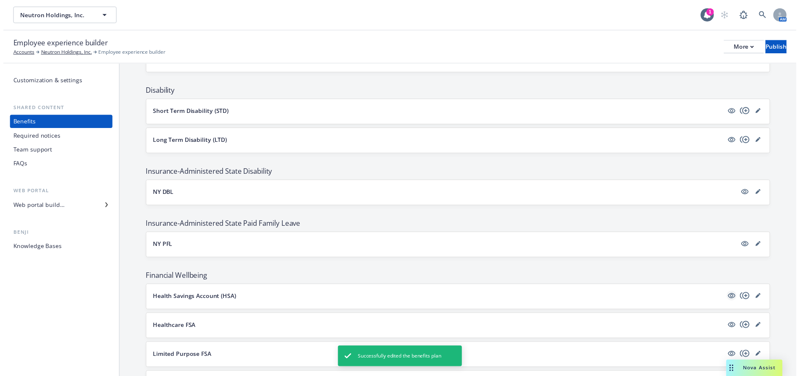
scroll to position [672, 0]
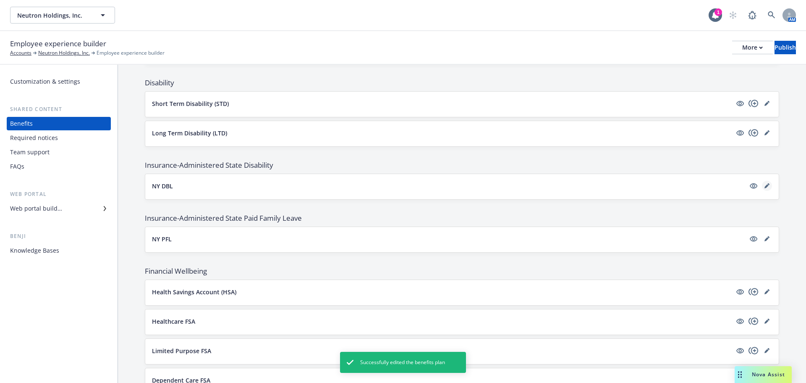
click at [762, 187] on link "editPencil" at bounding box center [767, 186] width 10 height 10
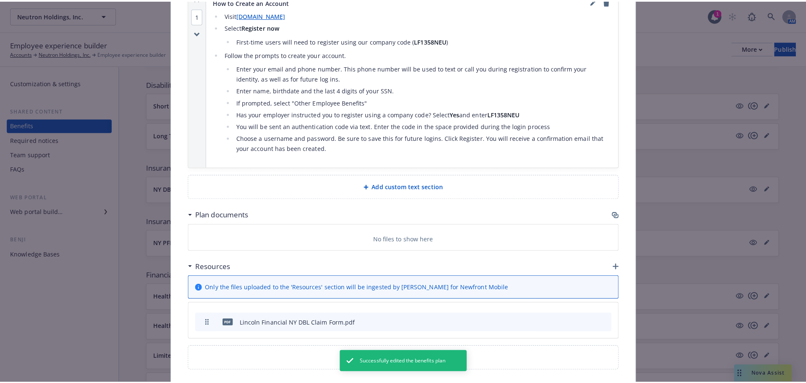
scroll to position [485, 0]
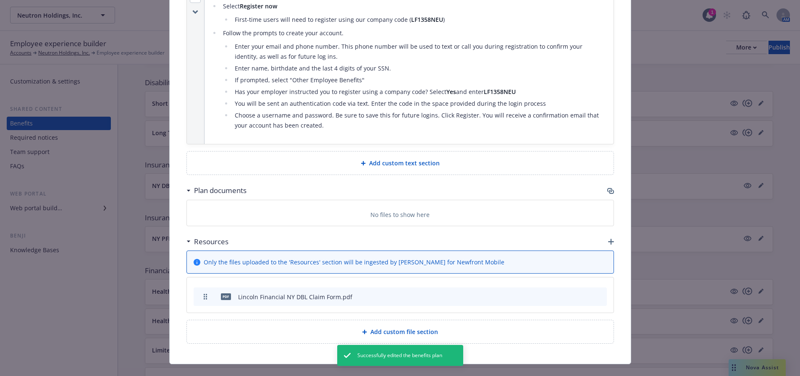
click at [604, 233] on div "Resources" at bounding box center [399, 242] width 427 height 18
click at [608, 239] on icon "button" at bounding box center [611, 242] width 6 height 6
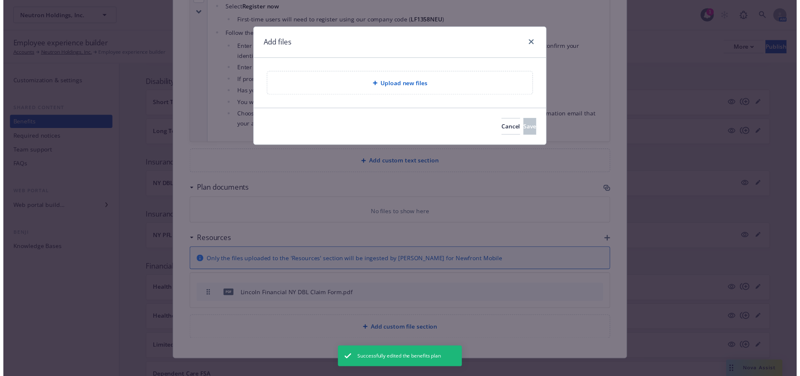
scroll to position [479, 0]
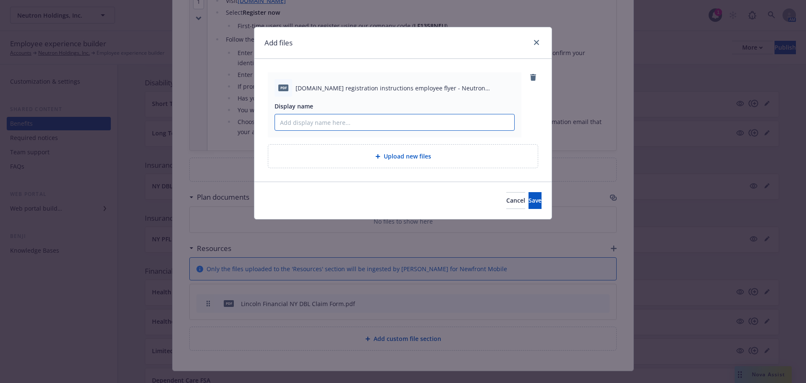
click at [378, 118] on input "Display name" at bounding box center [394, 122] width 239 height 16
paste input "How to Create a Lincoln Account"
type input "How to Create a Lincoln Account"
click at [529, 205] on button "Save" at bounding box center [535, 200] width 13 height 17
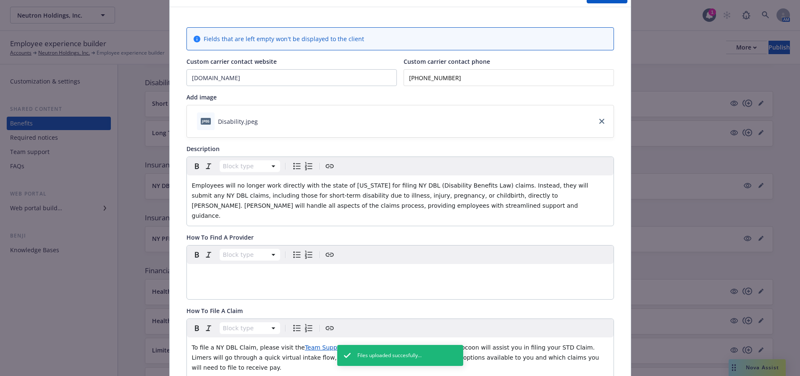
scroll to position [0, 0]
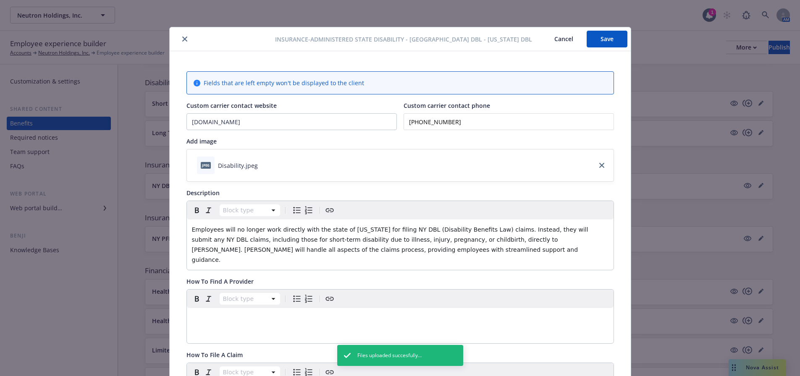
click at [597, 44] on button "Save" at bounding box center [607, 39] width 41 height 17
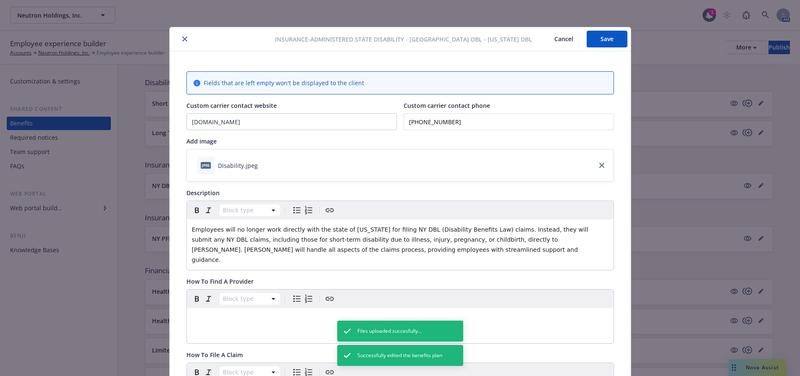
click at [182, 38] on icon "close" at bounding box center [184, 39] width 5 height 5
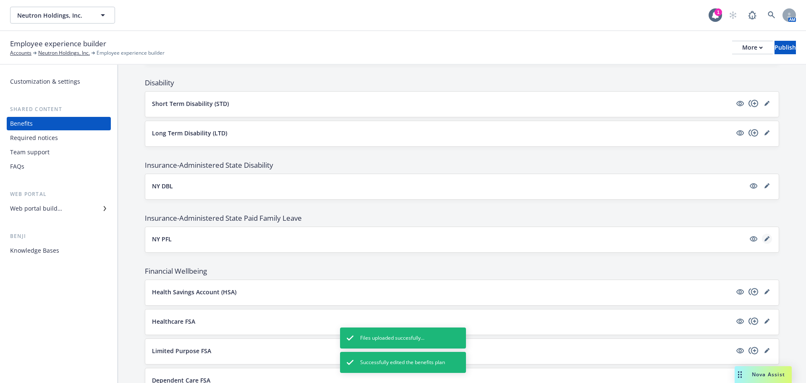
click at [765, 239] on icon "editPencil" at bounding box center [767, 238] width 5 height 5
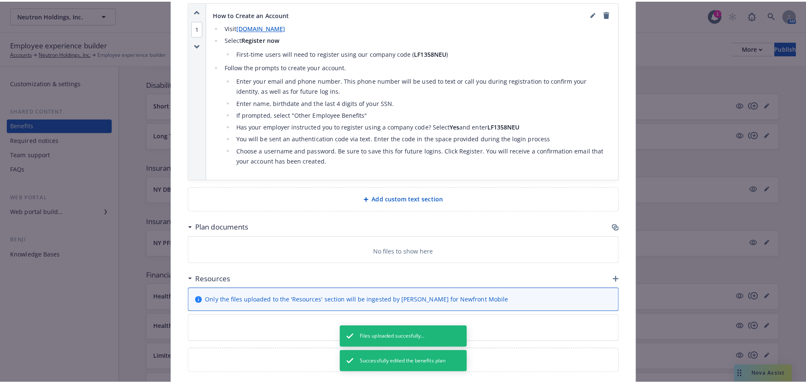
scroll to position [485, 0]
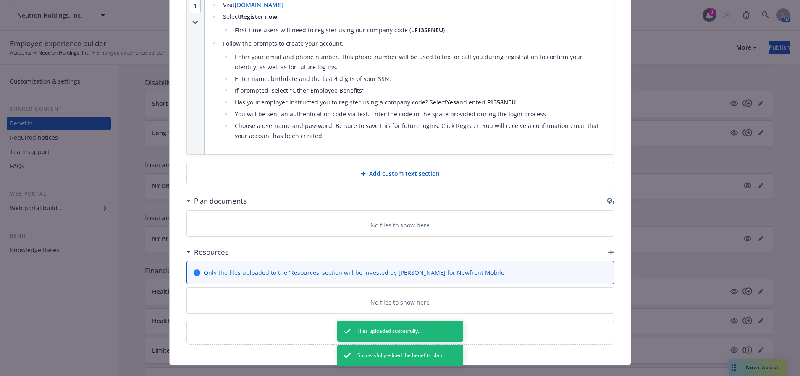
click at [608, 249] on icon "button" at bounding box center [611, 252] width 6 height 6
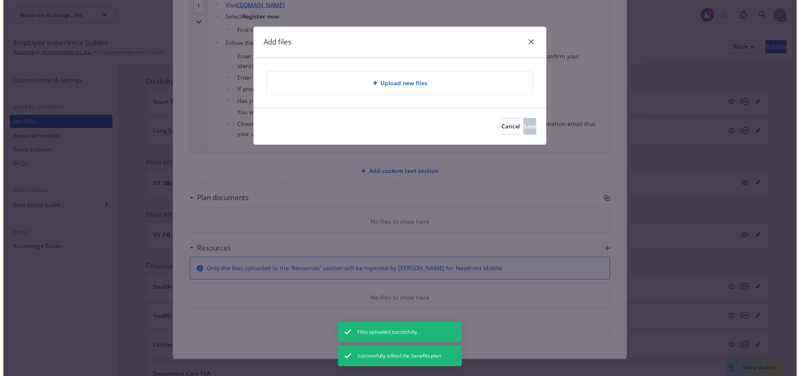
scroll to position [479, 0]
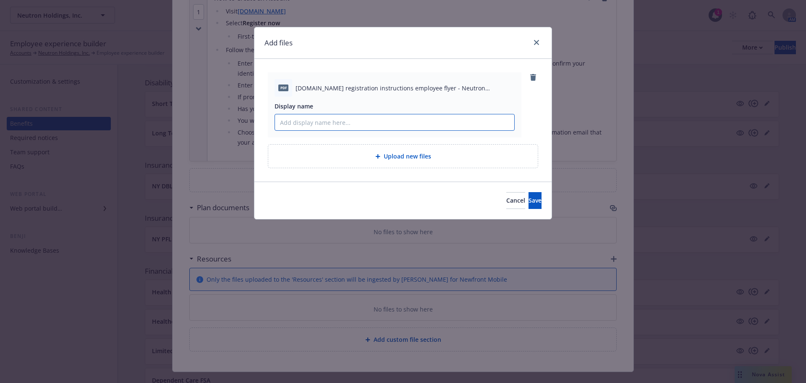
click at [464, 122] on input "Display name" at bounding box center [394, 122] width 239 height 16
paste input "How to Create a Lincoln Account"
type input "How to Create a Lincoln Account"
click at [529, 203] on span "Save" at bounding box center [535, 200] width 13 height 8
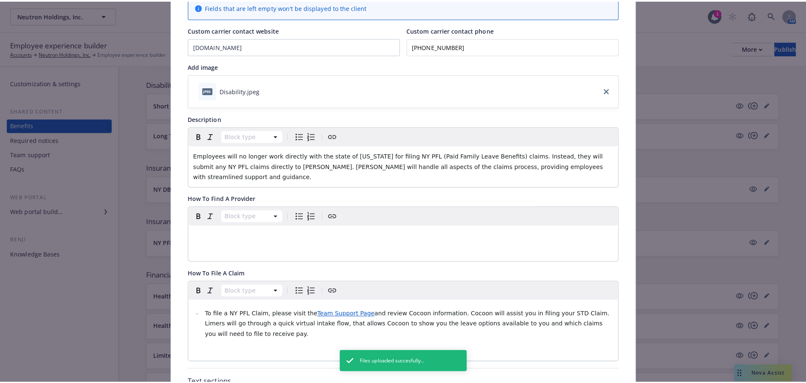
scroll to position [0, 0]
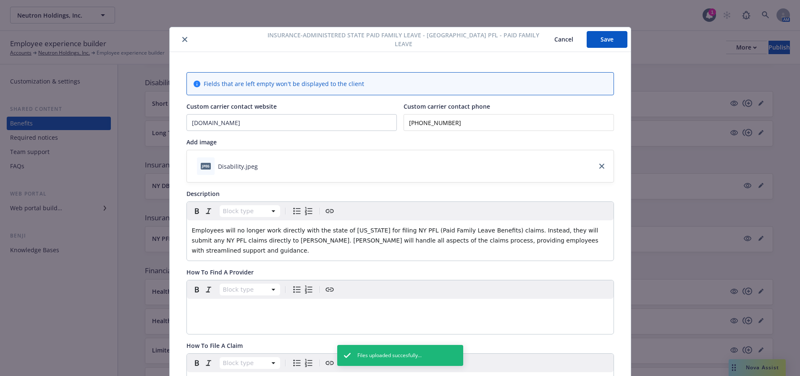
click at [606, 34] on button "Save" at bounding box center [607, 39] width 41 height 17
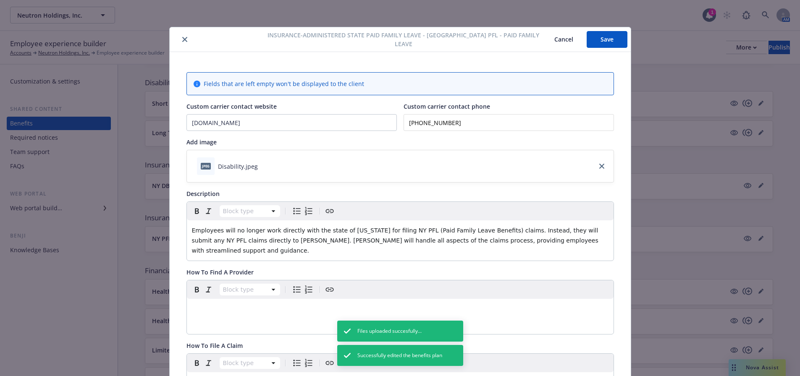
click at [182, 39] on icon "close" at bounding box center [184, 39] width 5 height 5
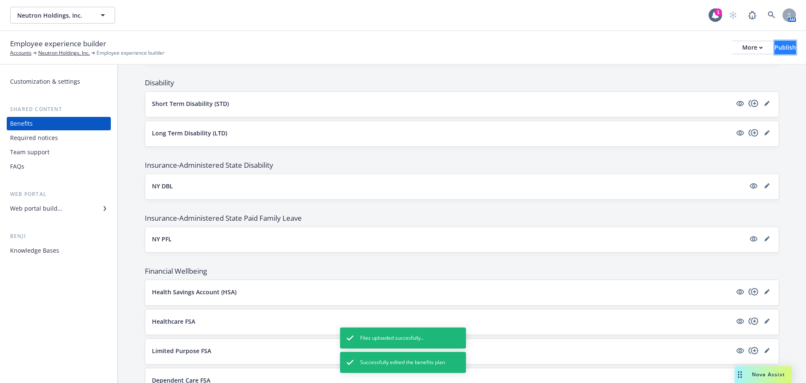
click at [775, 47] on button "Publish" at bounding box center [785, 47] width 21 height 13
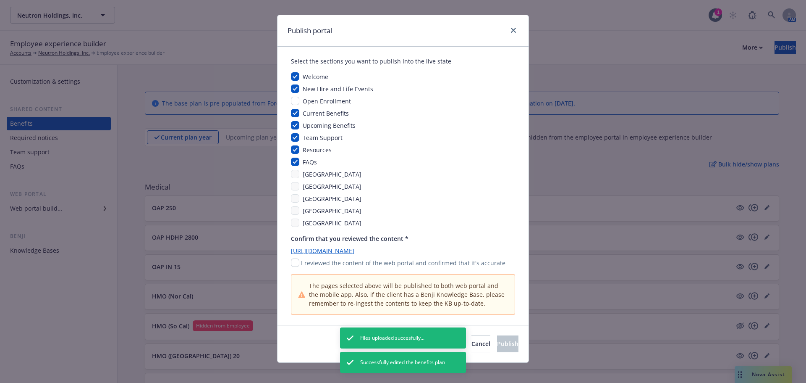
scroll to position [19, 0]
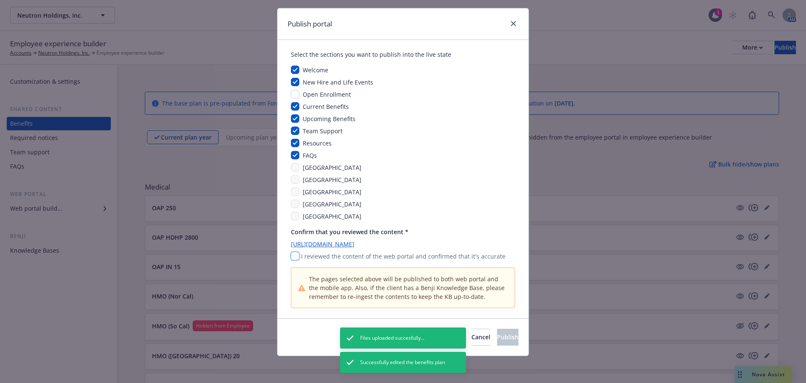
click at [294, 256] on input "checkbox" at bounding box center [295, 256] width 8 height 8
checkbox input "true"
click at [497, 335] on span "Publish" at bounding box center [507, 337] width 21 height 8
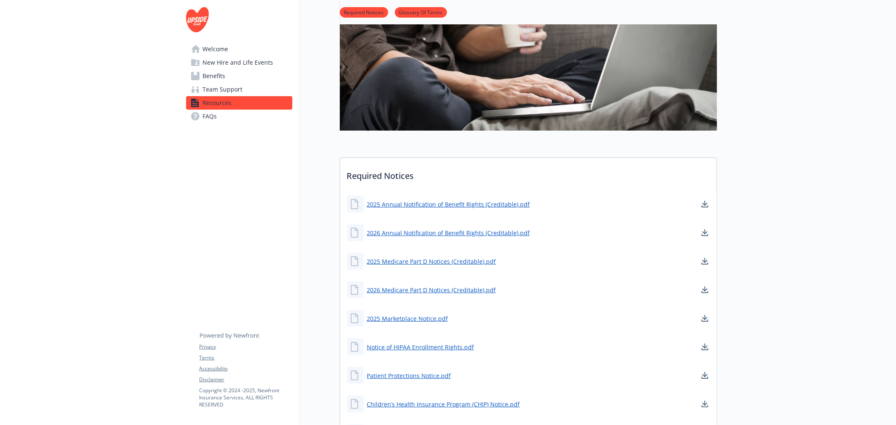
scroll to position [93, 0]
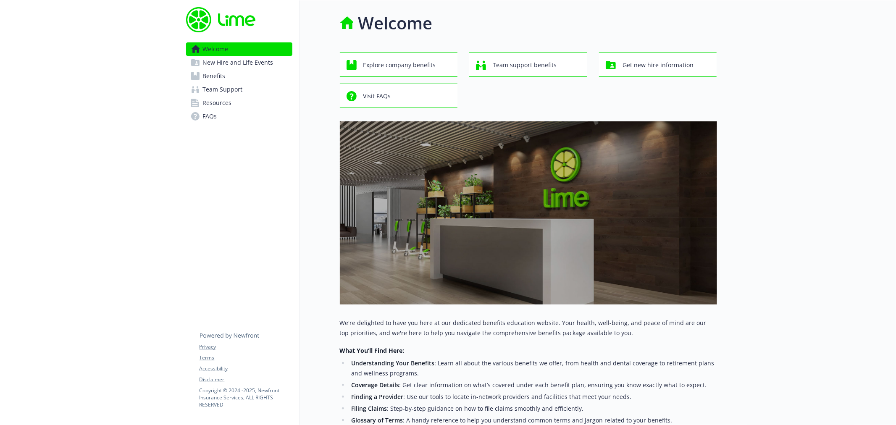
click at [217, 76] on span "Benefits" at bounding box center [214, 75] width 23 height 13
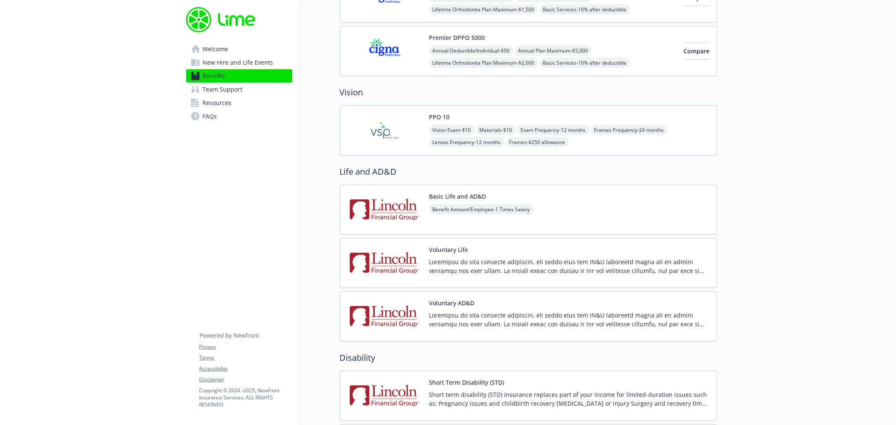
click at [405, 212] on img at bounding box center [385, 210] width 76 height 36
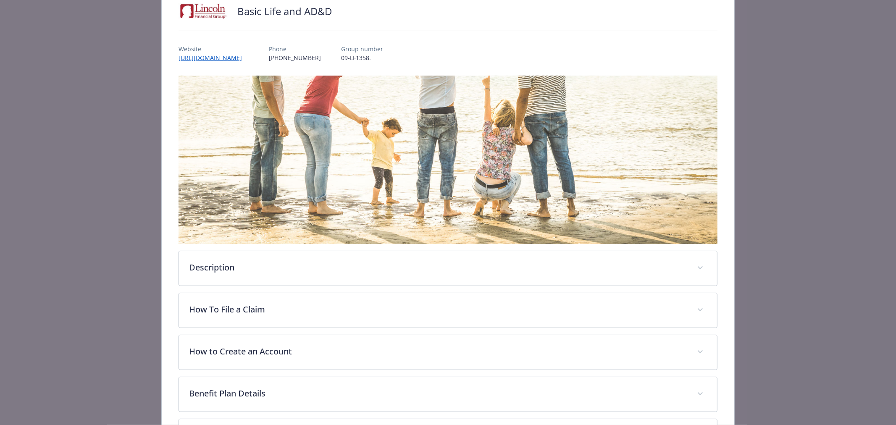
scroll to position [165, 0]
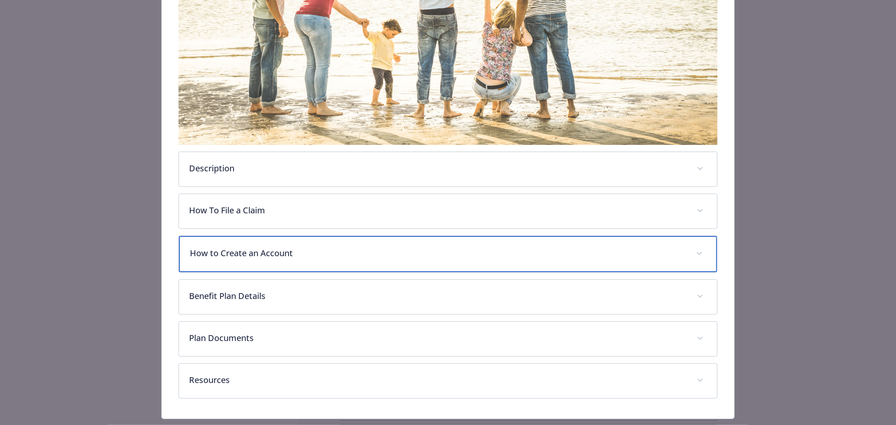
click at [259, 250] on p "How to Create an Account" at bounding box center [438, 253] width 496 height 13
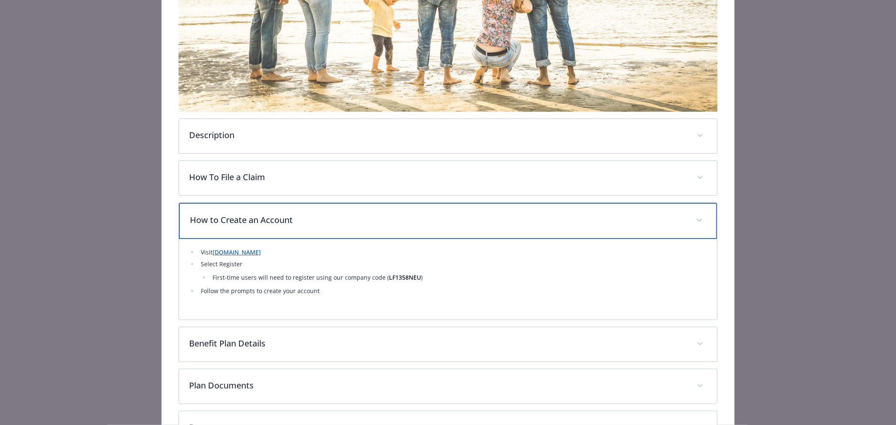
scroll to position [212, 0]
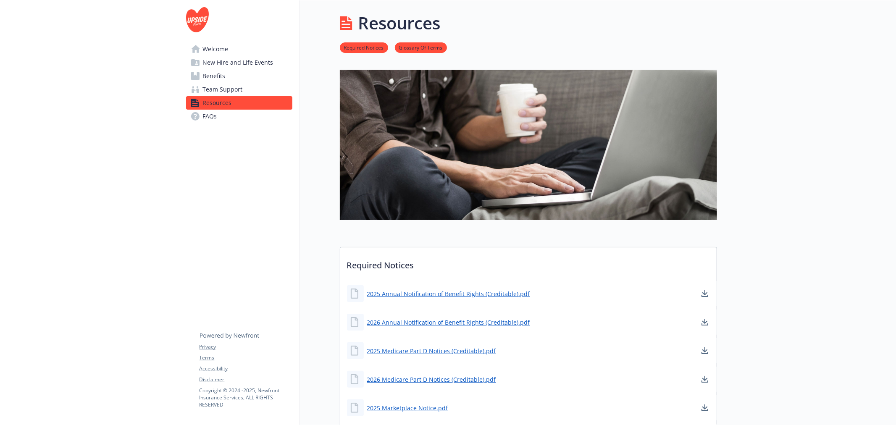
scroll to position [93, 0]
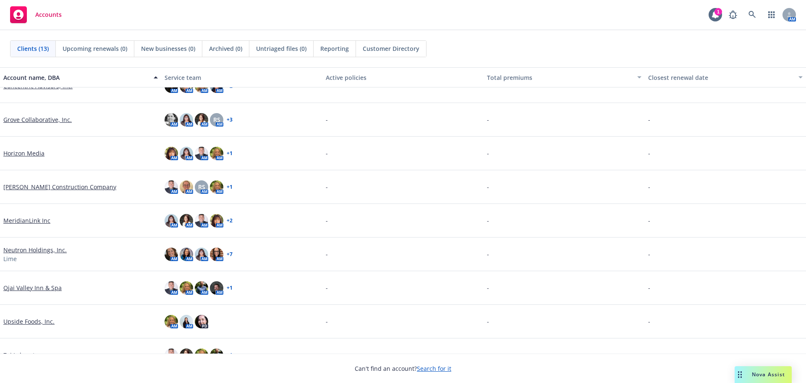
scroll to position [171, 0]
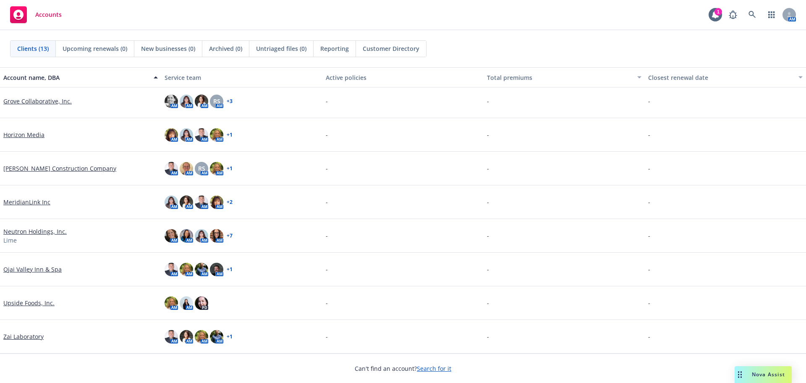
click at [17, 300] on link "Upside Foods, Inc." at bounding box center [28, 302] width 51 height 9
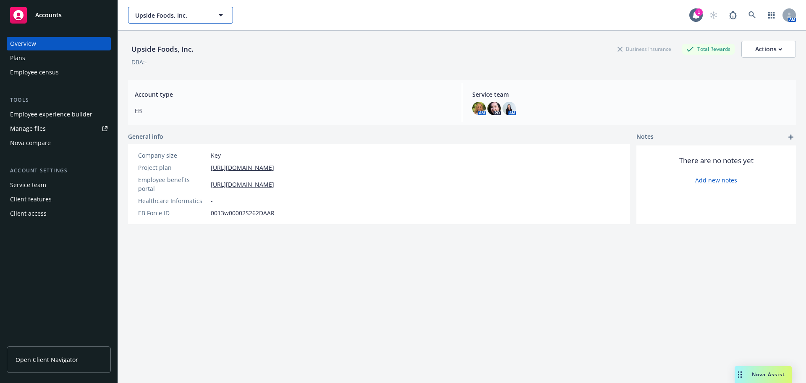
click at [149, 13] on span "Upside Foods, Inc." at bounding box center [171, 15] width 73 height 9
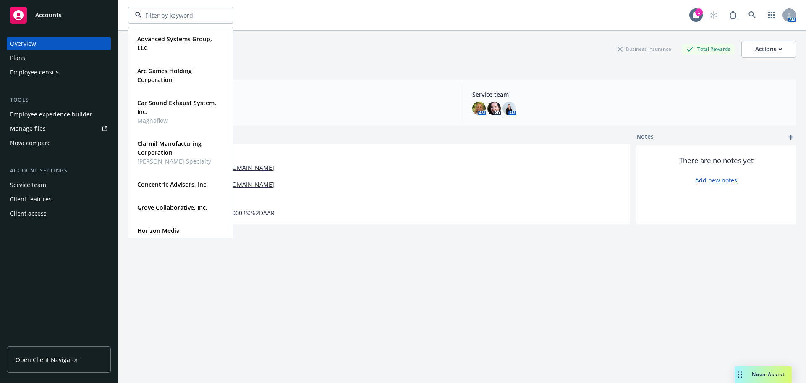
click at [30, 58] on div "Plans" at bounding box center [58, 57] width 97 height 13
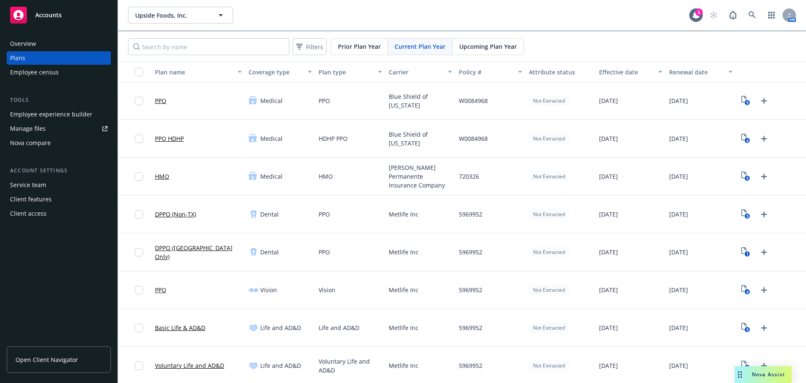
click at [472, 44] on span "Upcoming Plan Year" at bounding box center [488, 46] width 58 height 9
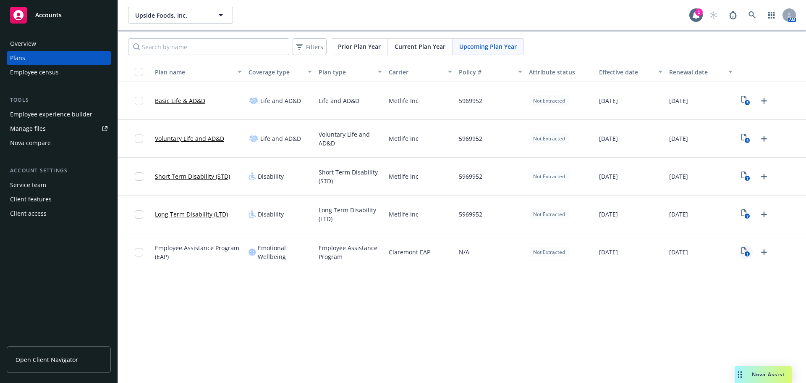
click at [742, 252] on icon "1" at bounding box center [746, 252] width 9 height 10
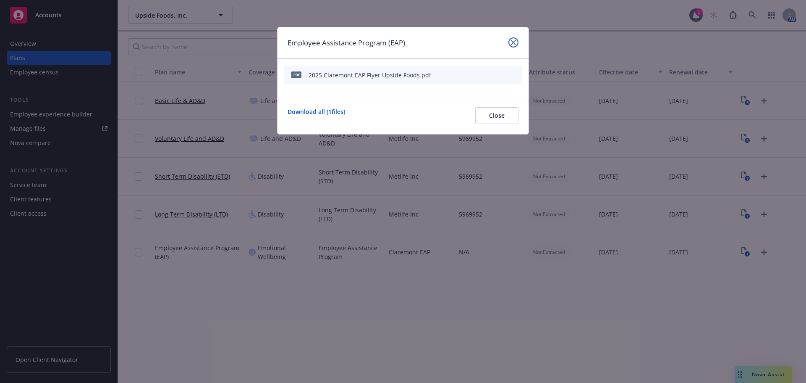
drag, startPoint x: 514, startPoint y: 42, endPoint x: 520, endPoint y: 43, distance: 5.7
click at [514, 41] on icon "close" at bounding box center [513, 42] width 5 height 5
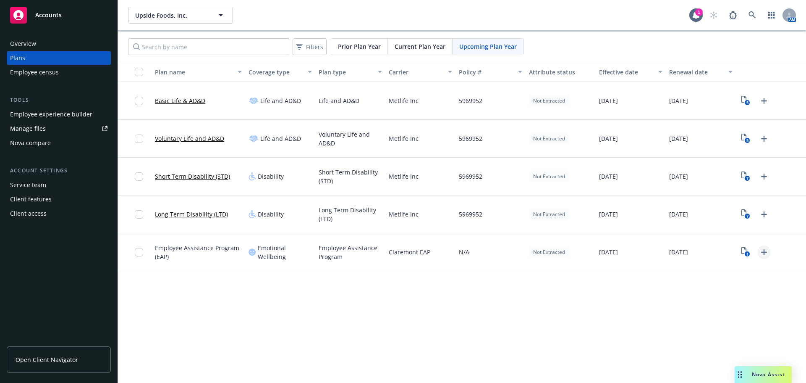
click at [766, 253] on icon "Upload Plan Documents" at bounding box center [764, 252] width 10 height 10
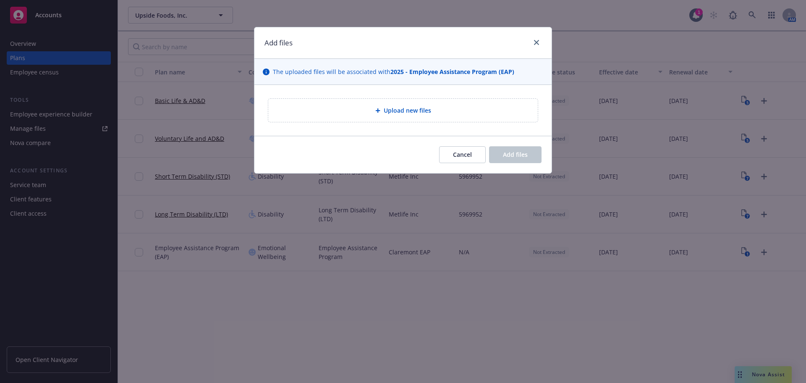
click at [452, 113] on div "Upload new files" at bounding box center [403, 110] width 256 height 10
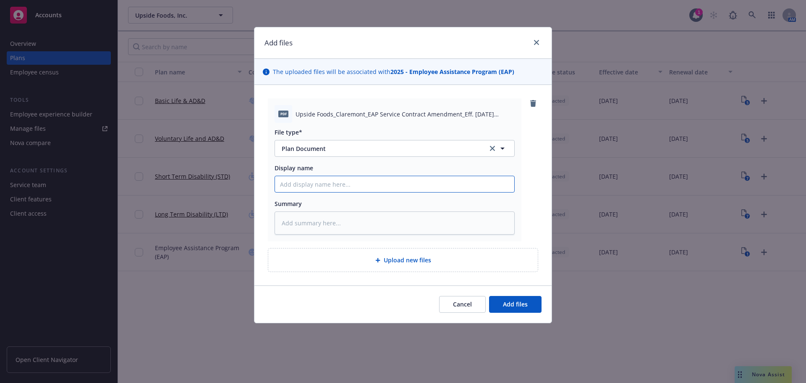
click at [294, 181] on input "Display name" at bounding box center [394, 184] width 239 height 16
type textarea "x"
type input "C"
type textarea "x"
type input "Cl"
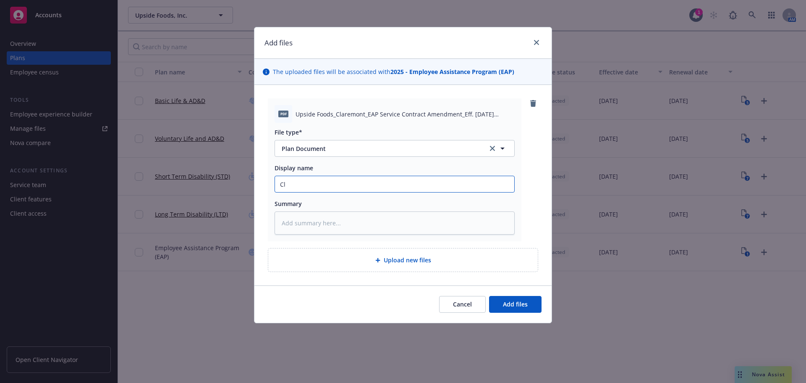
type textarea "x"
type input "Cla"
type textarea "x"
type input "Clar"
type textarea "x"
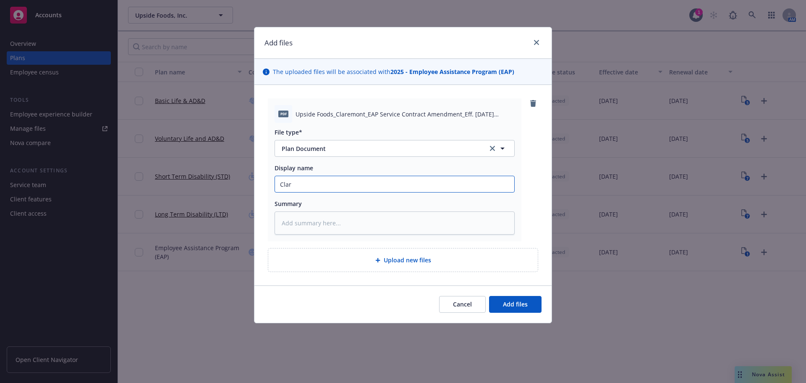
type input "Clare"
type textarea "x"
type input "Clarem"
type textarea "x"
type input "Claremo"
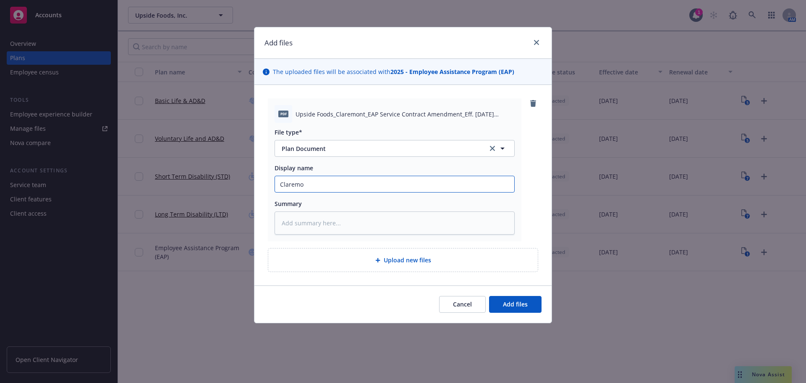
type textarea "x"
type input "Claremon"
type textarea "x"
type input "Claremont"
type textarea "x"
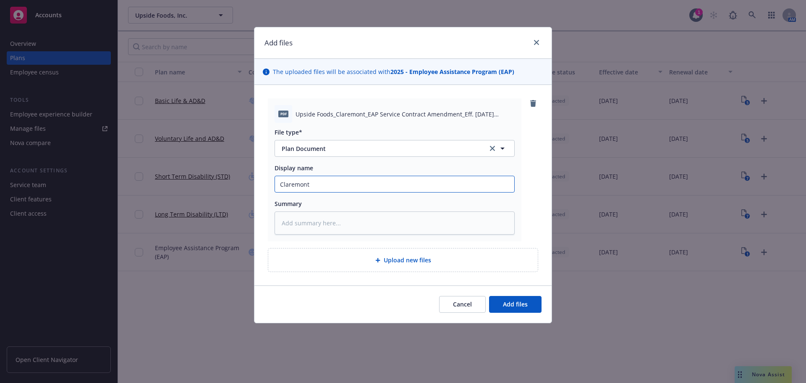
type input "Claremont"
type textarea "x"
type input "Claremont E"
type textarea "x"
type input "Claremont EA"
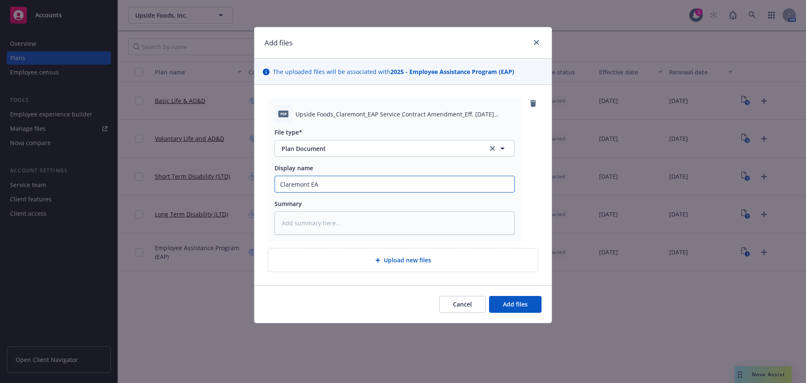
type textarea "x"
type input "Claremont EAP"
type textarea "x"
type input "Claremont EAP"
type textarea "x"
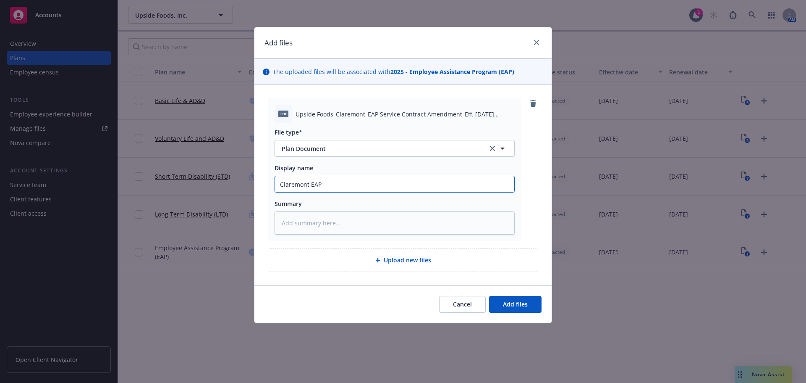
type input "Claremont EAP S"
type textarea "x"
type input "Claremont EAP Se"
type textarea "x"
type input "Claremont EAP Ser"
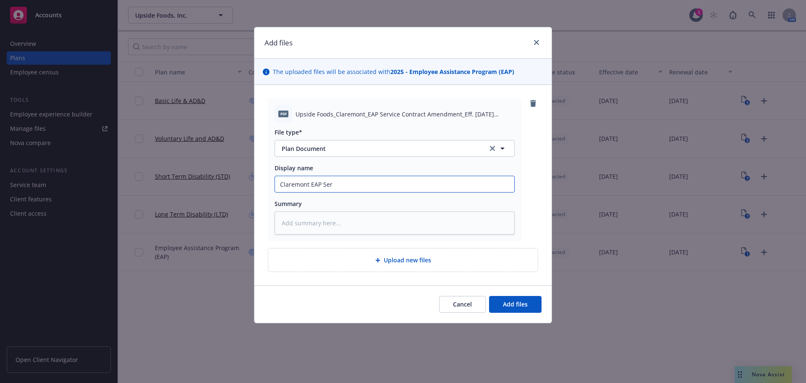
type textarea "x"
type input "Claremont EAP Serv"
type textarea "x"
type input "Claremont EAP Servi"
type textarea "x"
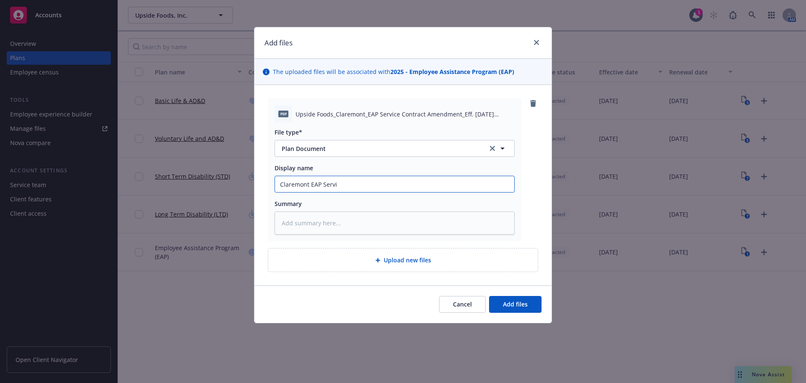
type input "Claremont EAP Servic"
type textarea "x"
type input "Claremont EAP Service"
type textarea "x"
type input "Claremont EAP Service"
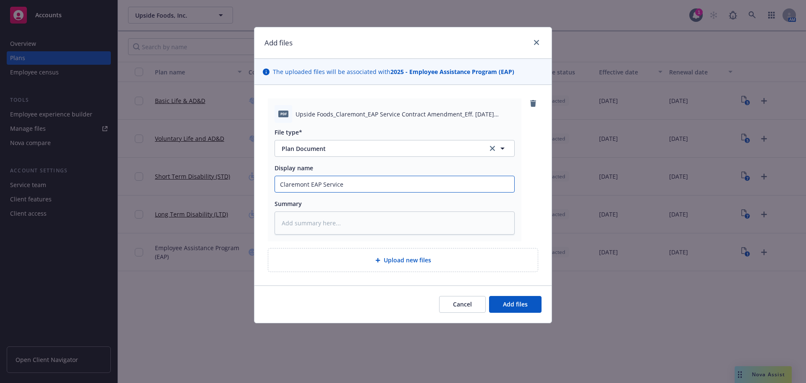
type textarea "x"
type input "Claremont EAP Service C"
type textarea "x"
type input "Claremont EAP Service Co"
type textarea "x"
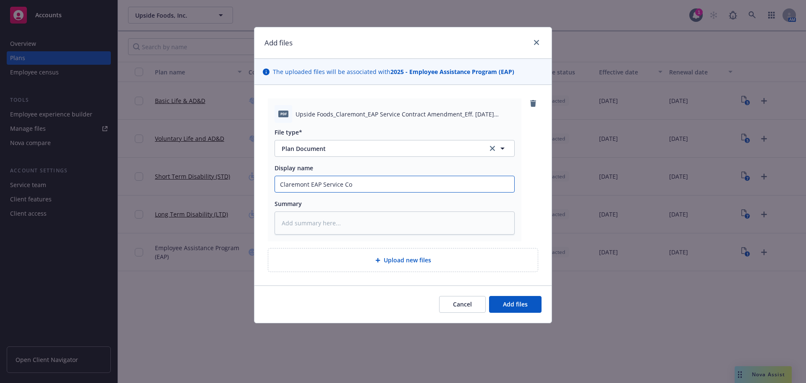
type input "Claremont EAP Service Con"
type textarea "x"
type input "Claremont EAP Service Cont"
type textarea "x"
type input "Claremont EAP Service Contr"
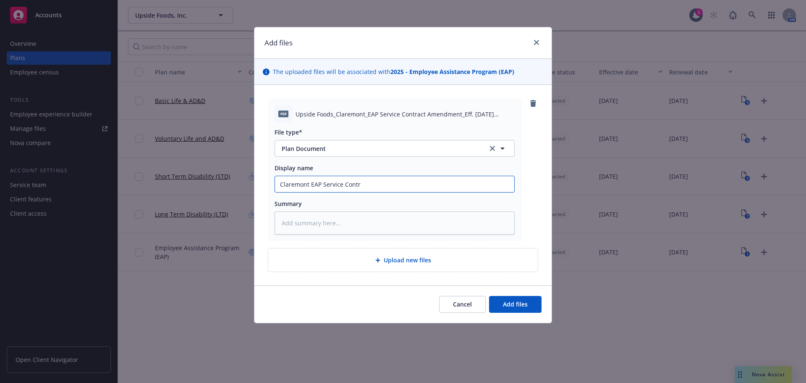
type textarea "x"
type input "Claremont EAP Service Contra"
type textarea "x"
type input "Claremont EAP Service Contrac"
type textarea "x"
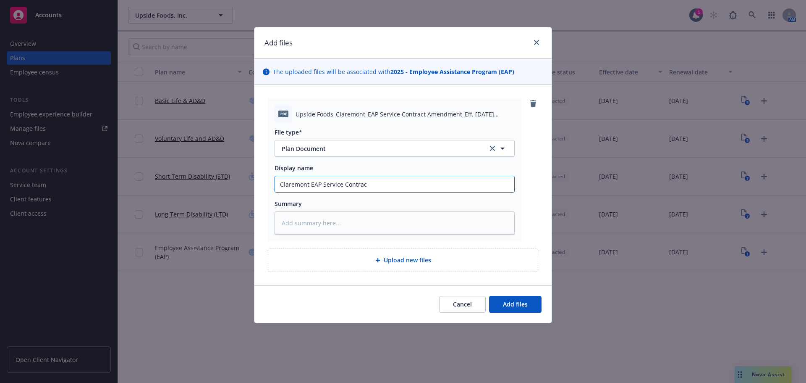
type input "Claremont EAP Service Contract"
type textarea "x"
type input "Claremont EAP Service Contract"
type textarea "x"
type input "Claremont EAP Service Contract A"
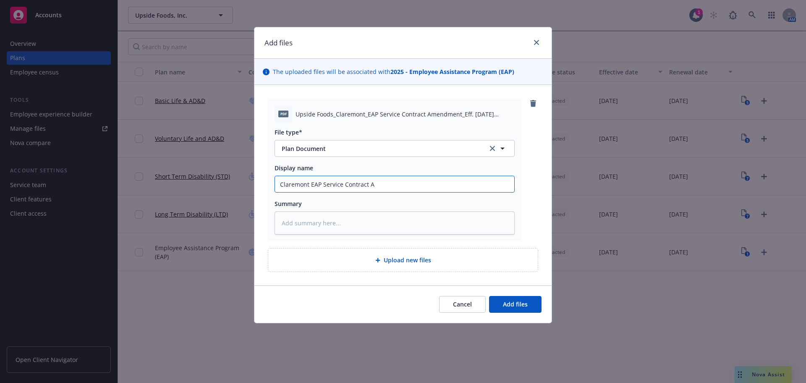
type textarea "x"
type input "Claremont EAP Service Contract Am"
type textarea "x"
type input "Claremont EAP Service Contract Ame"
type textarea "x"
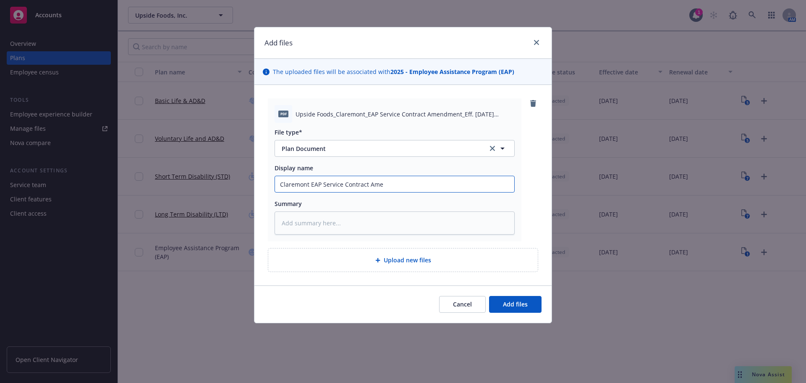
type input "Claremont EAP Service Contract [MEDICAL_DATA]"
type textarea "x"
type input "Claremont EAP Service Contract Amend"
type textarea "x"
type input "Claremont EAP Service Contract Amendm"
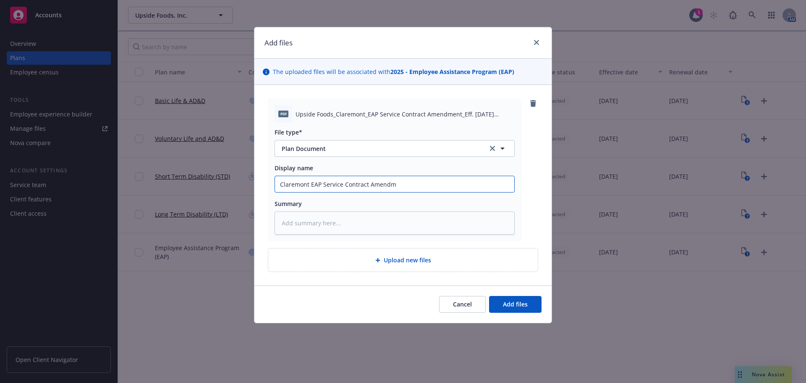
type textarea "x"
type input "Claremont EAP Service Contract Amendme"
type textarea "x"
type input "Claremont EAP Service Contract Amendmen"
type textarea "x"
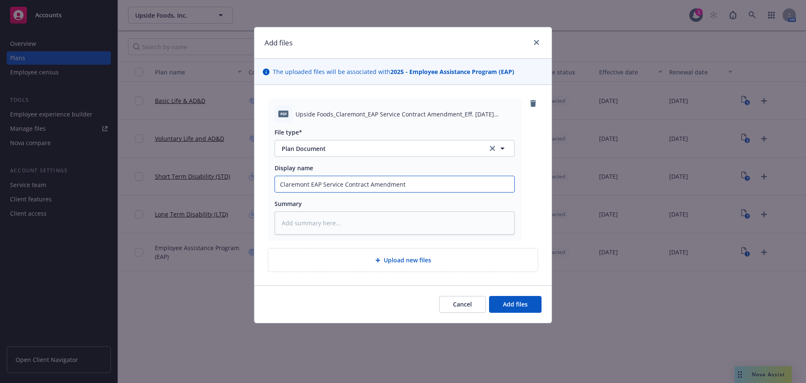
type input "Claremont EAP Service Contract Amendment"
click at [489, 296] on button "Add files" at bounding box center [515, 304] width 52 height 17
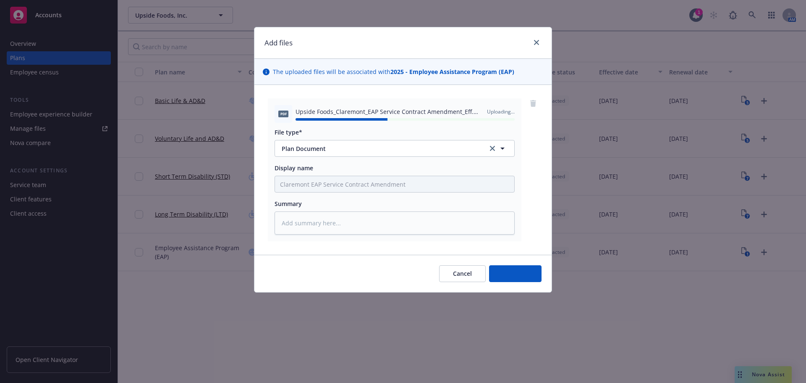
type textarea "x"
